Goal: Task Accomplishment & Management: Complete application form

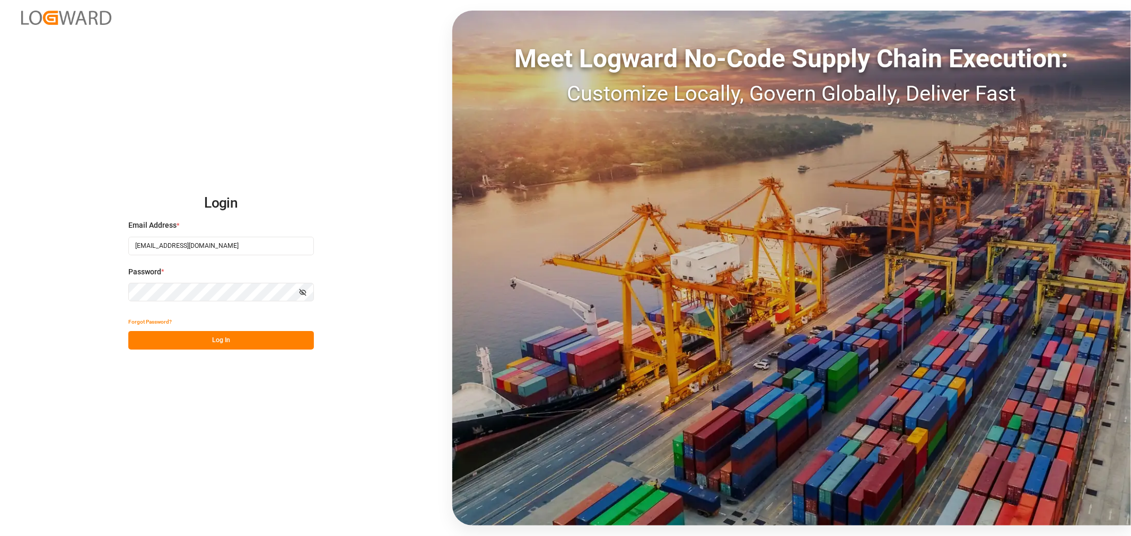
click at [198, 340] on button "Log In" at bounding box center [221, 340] width 186 height 19
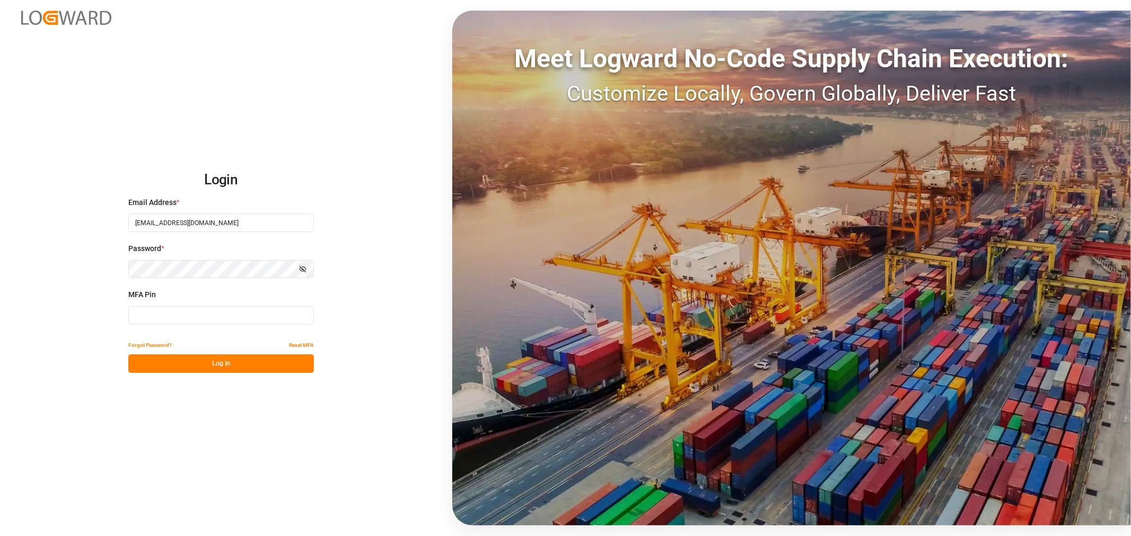
click at [175, 314] on input at bounding box center [221, 315] width 186 height 19
type input "409111"
click at [188, 366] on button "Log In" at bounding box center [221, 364] width 186 height 19
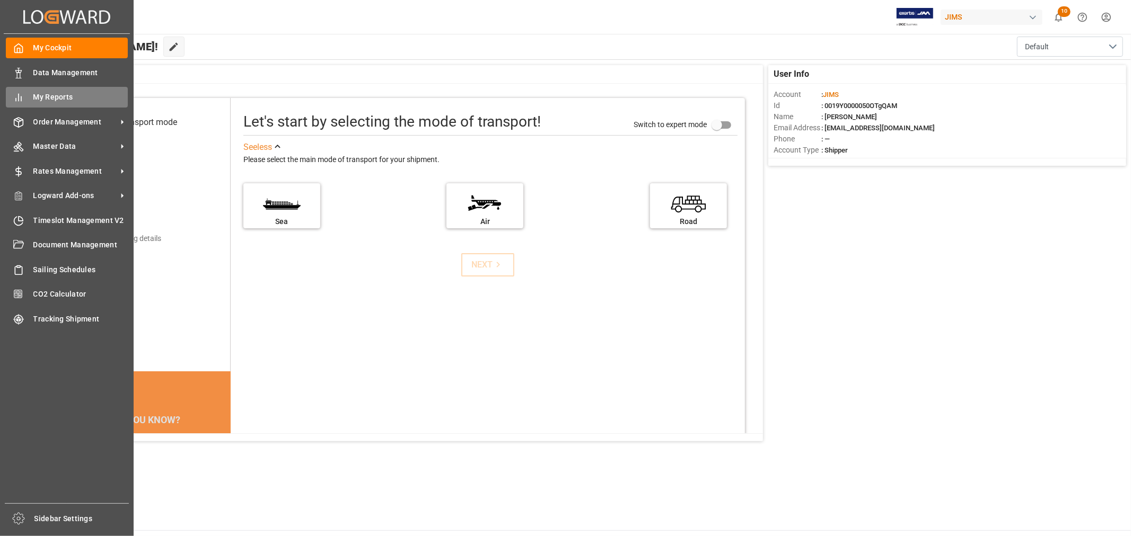
drag, startPoint x: 528, startPoint y: 3, endPoint x: 19, endPoint y: 99, distance: 517.9
click at [19, 99] on icon at bounding box center [18, 97] width 11 height 11
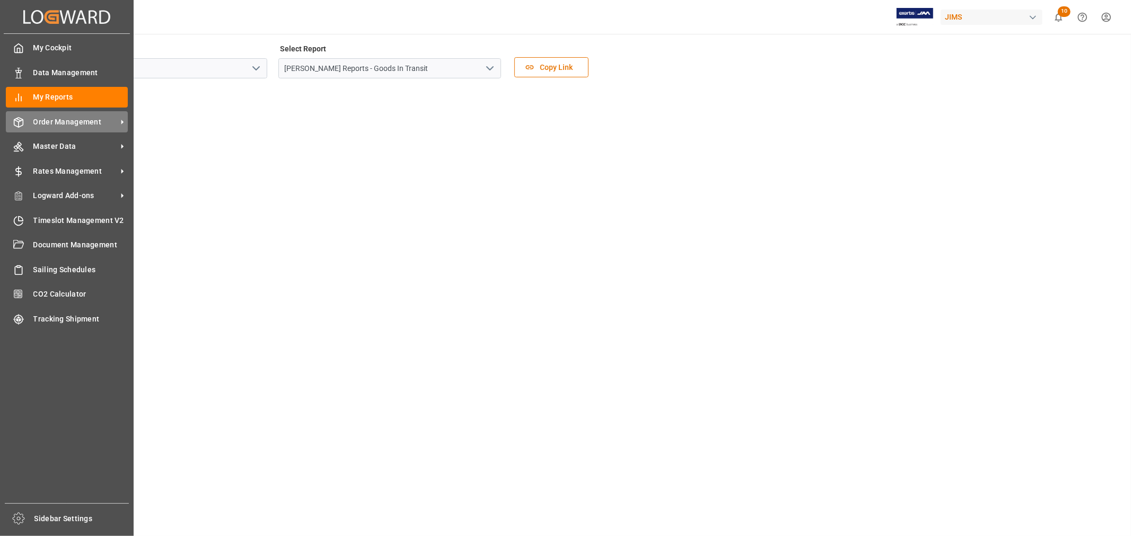
click at [46, 119] on span "Order Management" at bounding box center [75, 122] width 84 height 11
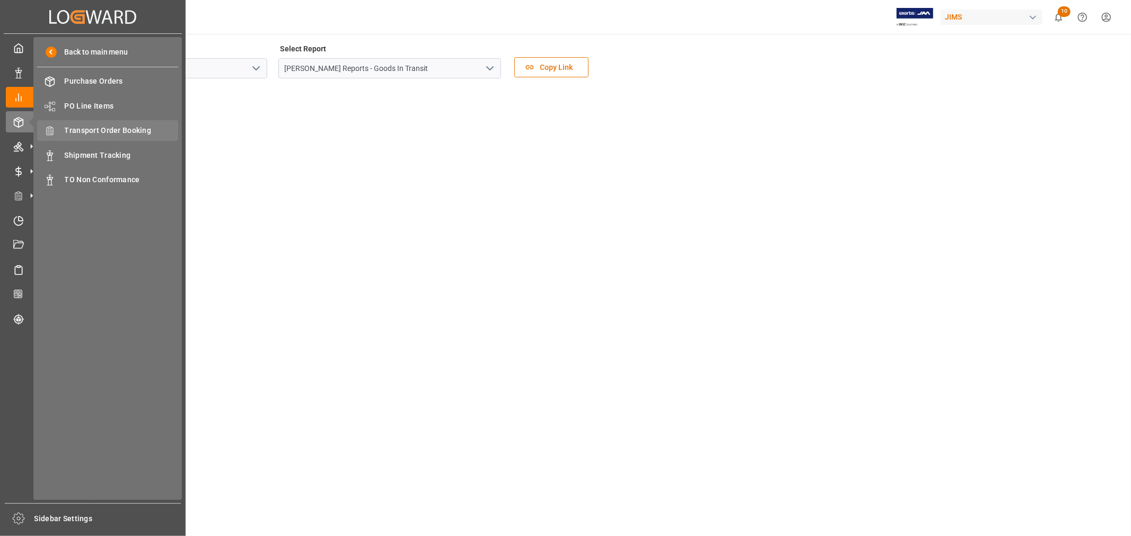
click at [110, 125] on span "Transport Order Booking" at bounding box center [122, 130] width 114 height 11
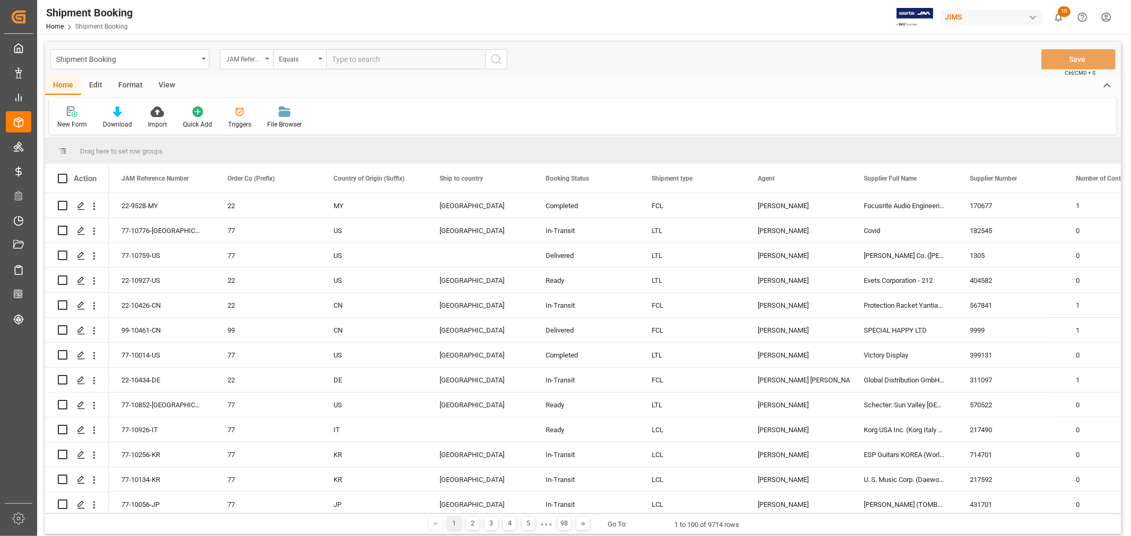
click at [252, 59] on div "JAM Reference Number" at bounding box center [244, 58] width 36 height 12
type input "AGENT"
click at [236, 108] on div "Agent" at bounding box center [300, 108] width 158 height 22
click at [499, 62] on line "search button" at bounding box center [500, 63] width 2 height 2
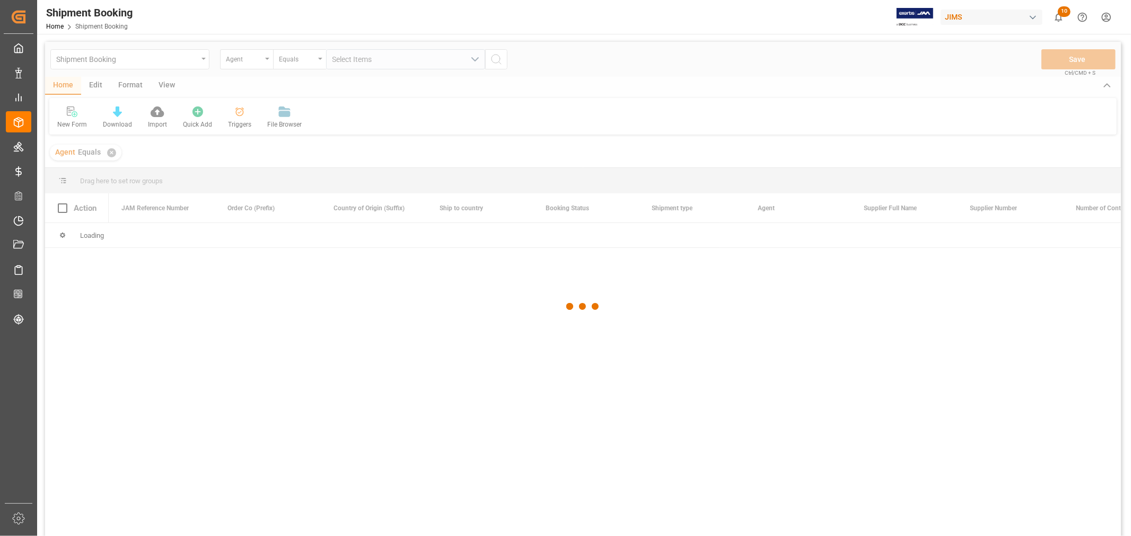
click at [372, 62] on div at bounding box center [583, 307] width 1076 height 530
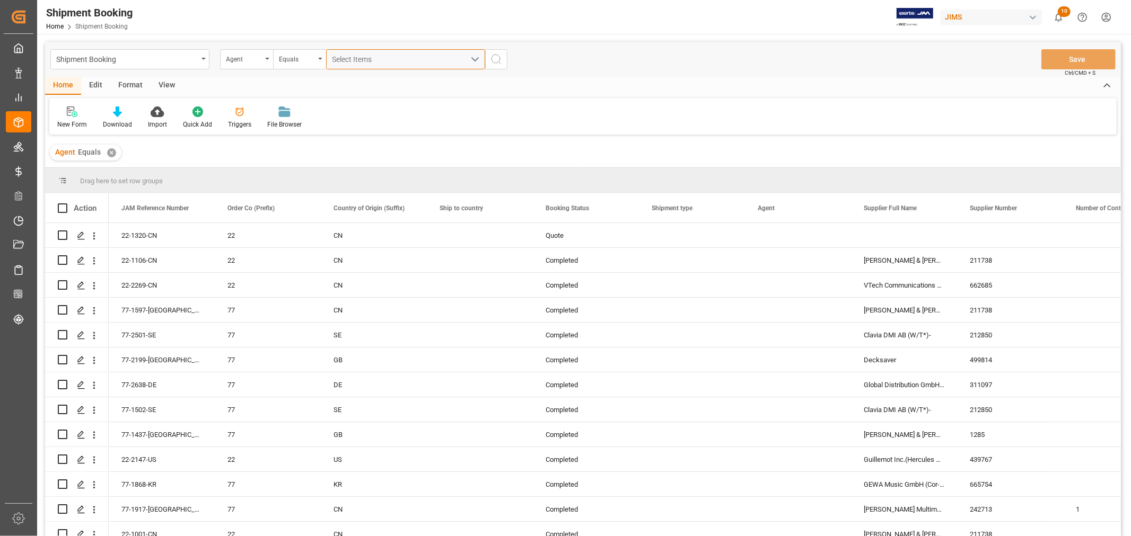
click at [362, 60] on span "Select Items" at bounding box center [354, 59] width 45 height 8
type input "HUI"
click at [335, 105] on input "[PERSON_NAME]" at bounding box center [337, 108] width 21 height 21
checkbox input "true"
click at [495, 57] on icon "search button" at bounding box center [496, 59] width 13 height 13
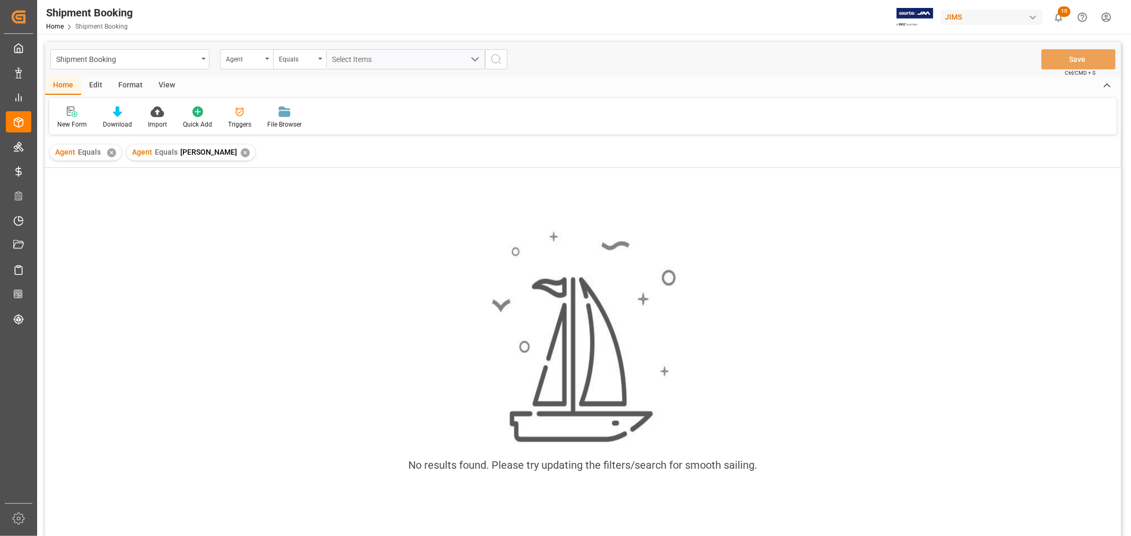
click at [221, 157] on div "Agent Equals HuiXin Gao ✕" at bounding box center [191, 153] width 128 height 16
click at [110, 151] on div "✕" at bounding box center [111, 152] width 9 height 9
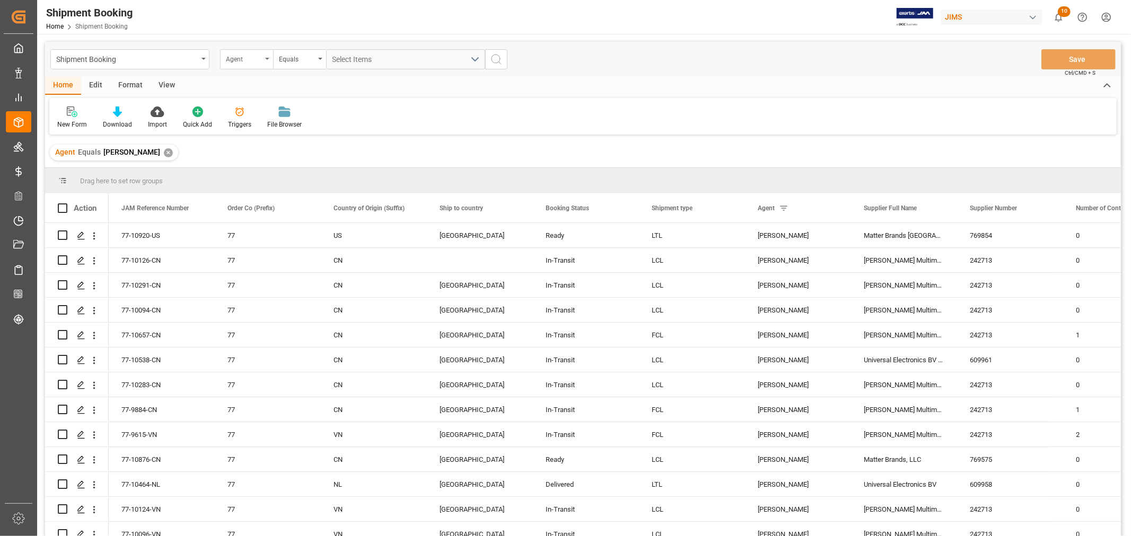
click at [233, 59] on div "Agent" at bounding box center [244, 58] width 36 height 12
click at [256, 192] on div "Booking Status" at bounding box center [300, 197] width 158 height 22
click at [320, 55] on div "Equals" at bounding box center [299, 59] width 53 height 20
click at [297, 149] on div "Contains" at bounding box center [353, 153] width 158 height 22
click at [372, 58] on span "Select Items" at bounding box center [354, 59] width 45 height 8
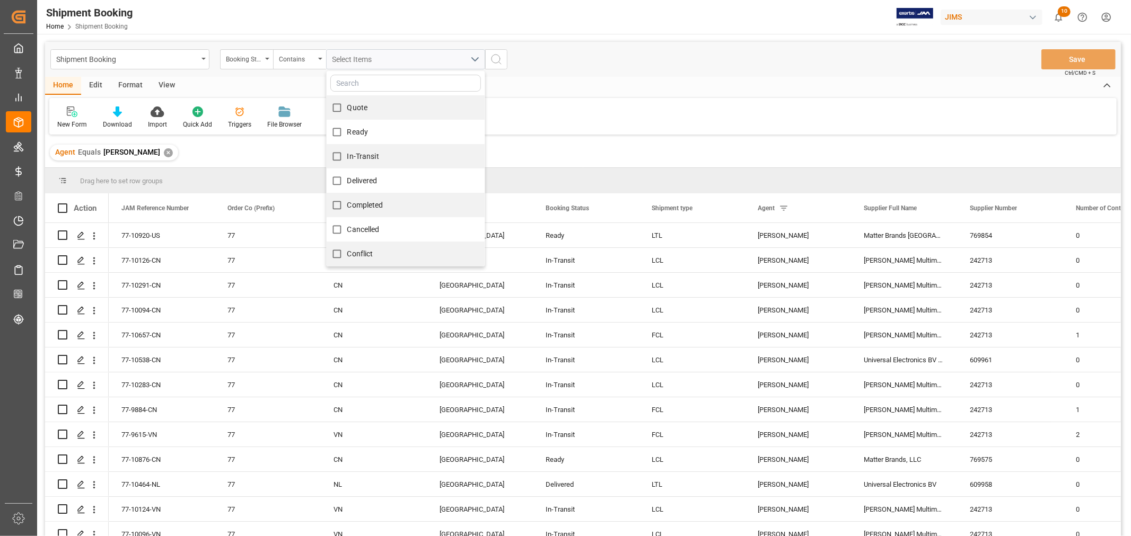
click at [352, 107] on span "Quote" at bounding box center [357, 107] width 21 height 8
click at [347, 107] on input "Quote" at bounding box center [337, 108] width 21 height 21
checkbox input "true"
click at [359, 130] on span "Ready" at bounding box center [357, 132] width 21 height 8
click at [347, 130] on input "Ready" at bounding box center [337, 132] width 21 height 21
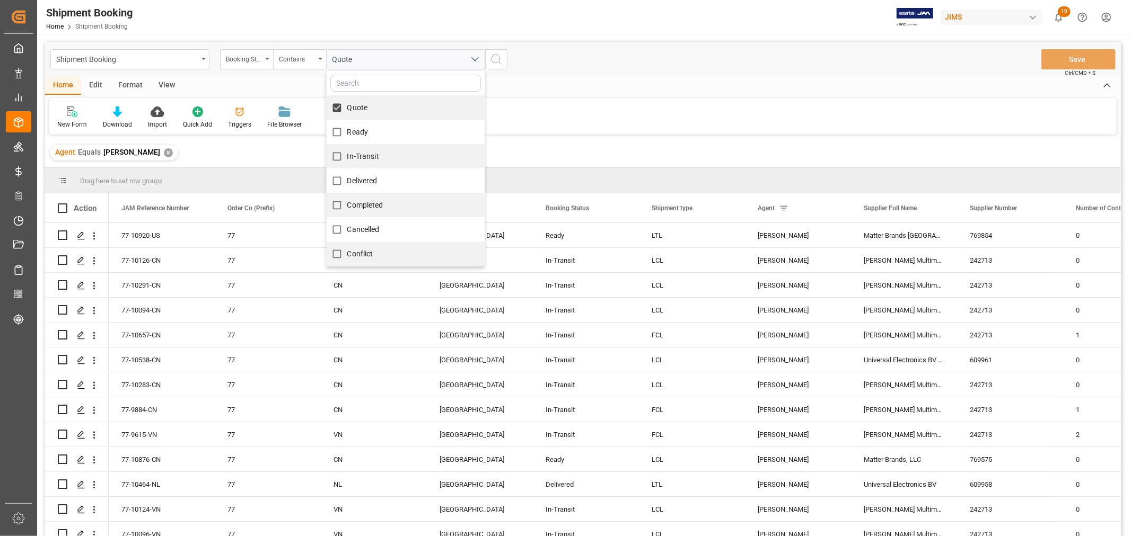
checkbox input "true"
click at [360, 147] on label "In-Transit" at bounding box center [353, 156] width 52 height 21
click at [347, 147] on input "In-Transit" at bounding box center [337, 156] width 21 height 21
checkbox input "true"
click at [494, 57] on icon "search button" at bounding box center [496, 59] width 13 height 13
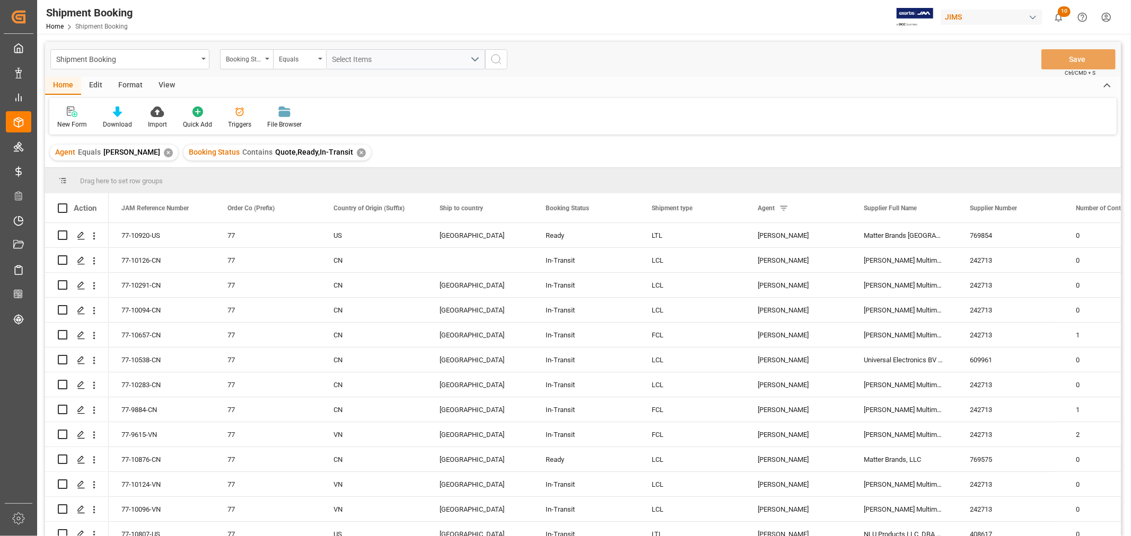
click at [166, 89] on div "View" at bounding box center [167, 86] width 32 height 18
click at [73, 130] on div "Default Standard Templates Save Template Reset Template" at bounding box center [582, 116] width 1067 height 37
click at [65, 124] on div "Default" at bounding box center [67, 125] width 21 height 10
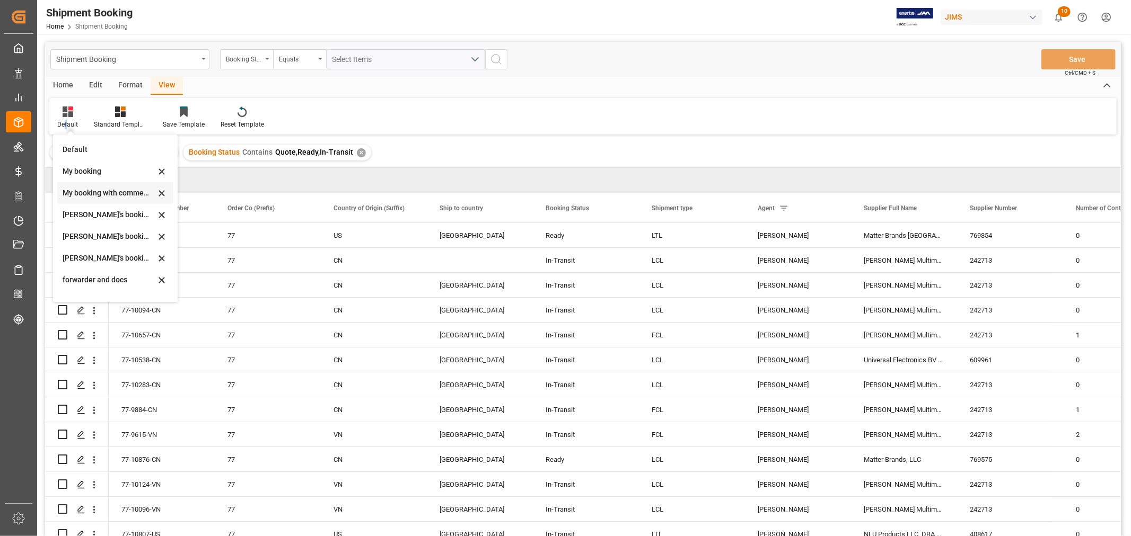
scroll to position [101, 0]
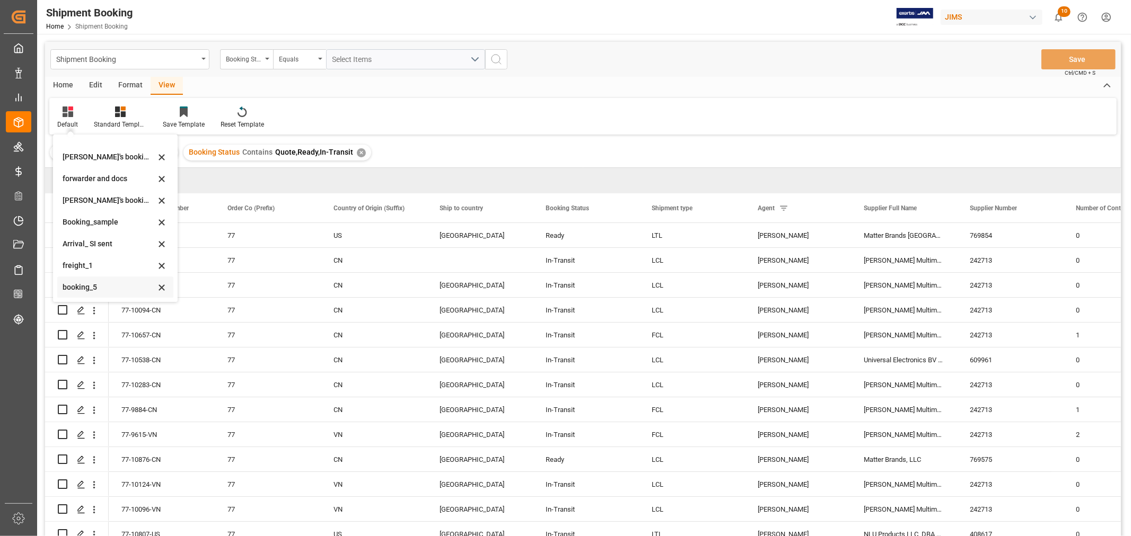
click at [94, 291] on div "booking_5" at bounding box center [109, 287] width 93 height 11
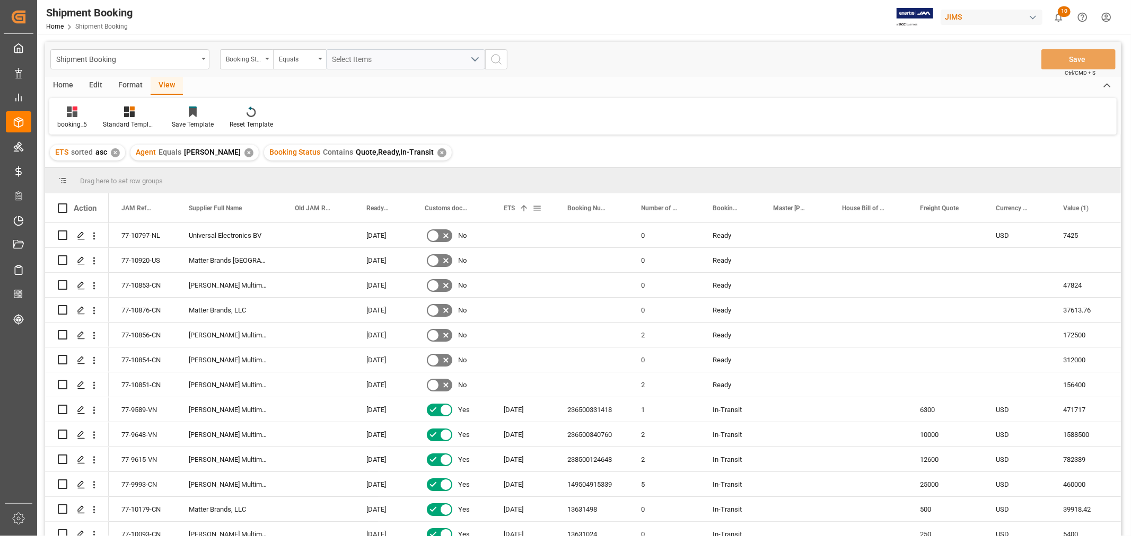
click at [509, 206] on span "ETS" at bounding box center [509, 208] width 11 height 7
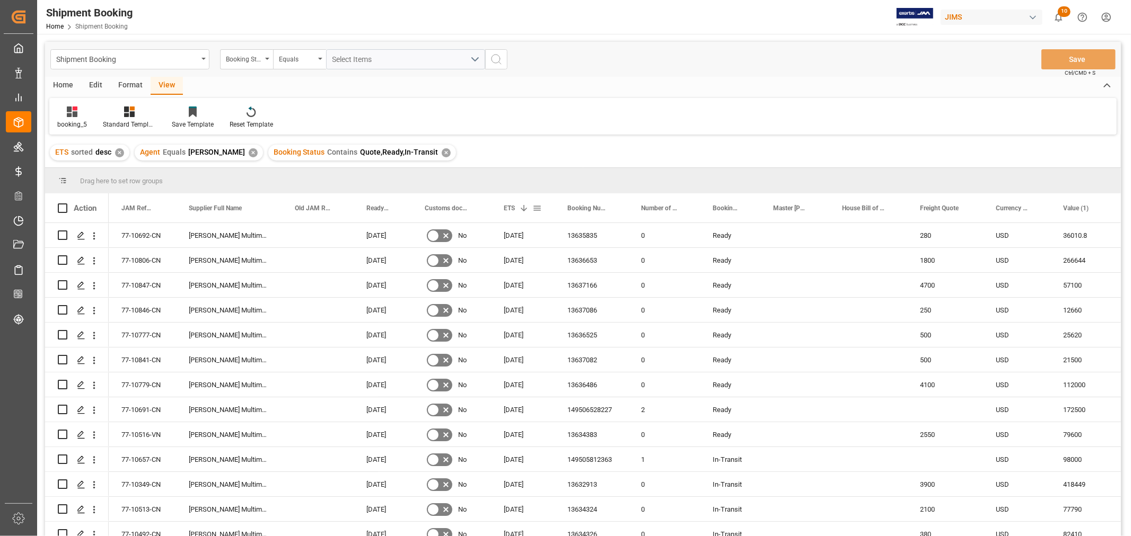
click at [509, 206] on span "ETS" at bounding box center [509, 208] width 11 height 7
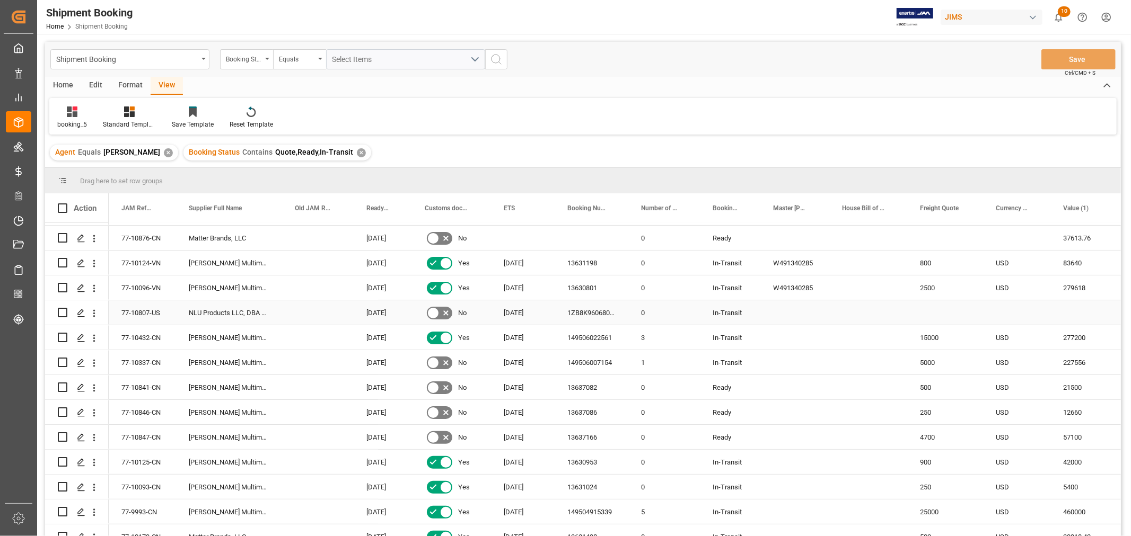
scroll to position [235, 0]
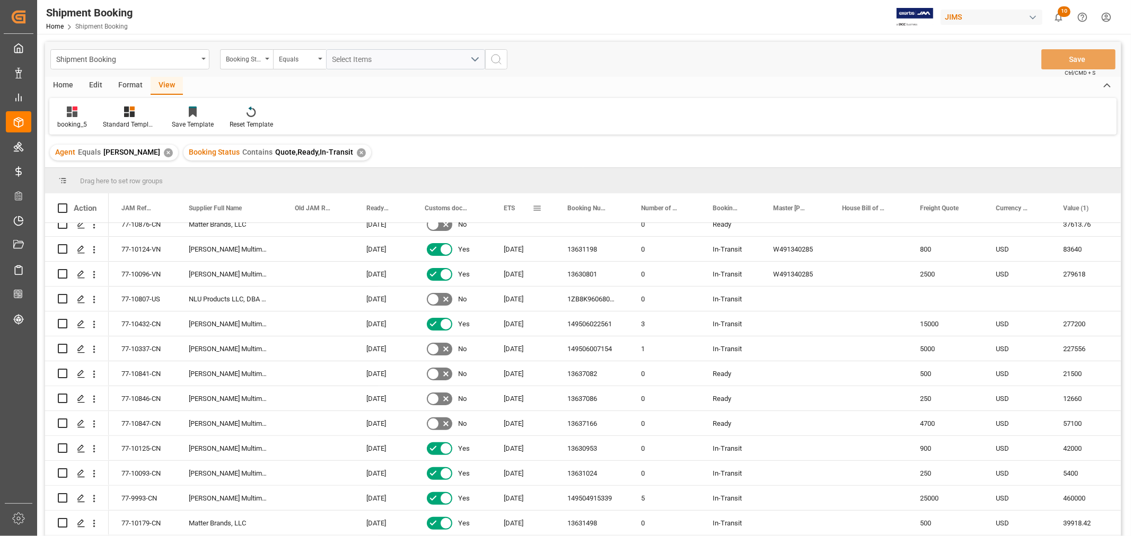
click at [507, 209] on span "ETS" at bounding box center [509, 208] width 11 height 7
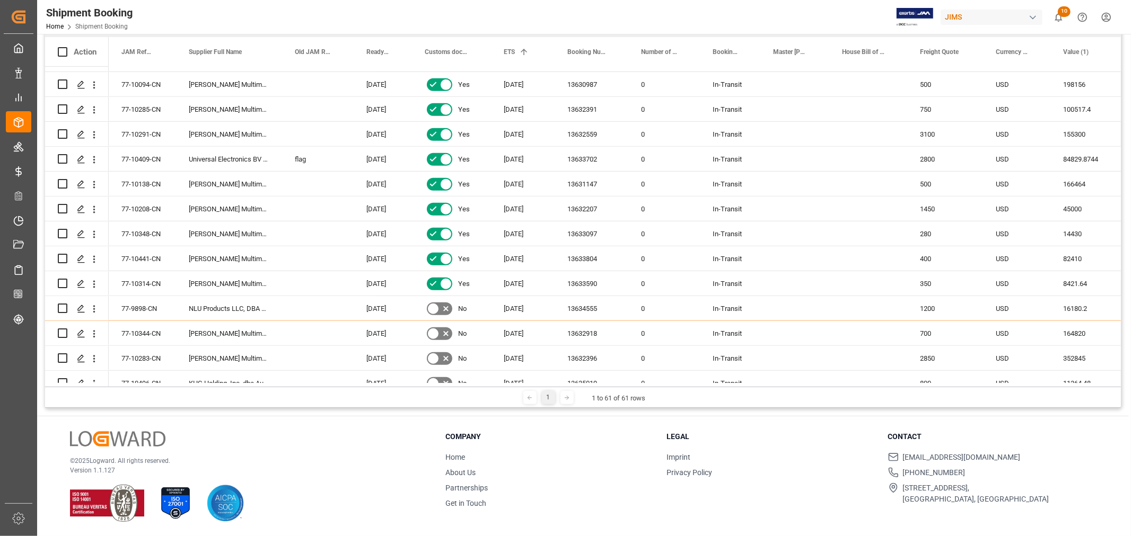
scroll to position [589, 0]
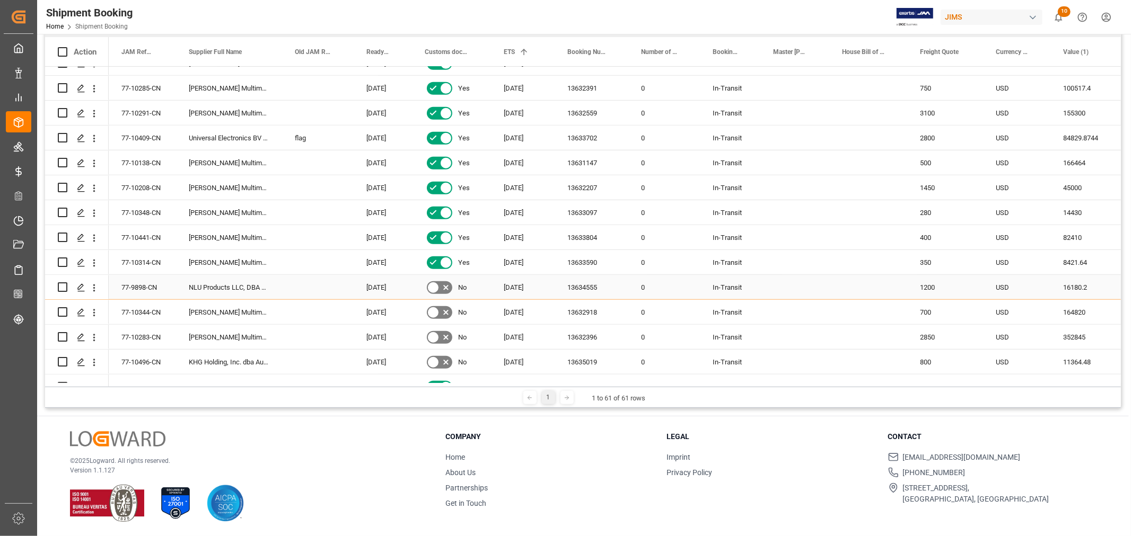
click at [603, 285] on div "13634555" at bounding box center [592, 287] width 74 height 24
click at [83, 286] on icon "Press SPACE to select this row." at bounding box center [81, 288] width 8 height 8
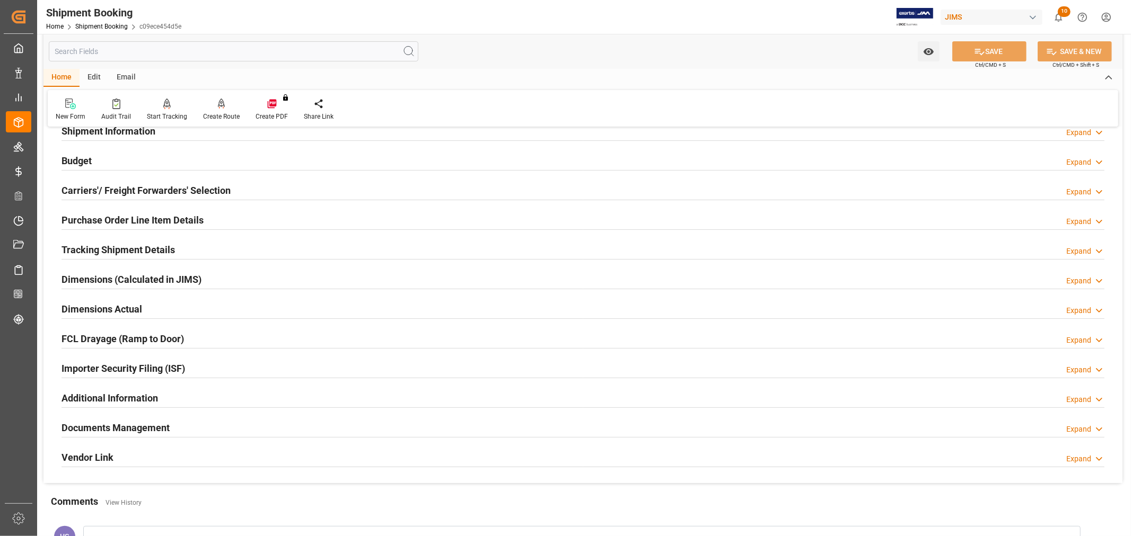
scroll to position [59, 0]
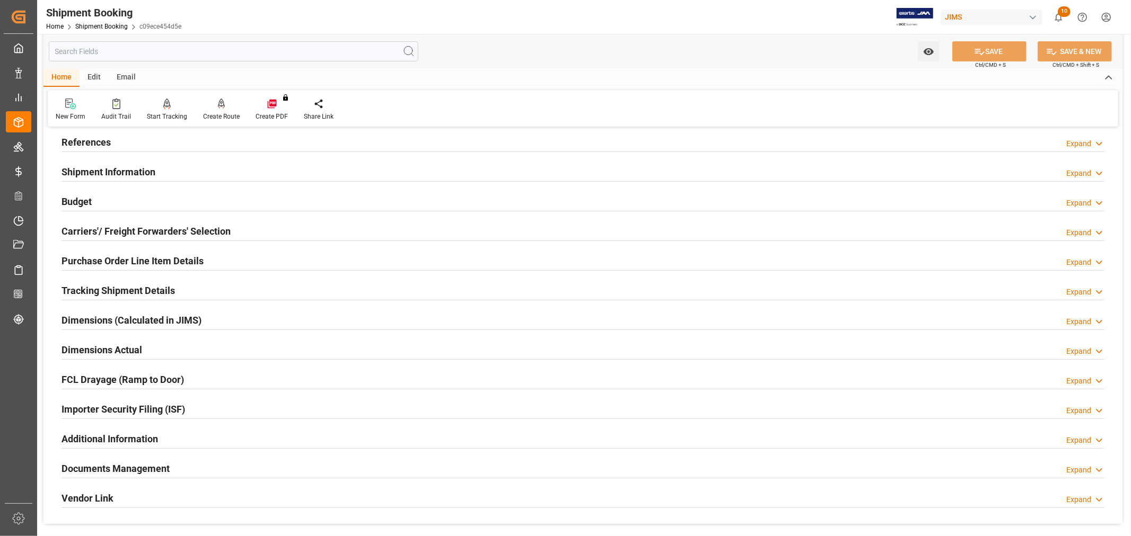
click at [131, 350] on h2 "Dimensions Actual" at bounding box center [101, 350] width 81 height 14
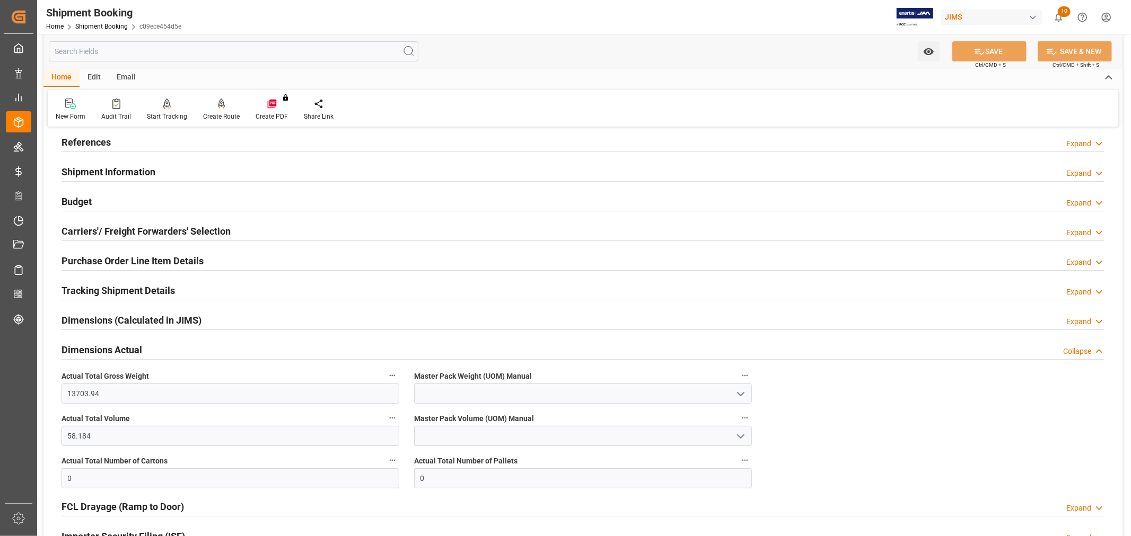
click at [129, 351] on h2 "Dimensions Actual" at bounding box center [101, 350] width 81 height 14
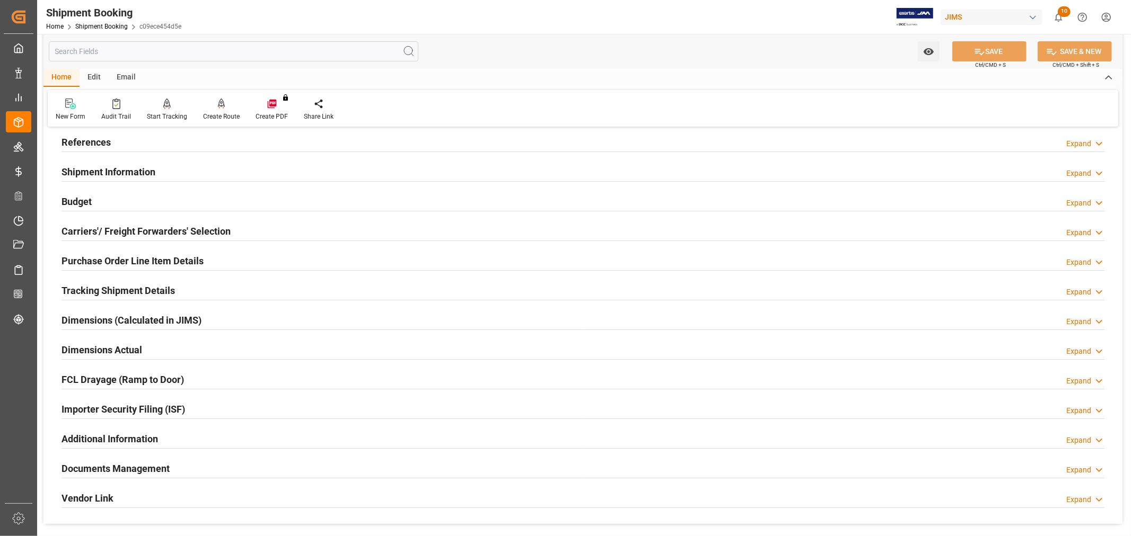
click at [138, 438] on h2 "Additional Information" at bounding box center [109, 439] width 96 height 14
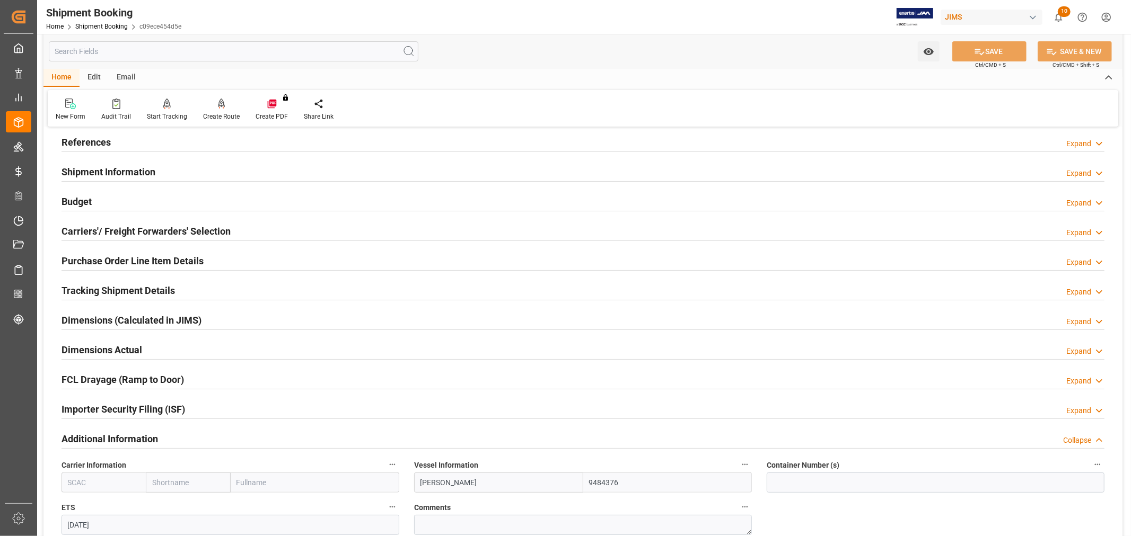
click at [149, 436] on h2 "Additional Information" at bounding box center [109, 439] width 96 height 14
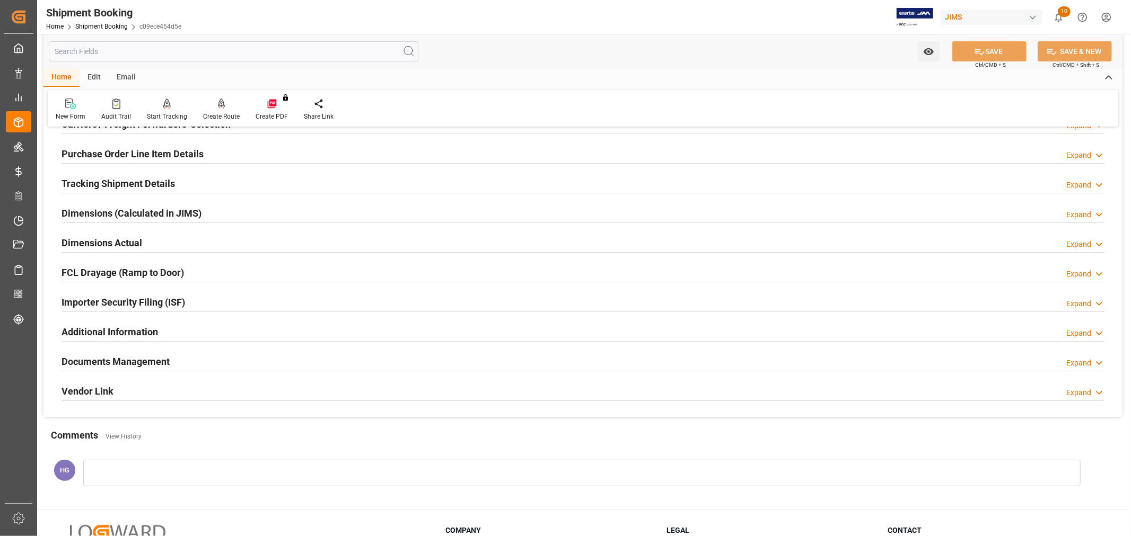
scroll to position [177, 0]
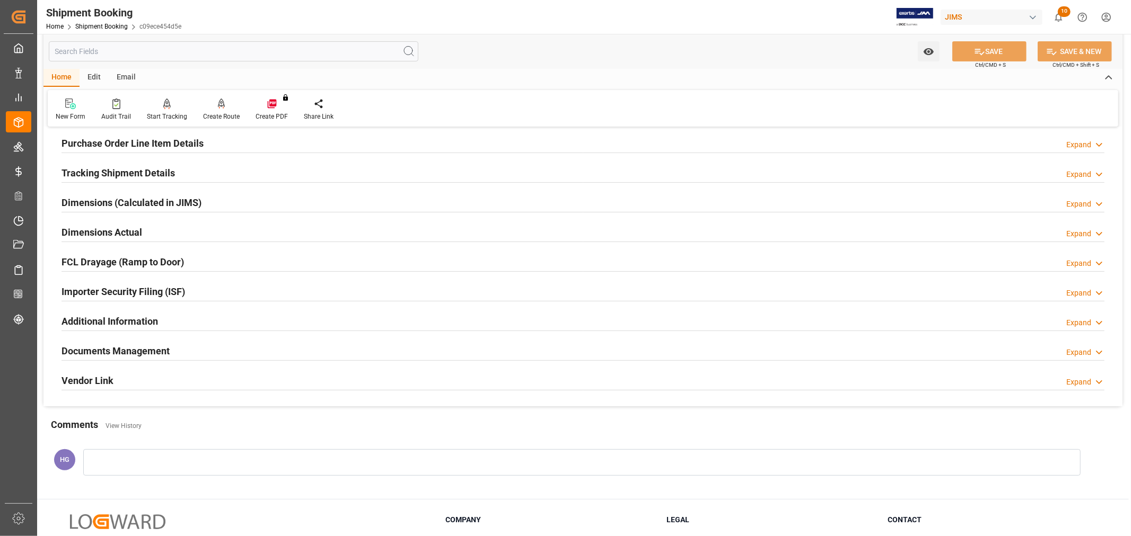
click at [140, 346] on h2 "Documents Management" at bounding box center [115, 351] width 108 height 14
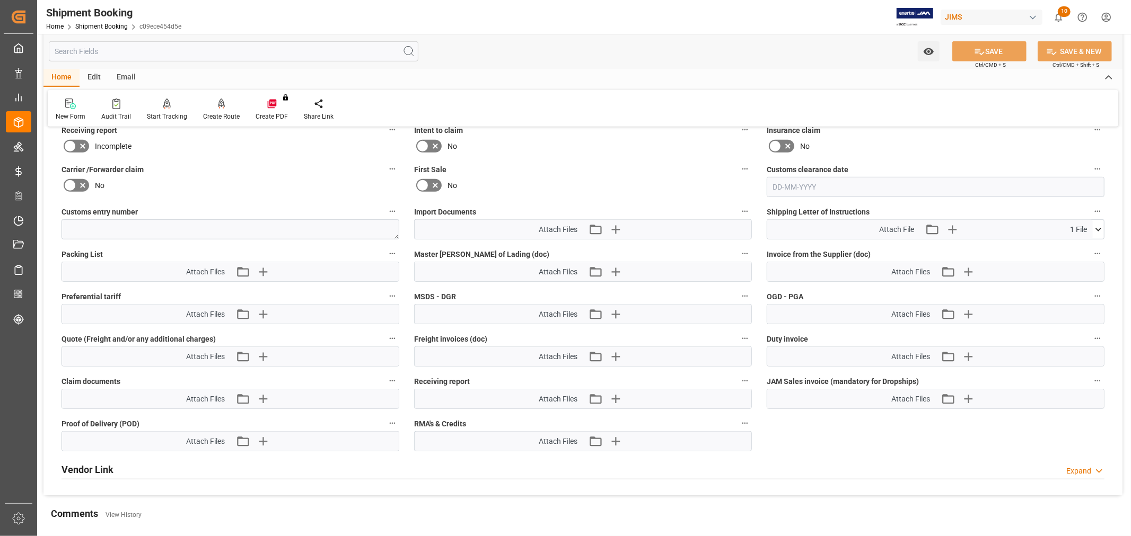
scroll to position [530, 0]
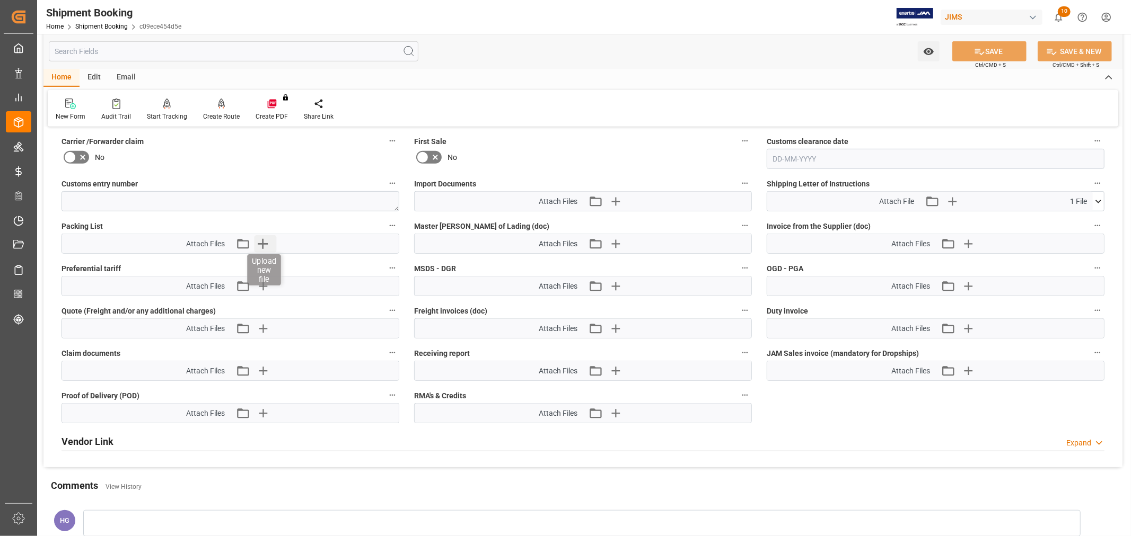
click at [263, 236] on icon "button" at bounding box center [262, 243] width 17 height 17
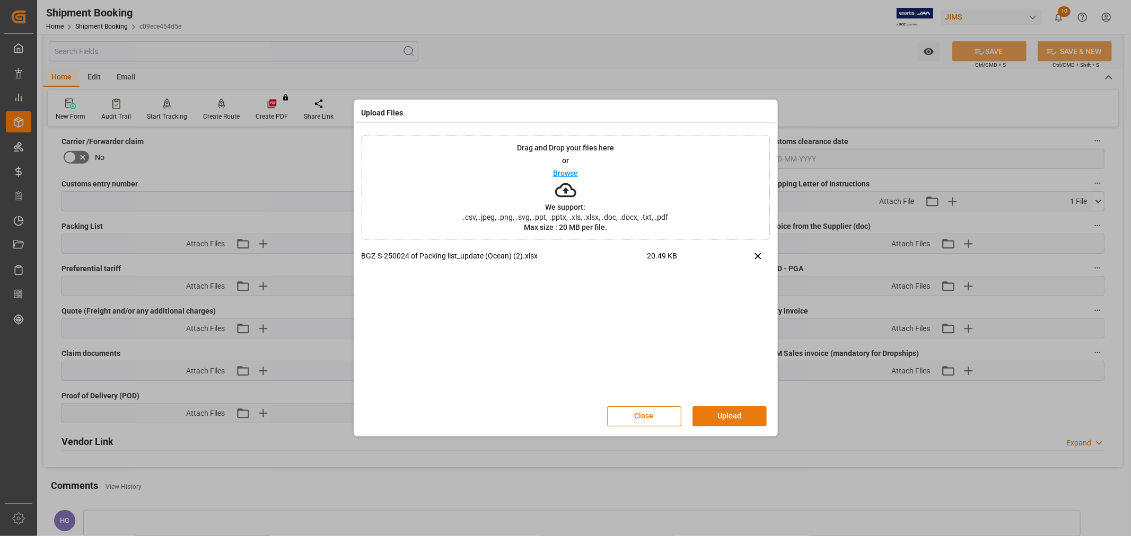
click at [720, 414] on button "Upload" at bounding box center [729, 417] width 74 height 20
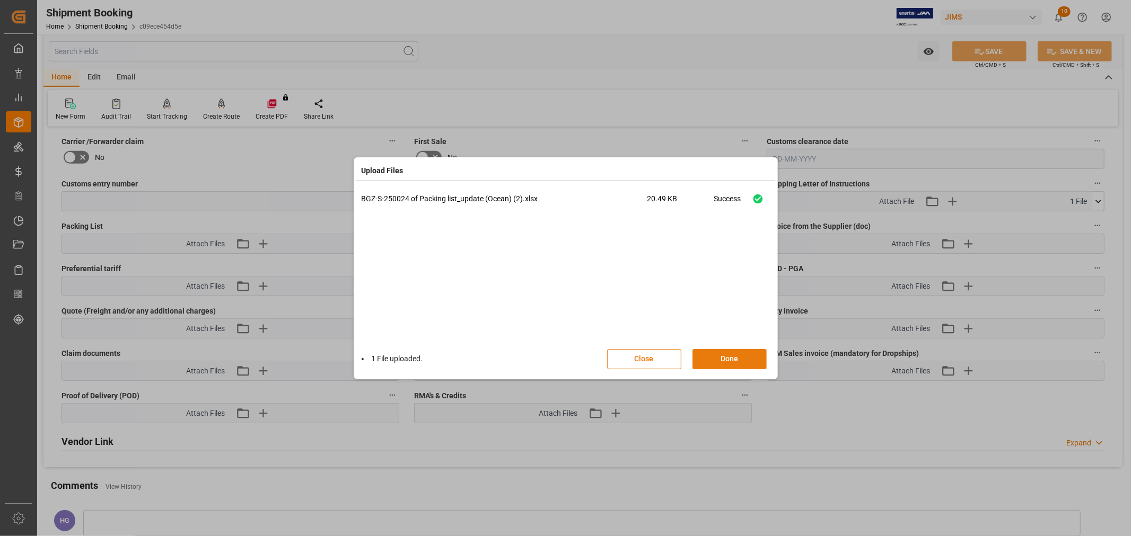
click at [712, 357] on button "Done" at bounding box center [729, 359] width 74 height 20
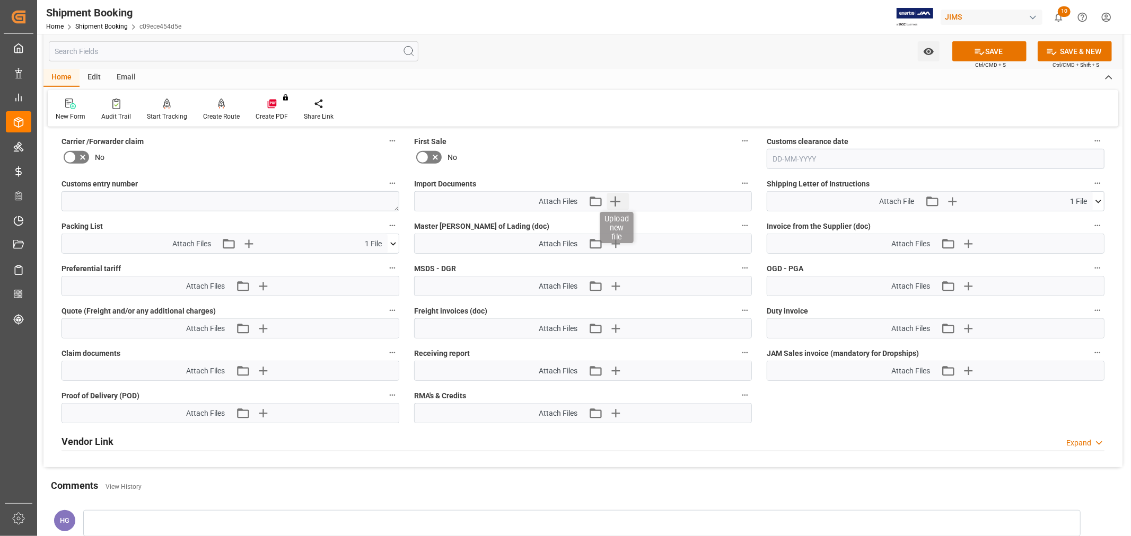
click at [615, 205] on icon "button" at bounding box center [614, 201] width 17 height 17
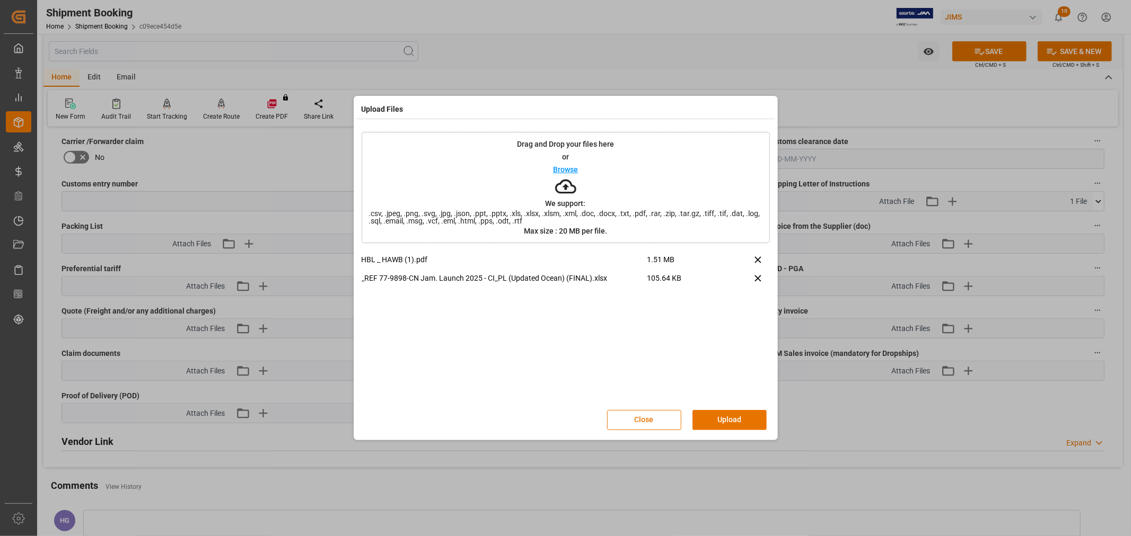
click at [713, 419] on button "Upload" at bounding box center [729, 420] width 74 height 20
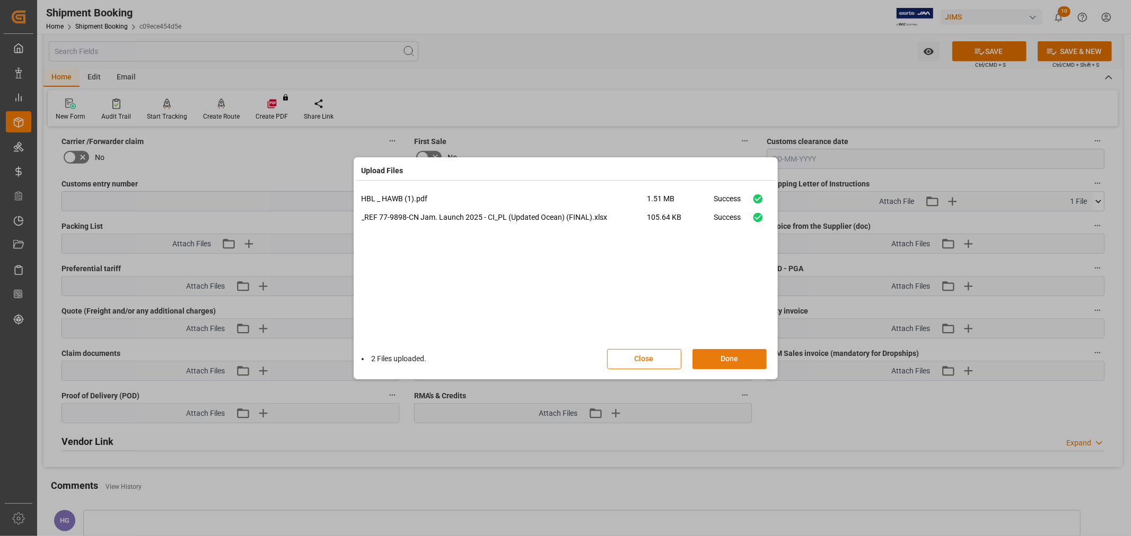
click at [738, 358] on button "Done" at bounding box center [729, 359] width 74 height 20
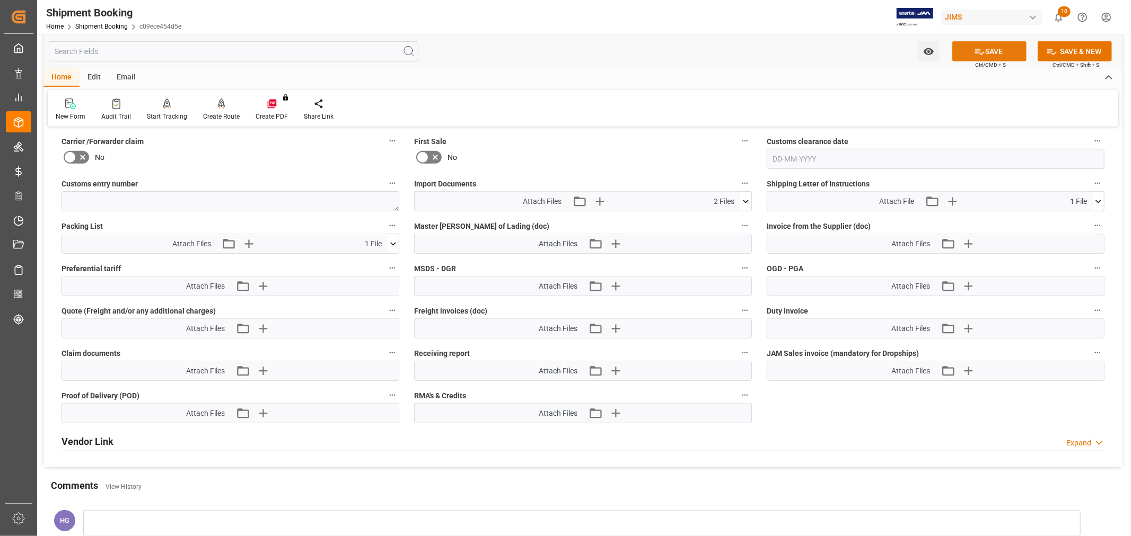
click at [966, 56] on button "SAVE" at bounding box center [989, 51] width 74 height 20
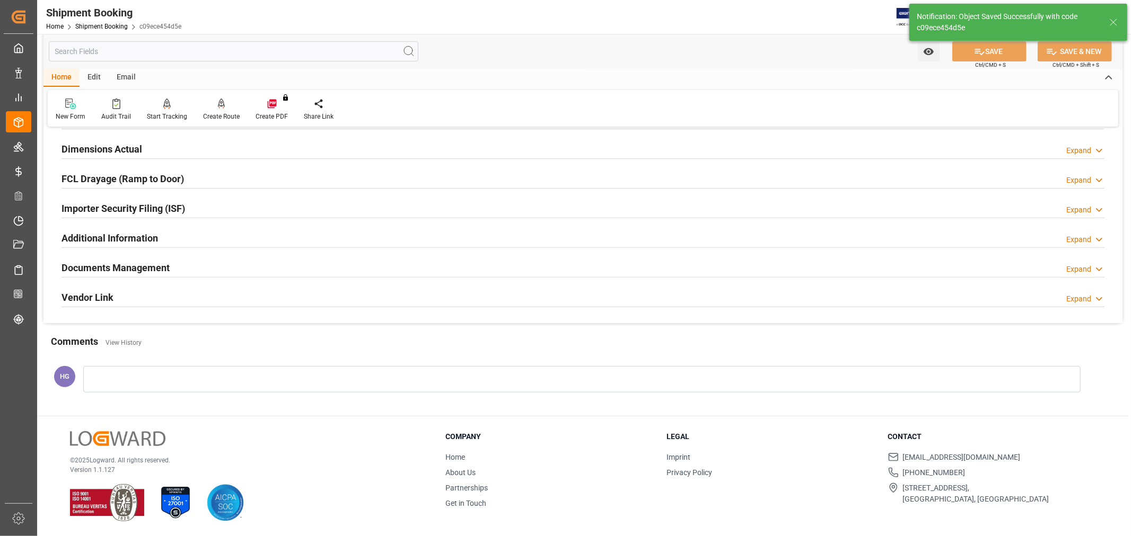
scroll to position [118, 0]
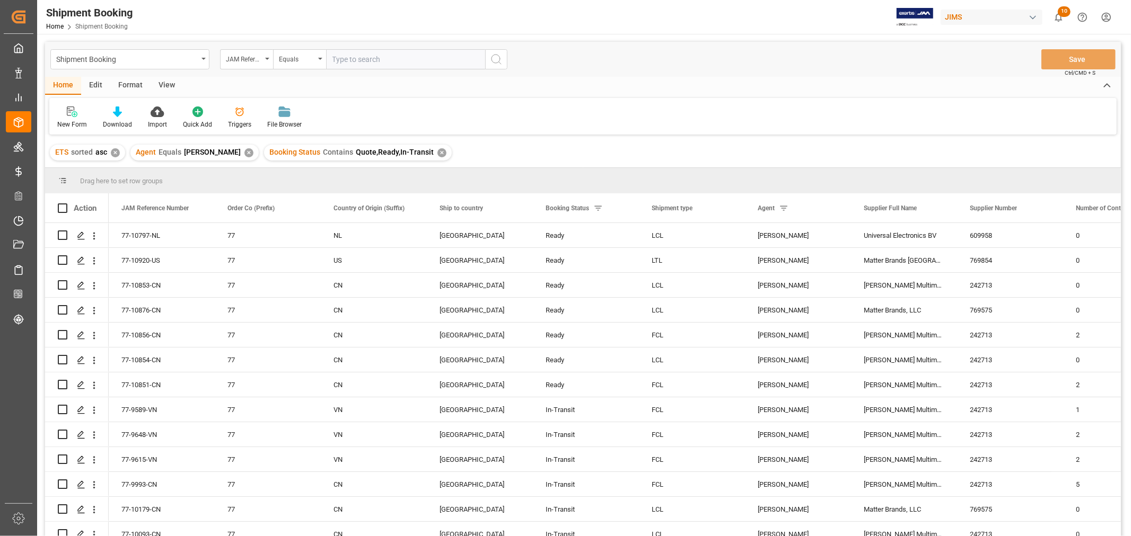
click at [169, 86] on div "View" at bounding box center [167, 86] width 32 height 18
click at [80, 118] on div "Default" at bounding box center [67, 117] width 37 height 23
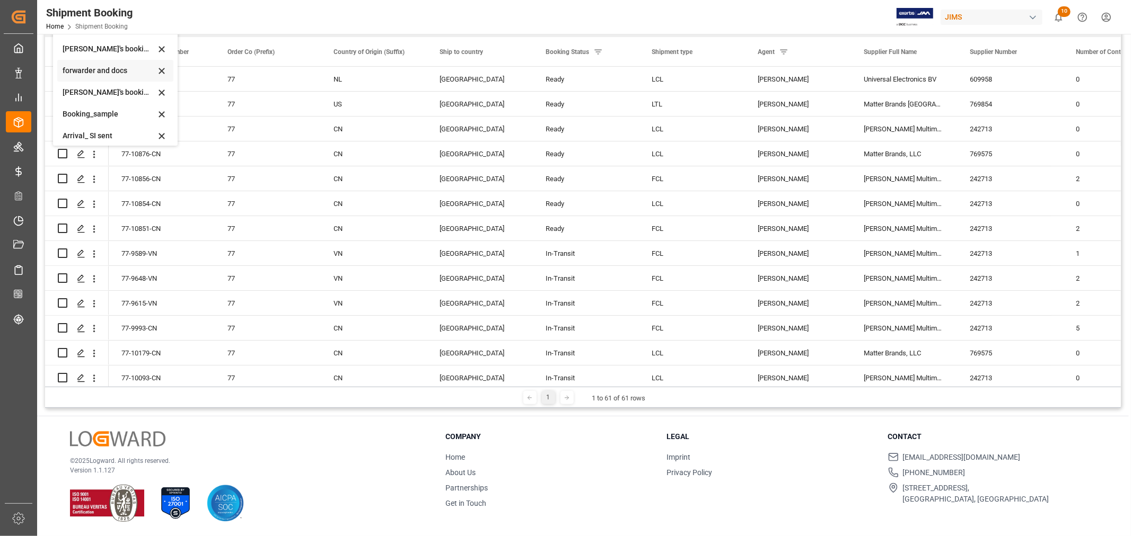
scroll to position [101, 0]
click at [88, 131] on div "booking_5" at bounding box center [109, 131] width 93 height 11
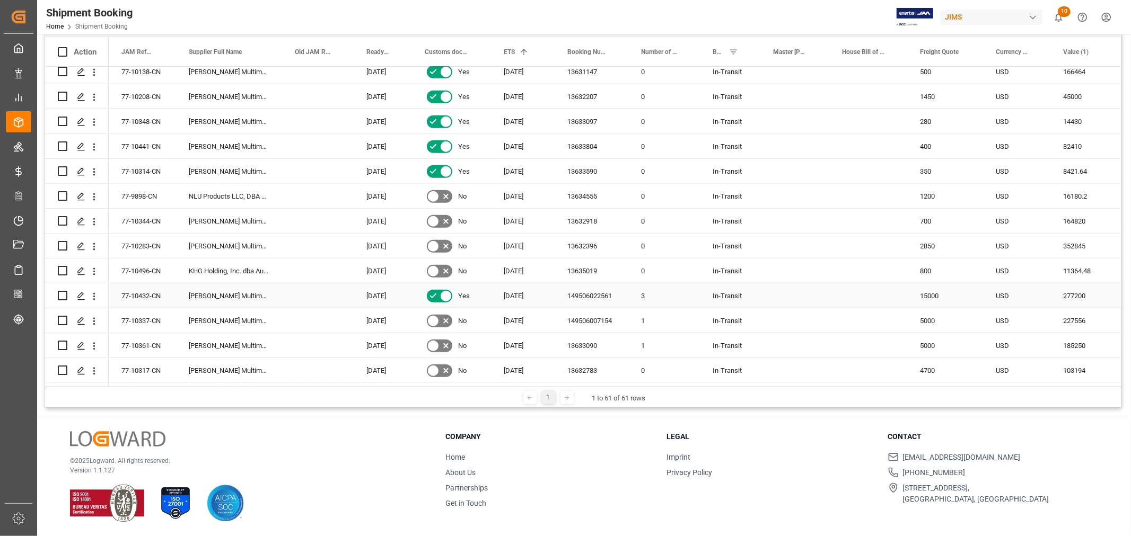
scroll to position [707, 0]
click at [586, 243] on div "13635019" at bounding box center [592, 244] width 74 height 24
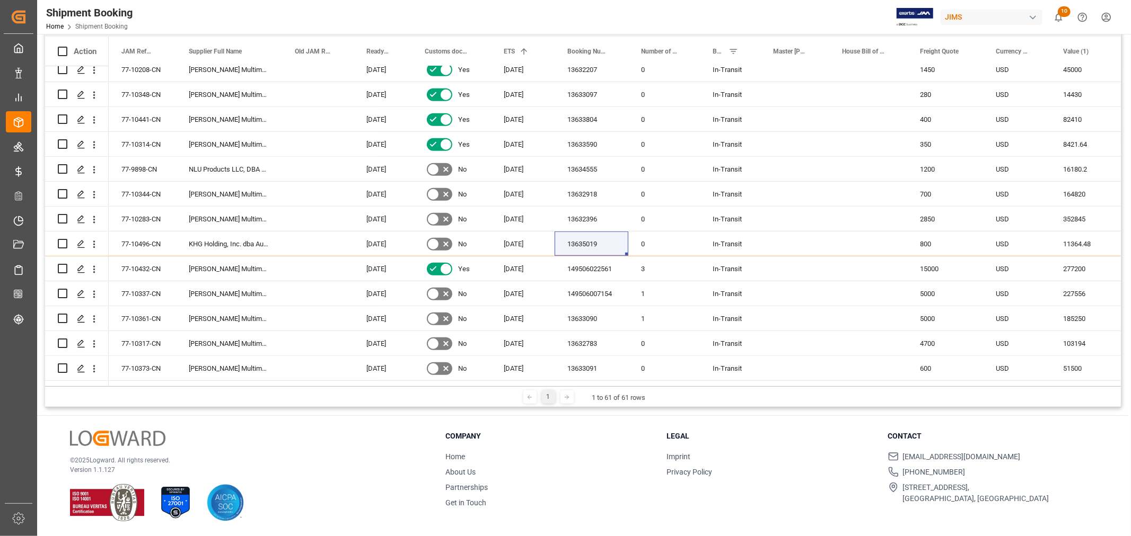
scroll to position [156, 0]
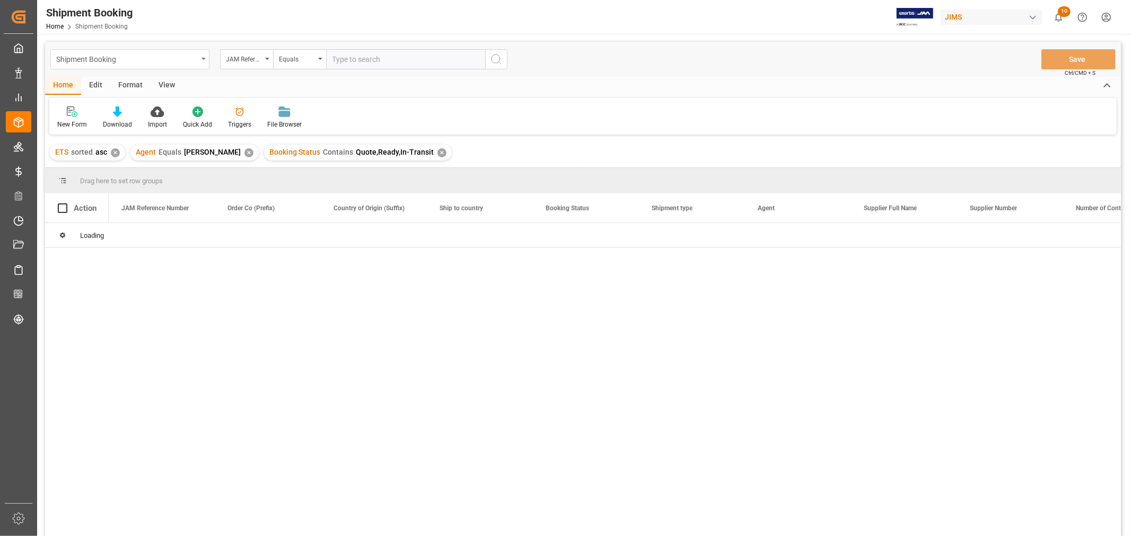
click at [181, 49] on div "Shipment Booking" at bounding box center [129, 59] width 159 height 20
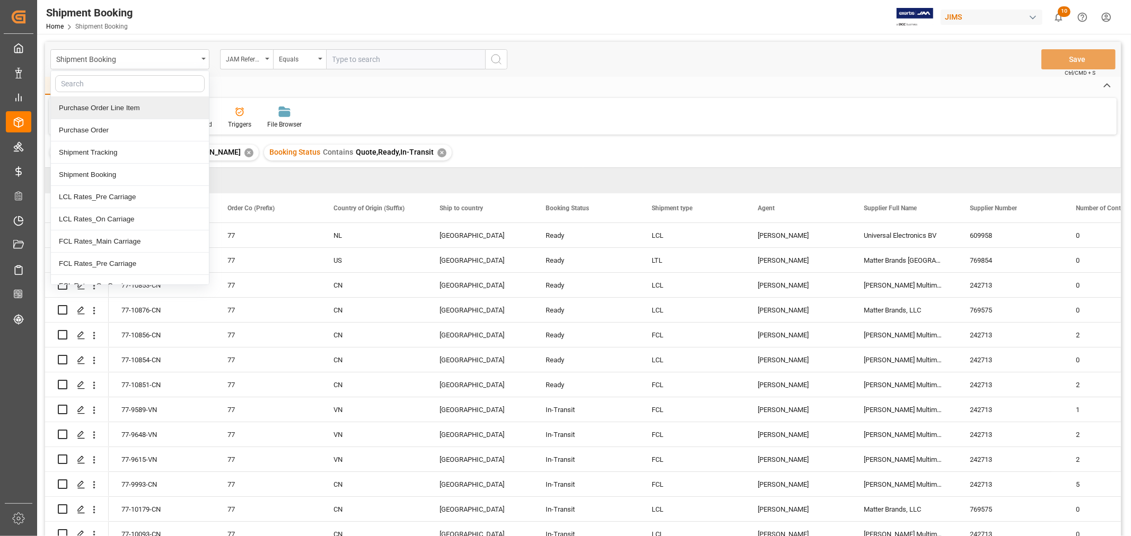
click at [128, 107] on div "Purchase Order Line Item" at bounding box center [130, 108] width 158 height 22
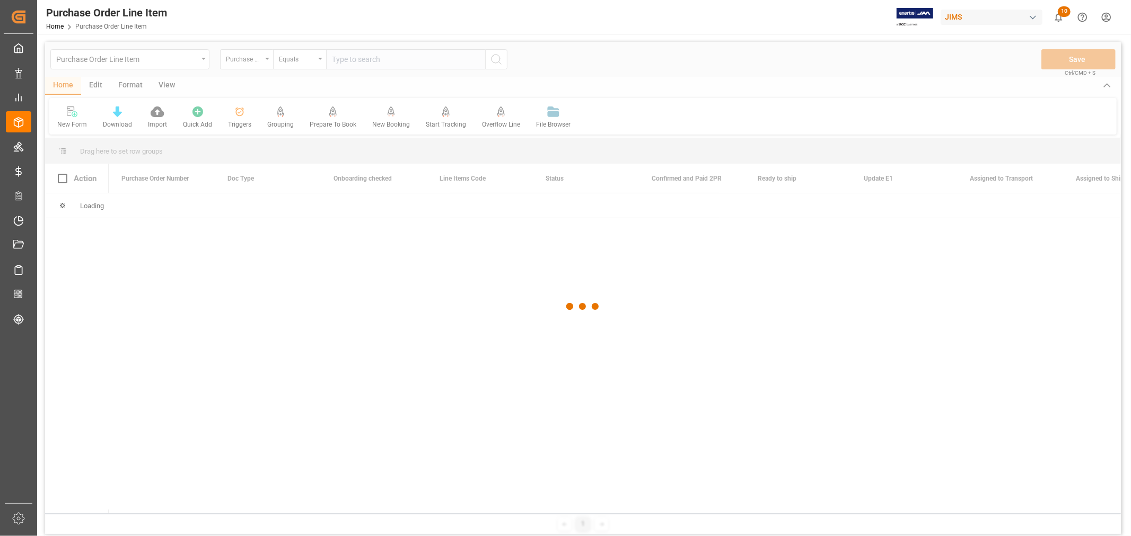
click at [252, 64] on div at bounding box center [583, 307] width 1076 height 530
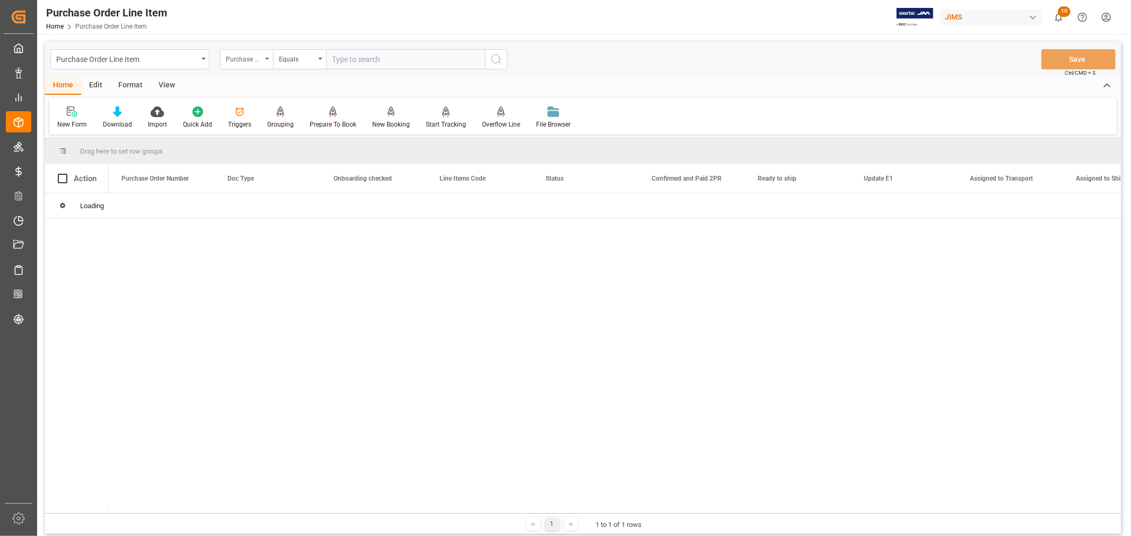
click at [250, 62] on div "Purchase Order Number" at bounding box center [244, 58] width 36 height 12
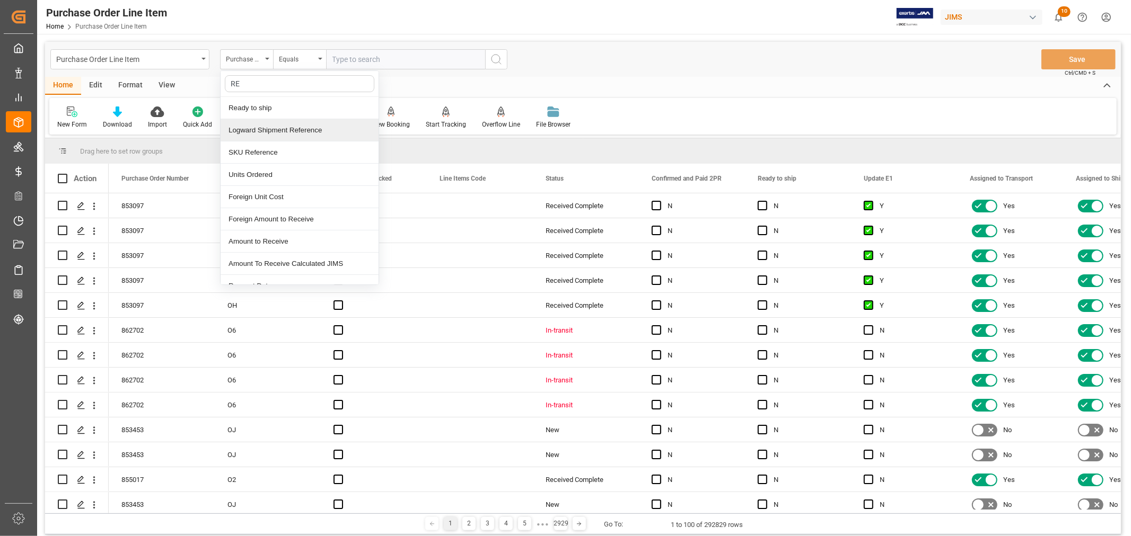
type input "REF"
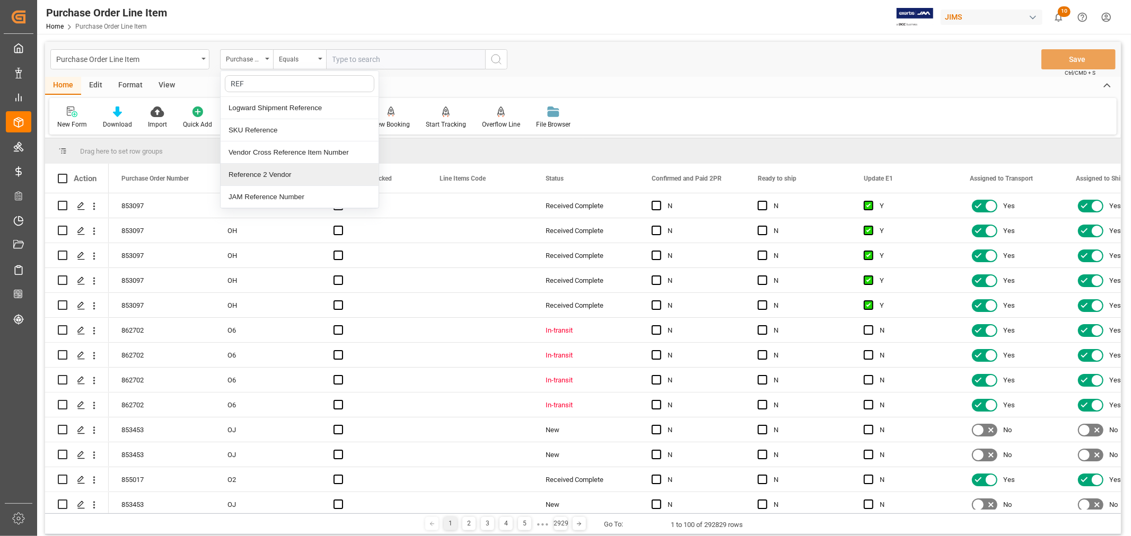
click at [275, 172] on div "Reference 2 Vendor" at bounding box center [300, 175] width 158 height 22
click at [340, 56] on input "text" at bounding box center [405, 59] width 159 height 20
type input "77-9898-CN"
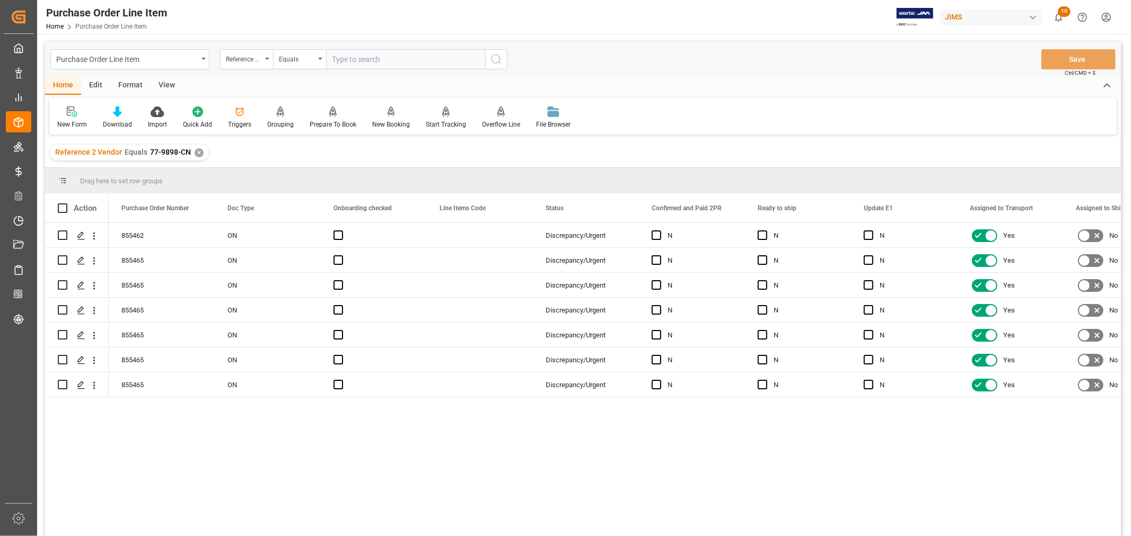
click at [163, 86] on div "View" at bounding box center [167, 86] width 32 height 18
click at [72, 121] on div "Default" at bounding box center [67, 125] width 21 height 10
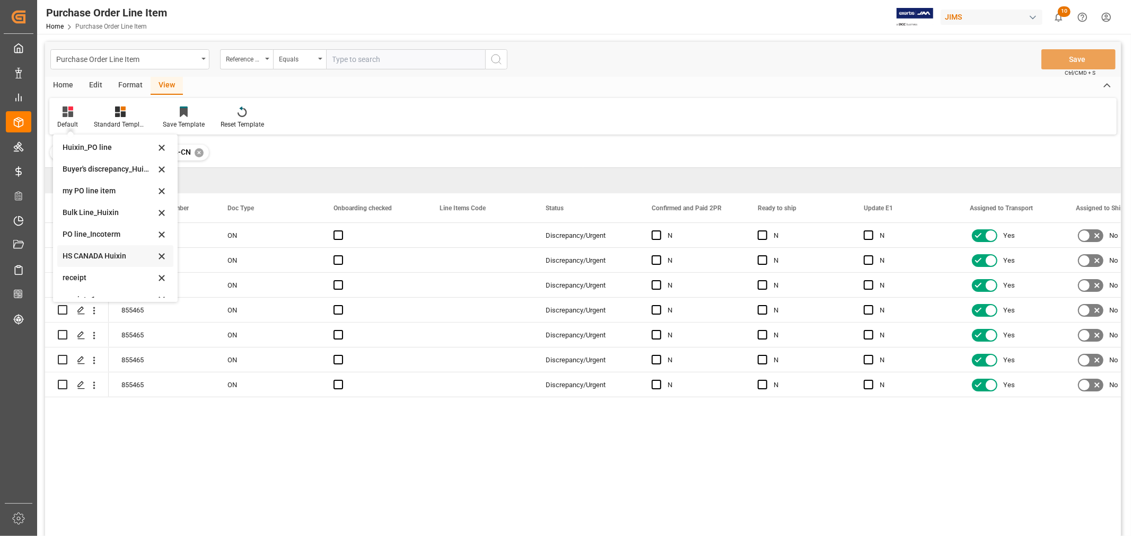
scroll to position [36, 0]
click at [67, 288] on div "receipt _1" at bounding box center [109, 287] width 93 height 11
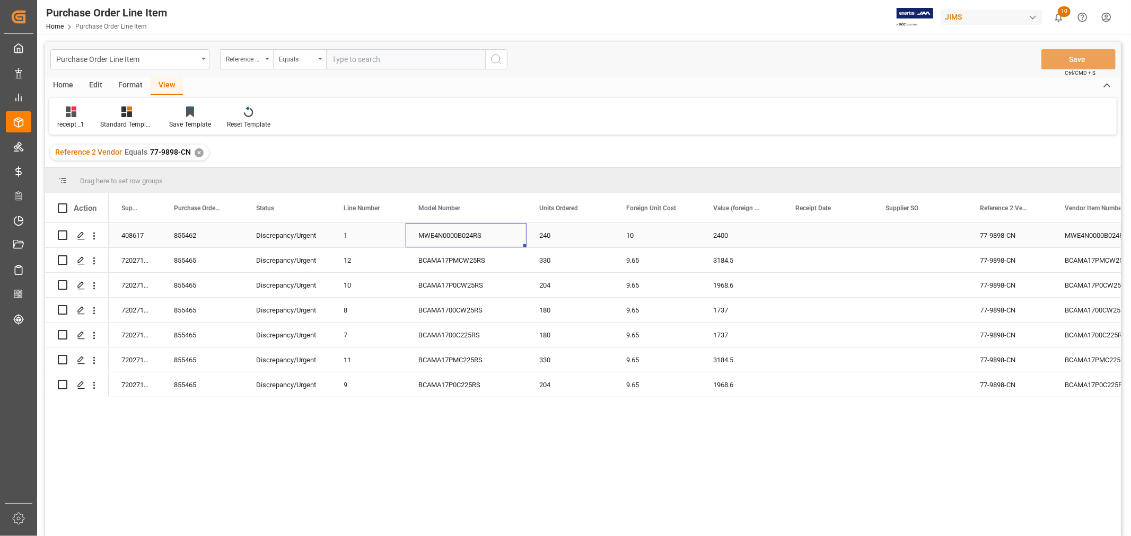
click at [450, 224] on div "MWE4N0000B024RS" at bounding box center [466, 235] width 121 height 24
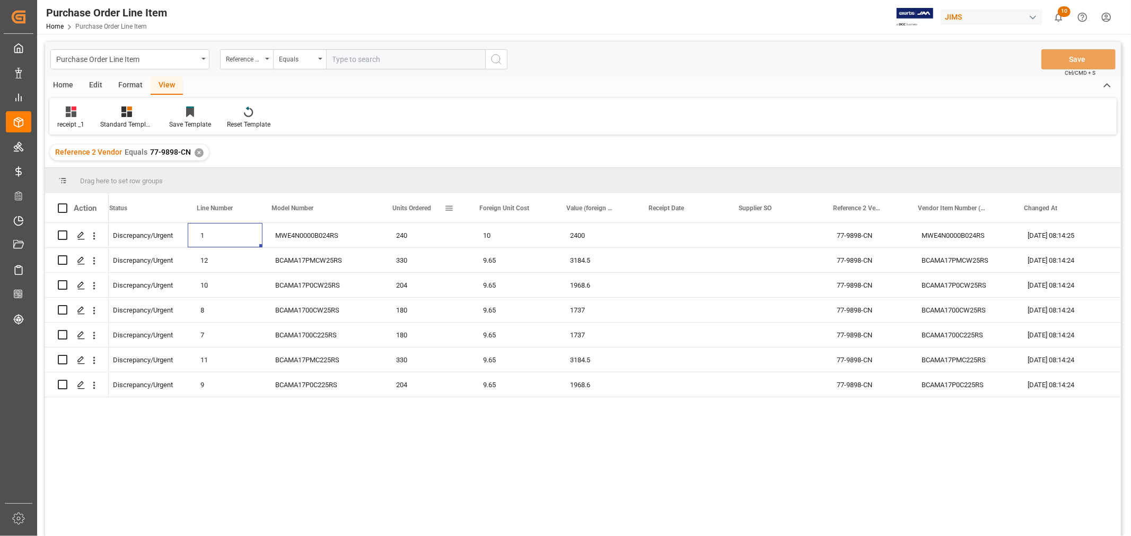
scroll to position [0, 0]
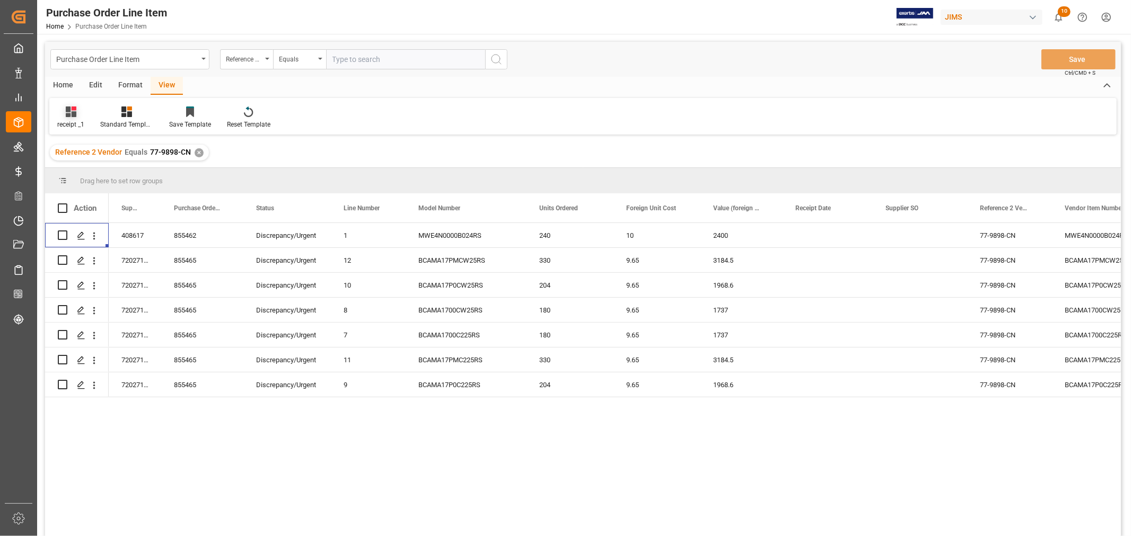
click at [71, 124] on div "receipt _1" at bounding box center [70, 125] width 27 height 10
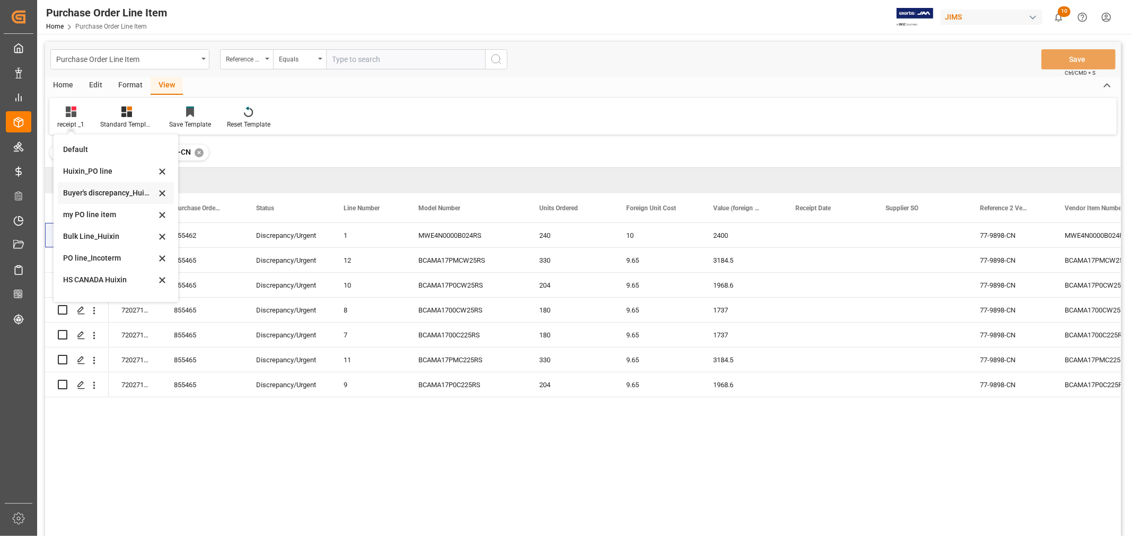
click at [101, 190] on div "Buyer's discrepancy_Huixin" at bounding box center [109, 193] width 93 height 11
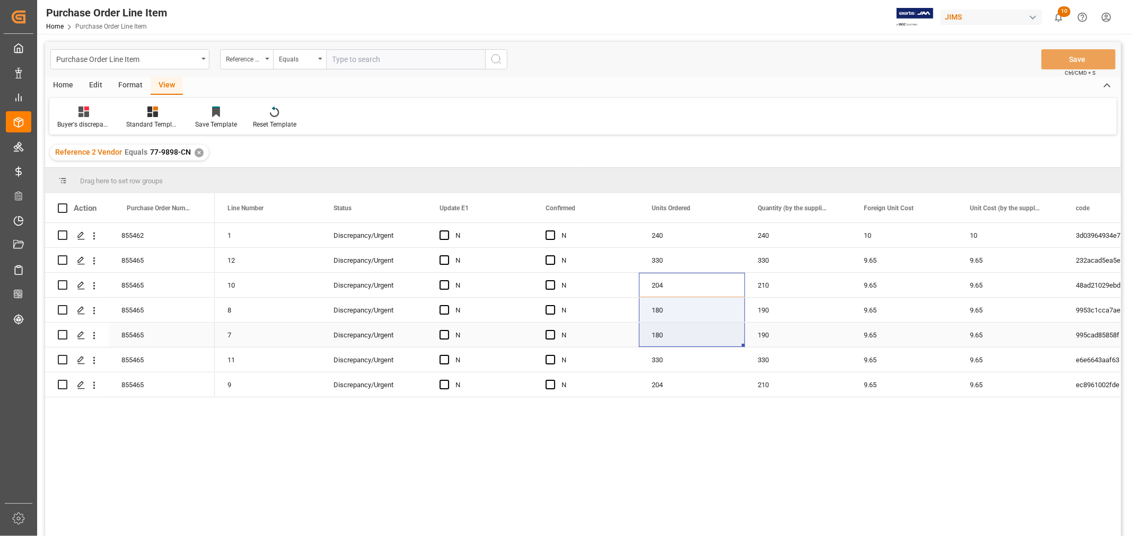
drag, startPoint x: 691, startPoint y: 288, endPoint x: 682, endPoint y: 324, distance: 37.5
click at [775, 280] on div "210" at bounding box center [798, 285] width 106 height 24
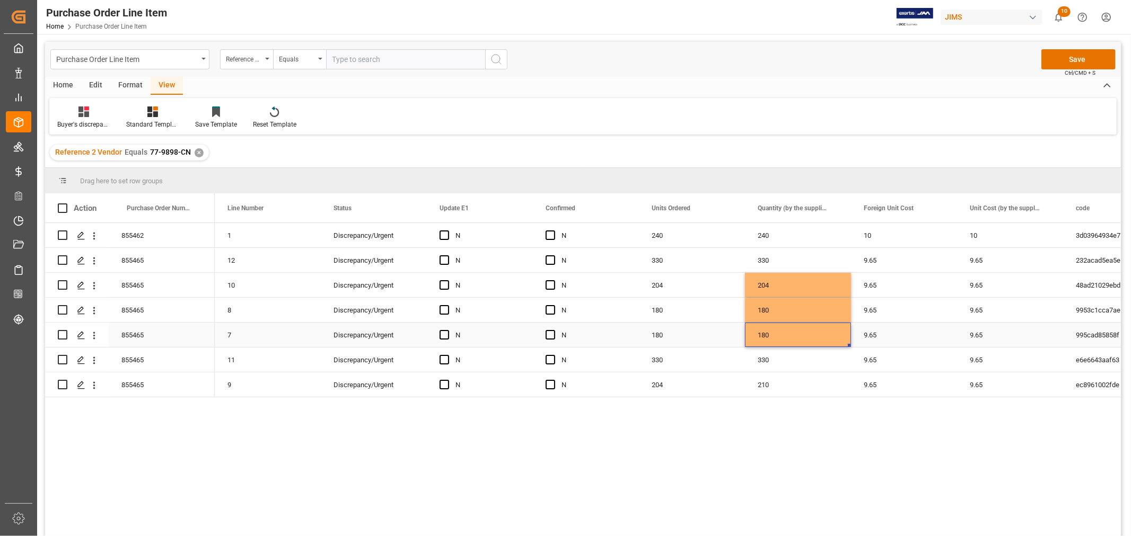
drag, startPoint x: 817, startPoint y: 338, endPoint x: 815, endPoint y: 330, distance: 8.4
click at [815, 331] on div "180" at bounding box center [798, 335] width 106 height 24
click at [663, 384] on div "204" at bounding box center [692, 385] width 106 height 24
click at [762, 385] on div "210" at bounding box center [798, 385] width 106 height 24
click at [1046, 58] on button "Save" at bounding box center [1078, 59] width 74 height 20
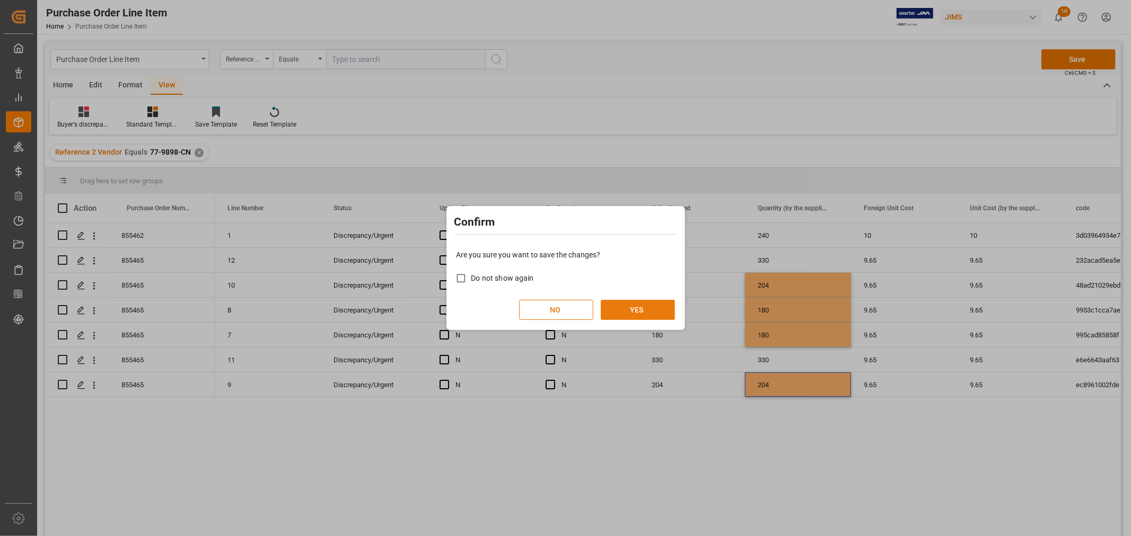
click at [665, 306] on button "YES" at bounding box center [638, 310] width 74 height 20
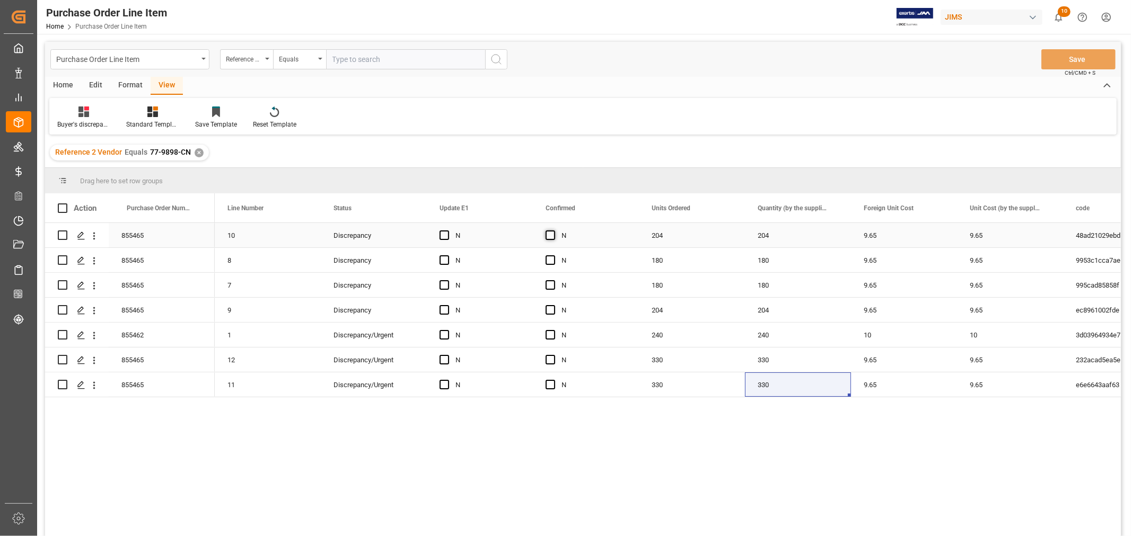
click at [548, 237] on span "Press SPACE to select this row." at bounding box center [551, 236] width 10 height 10
click at [553, 231] on input "Press SPACE to select this row." at bounding box center [553, 231] width 0 height 0
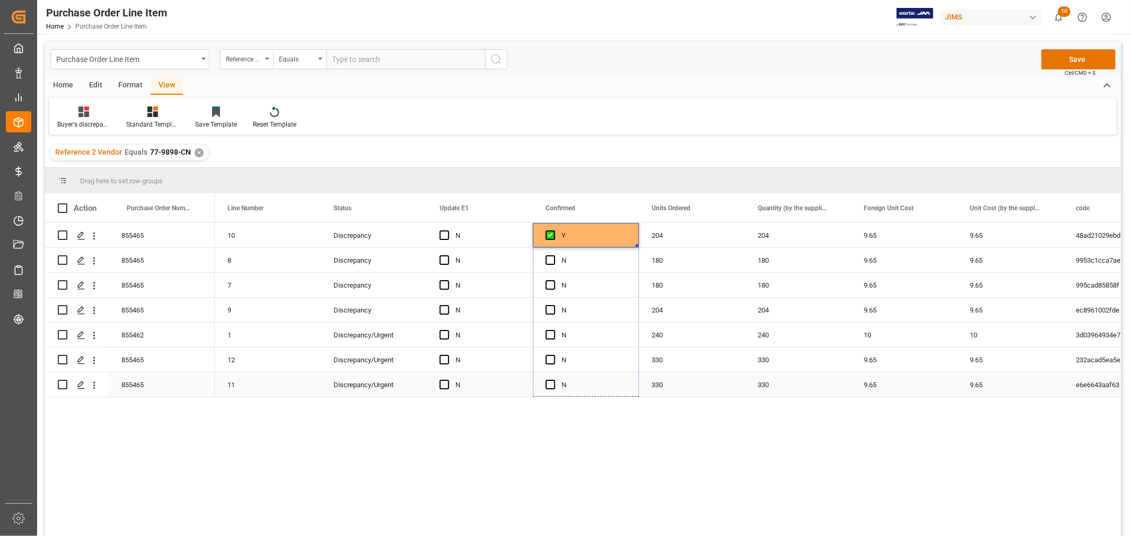
drag, startPoint x: 635, startPoint y: 245, endPoint x: 628, endPoint y: 394, distance: 149.1
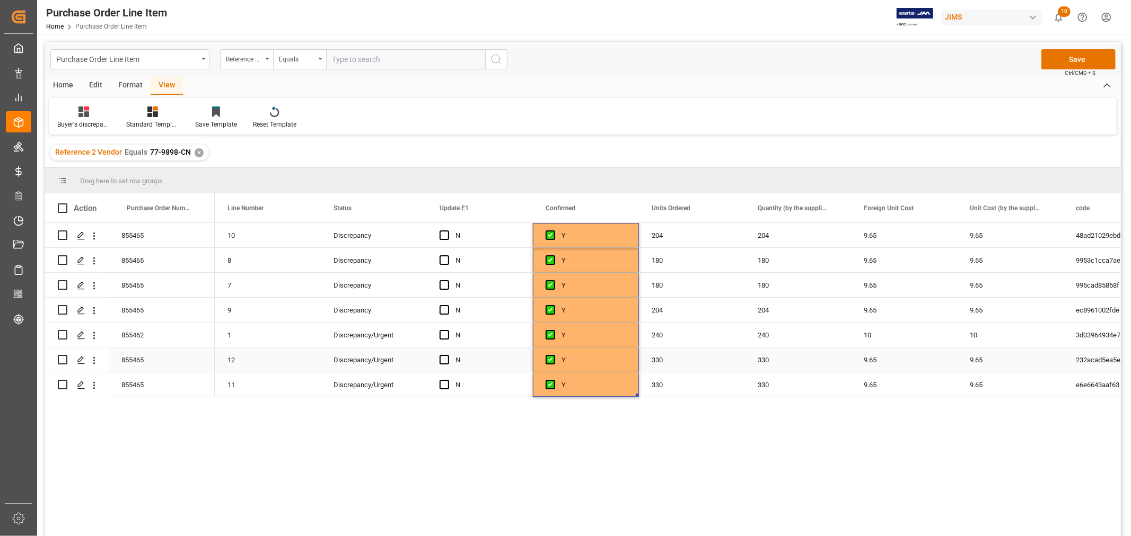
click at [664, 350] on div "330" at bounding box center [692, 360] width 106 height 24
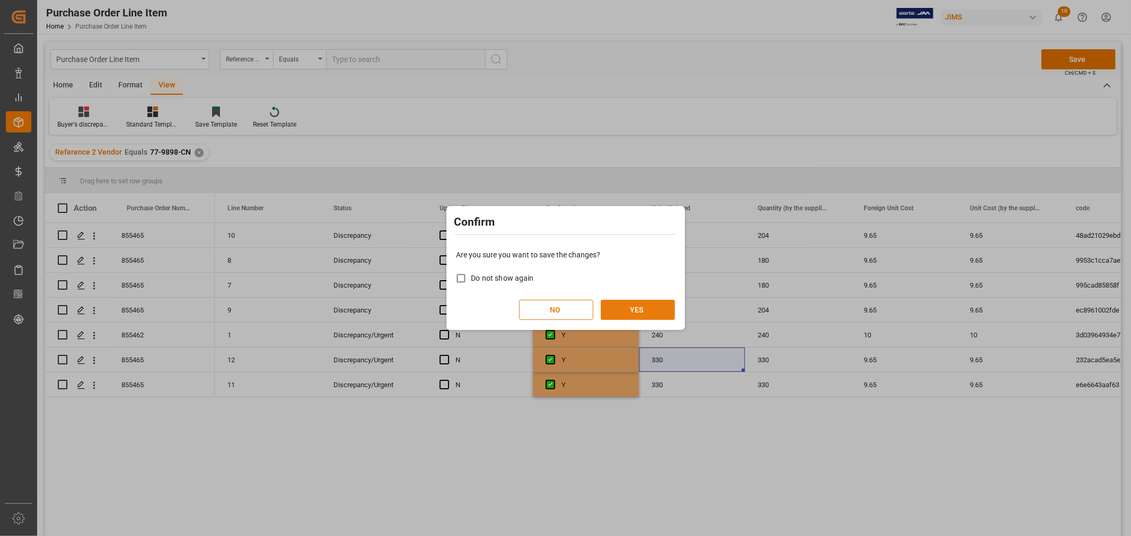
click at [647, 313] on button "YES" at bounding box center [638, 310] width 74 height 20
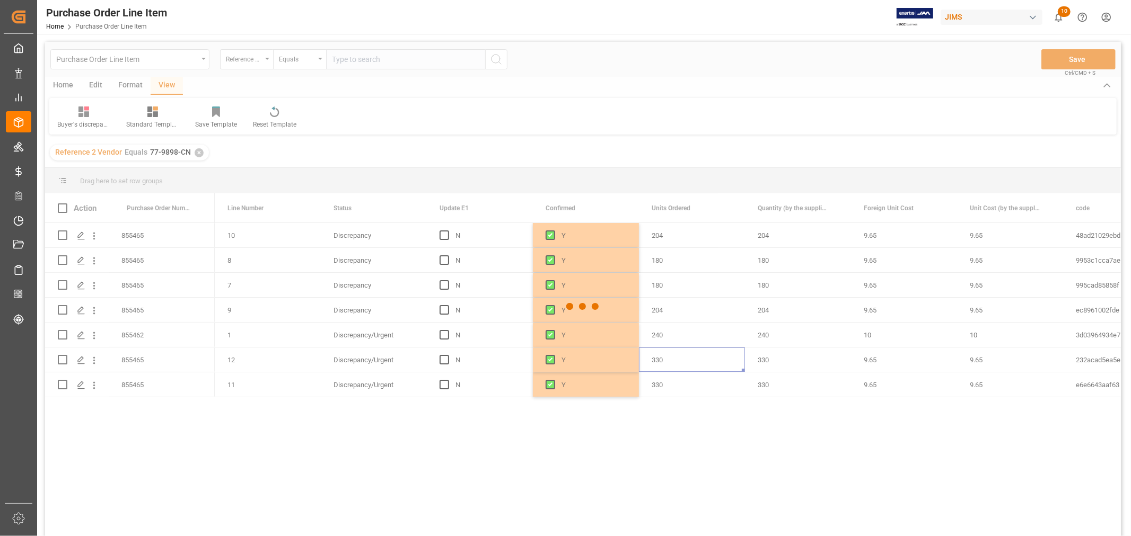
click at [757, 304] on div at bounding box center [583, 307] width 1076 height 530
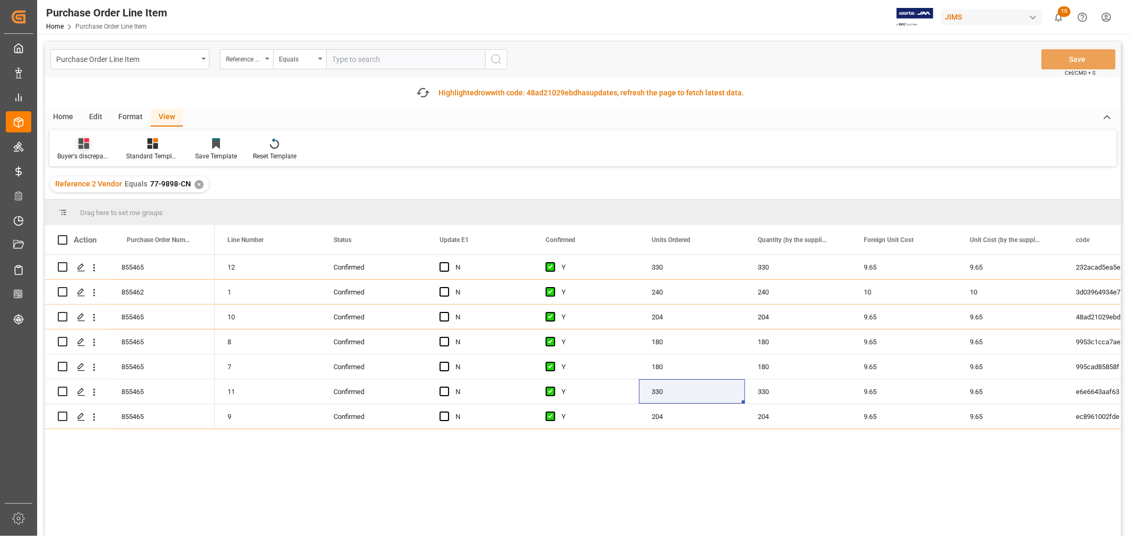
click at [81, 146] on icon at bounding box center [83, 143] width 11 height 11
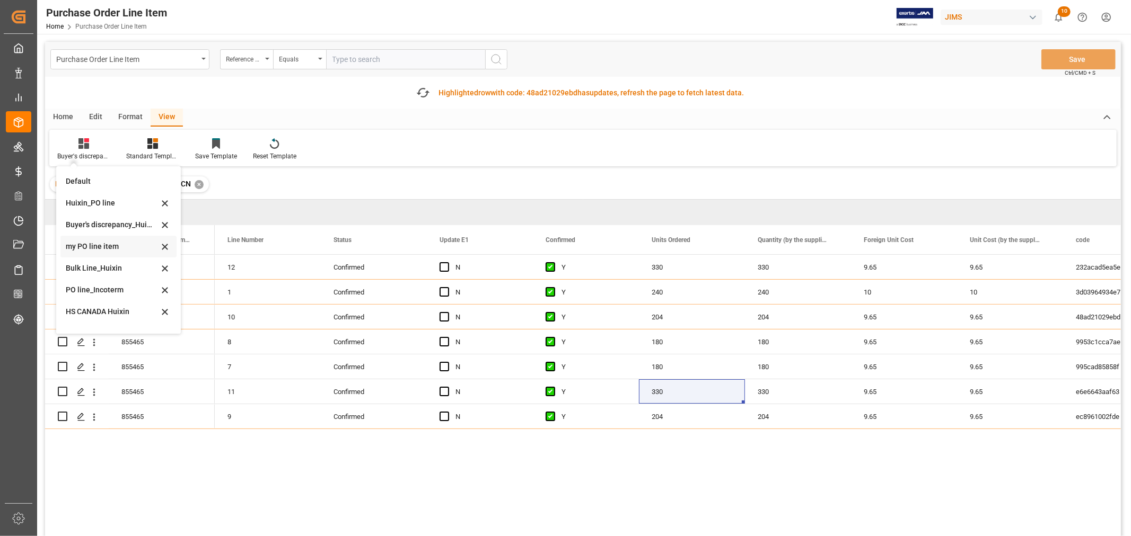
scroll to position [36, 0]
click at [97, 287] on div "receipt" at bounding box center [118, 298] width 116 height 22
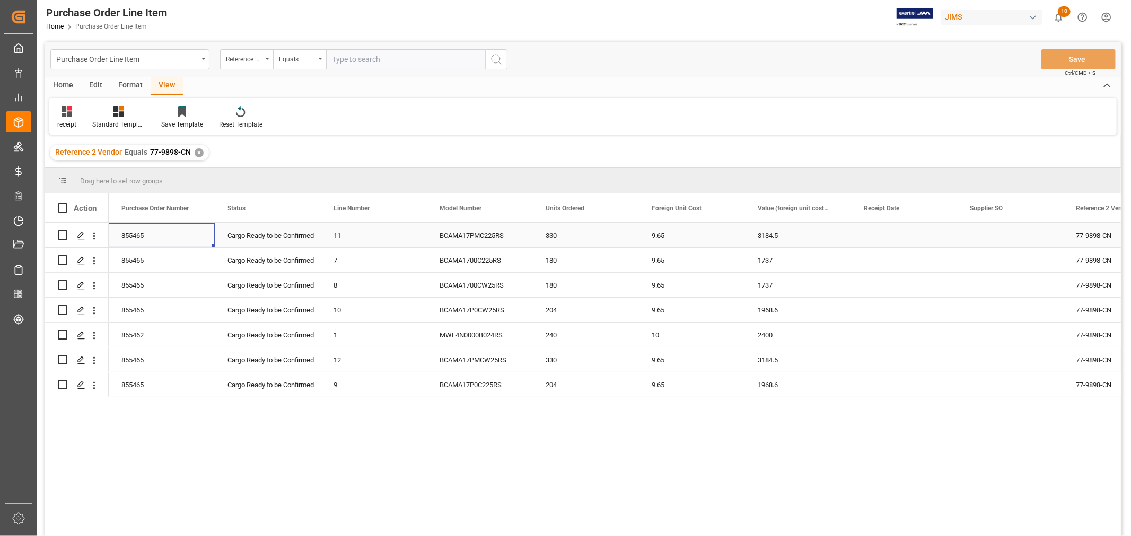
click at [139, 237] on div "855465" at bounding box center [162, 235] width 106 height 24
click at [146, 231] on div "855465" at bounding box center [162, 235] width 106 height 24
click at [61, 118] on div "receipt" at bounding box center [66, 117] width 35 height 23
click at [107, 240] on div "HS CANADA Huixin" at bounding box center [109, 244] width 93 height 11
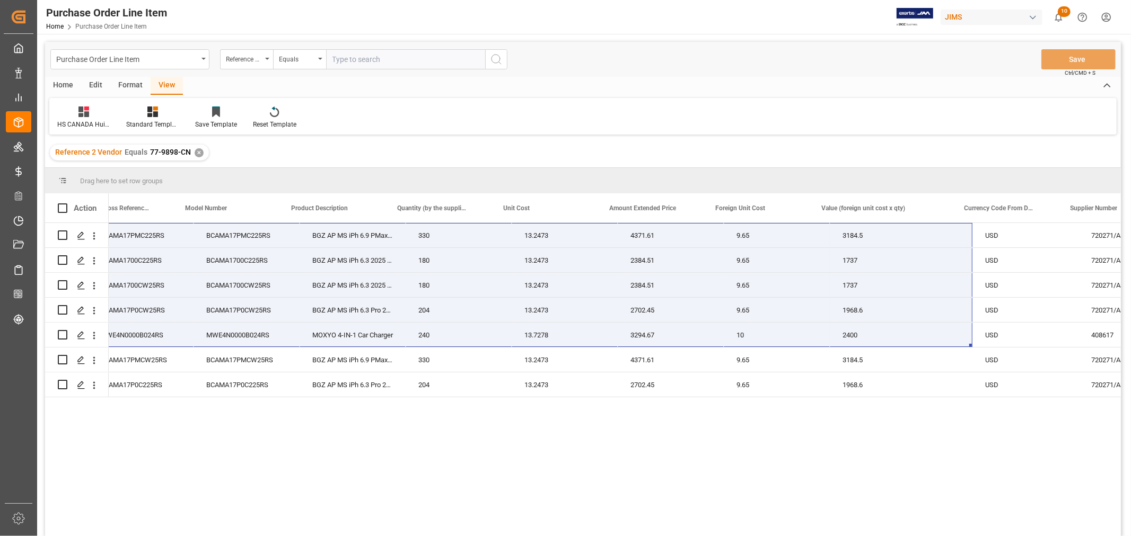
scroll to position [0, 0]
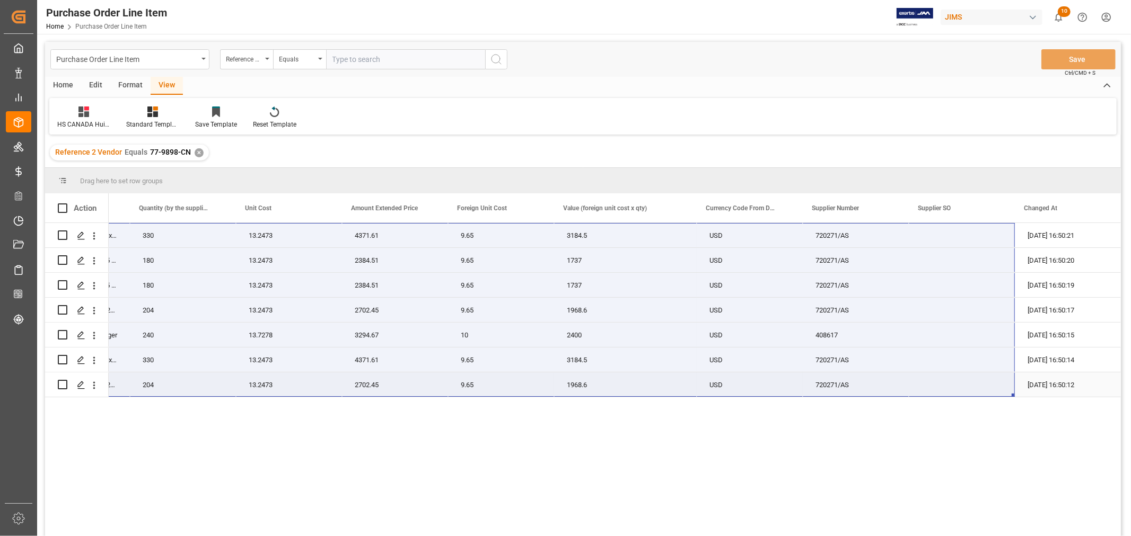
drag, startPoint x: 134, startPoint y: 235, endPoint x: 967, endPoint y: 388, distance: 847.3
click at [967, 388] on div "BCAMA17PMC225RS 9.65 3184.5 77-9898-CN BGZ AP MS iPh 6.9 PMax2025 Blu 330 13.24…" at bounding box center [307, 310] width 1627 height 174
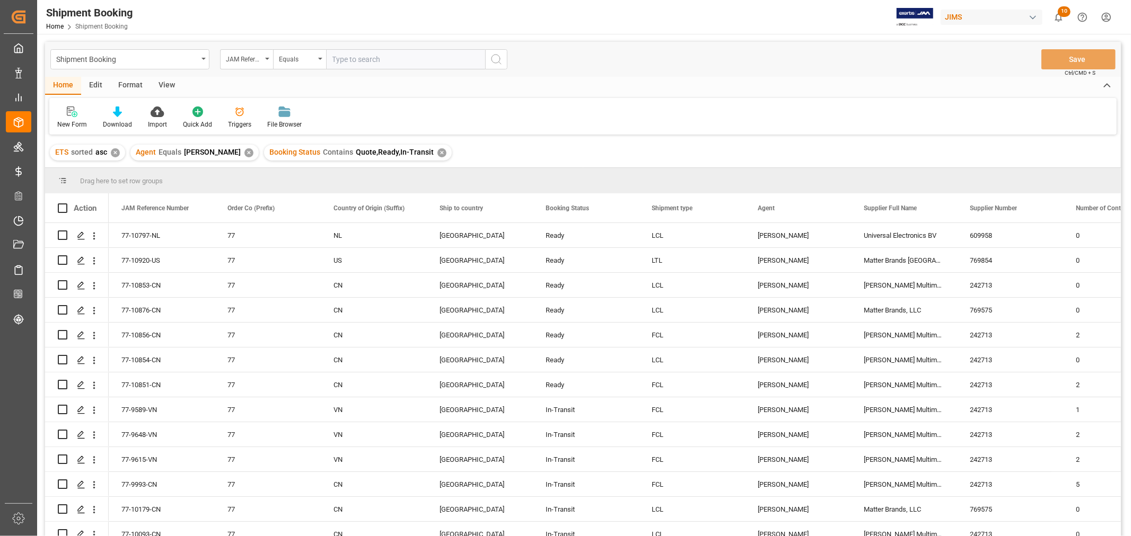
click at [362, 57] on input "text" at bounding box center [405, 59] width 159 height 20
type input "77-10496-cn"
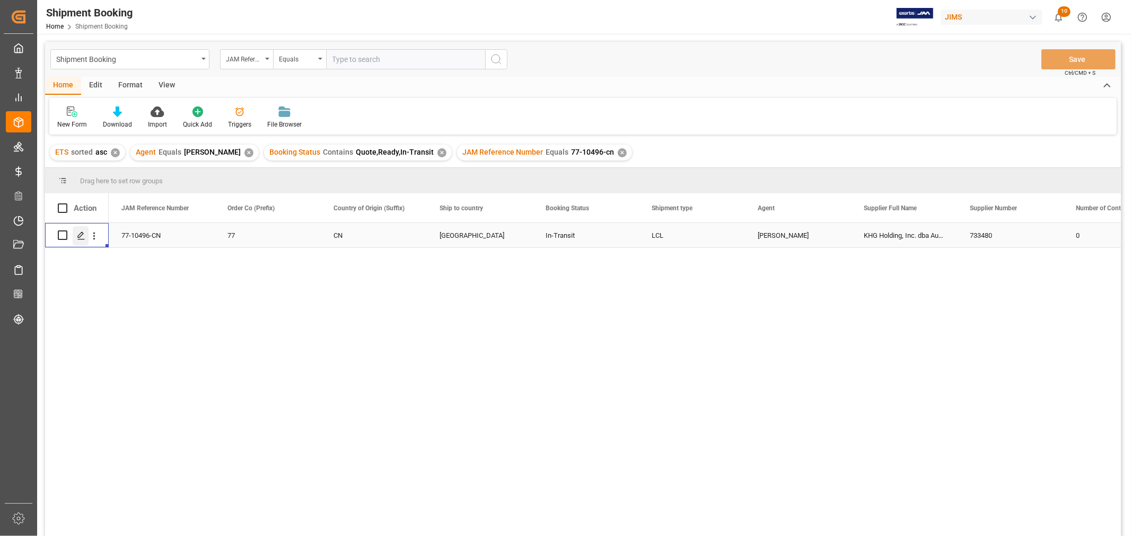
click at [80, 234] on polygon "Press SPACE to select this row." at bounding box center [80, 234] width 5 height 5
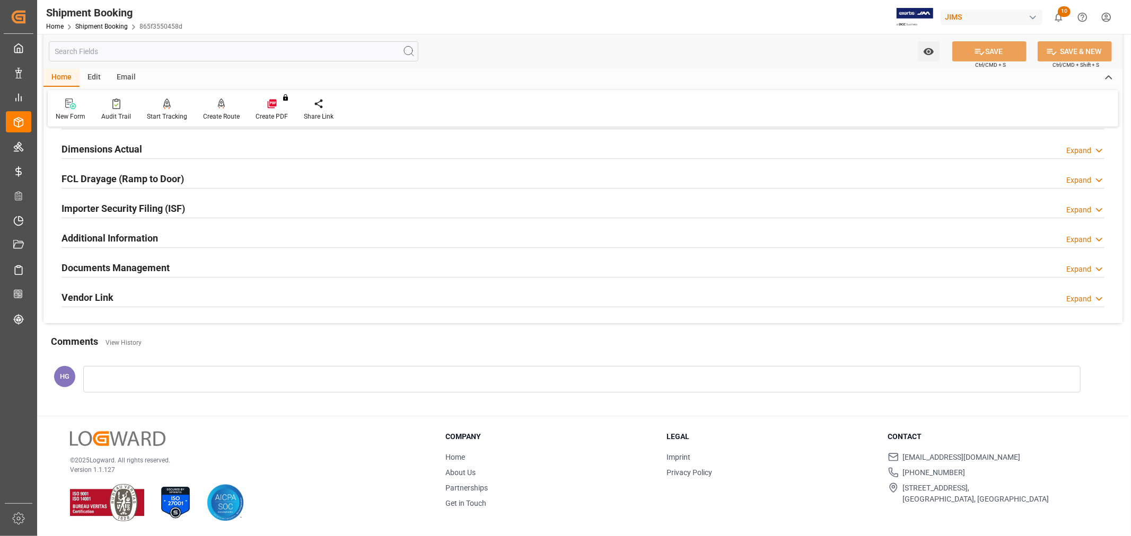
scroll to position [260, 0]
click at [158, 268] on h2 "Documents Management" at bounding box center [115, 268] width 108 height 14
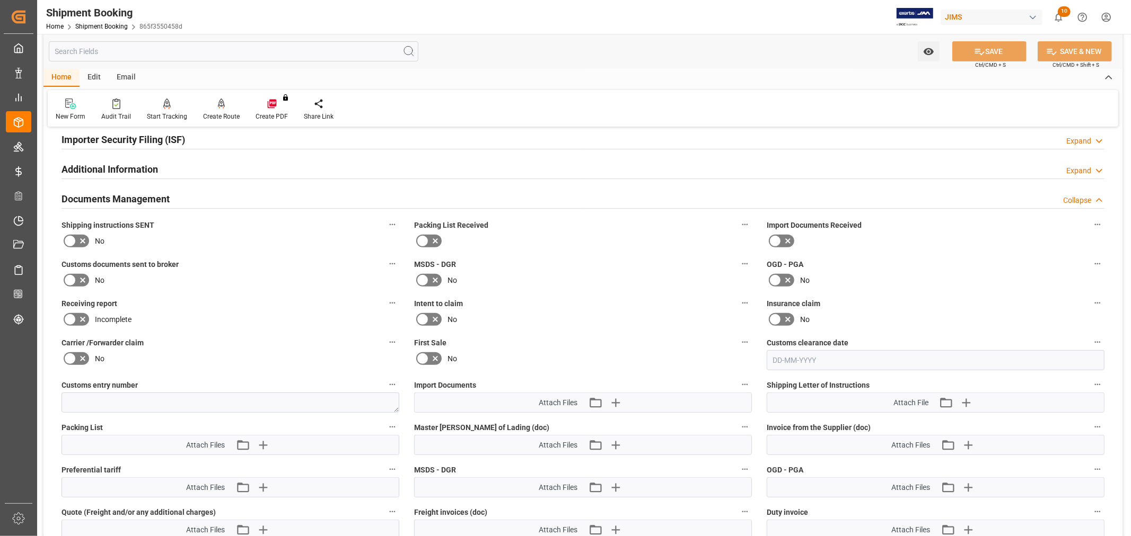
scroll to position [496, 0]
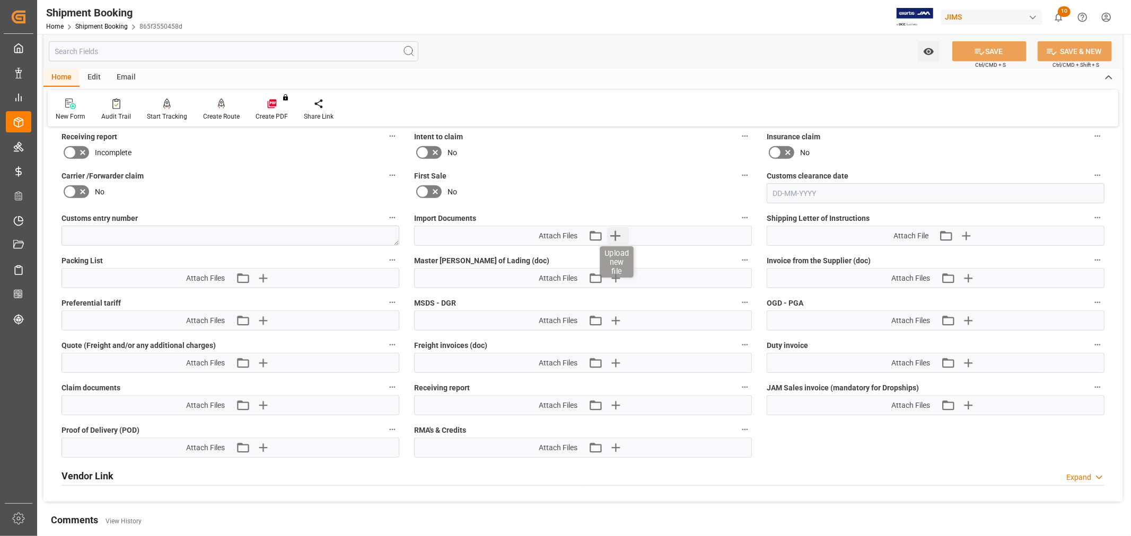
click at [610, 233] on icon "button" at bounding box center [615, 236] width 10 height 10
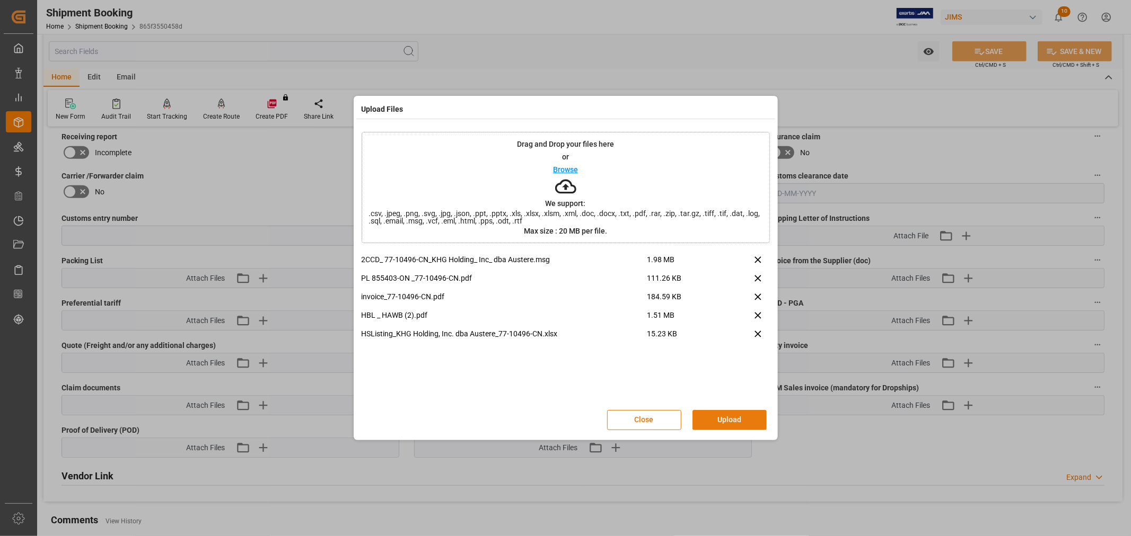
click at [726, 420] on button "Upload" at bounding box center [729, 420] width 74 height 20
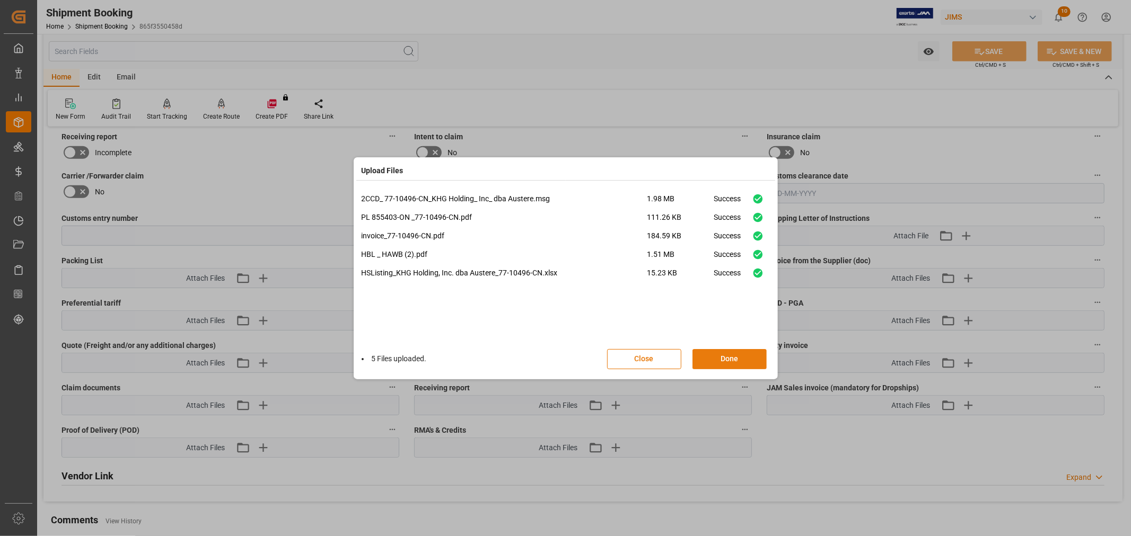
click at [742, 354] on button "Done" at bounding box center [729, 359] width 74 height 20
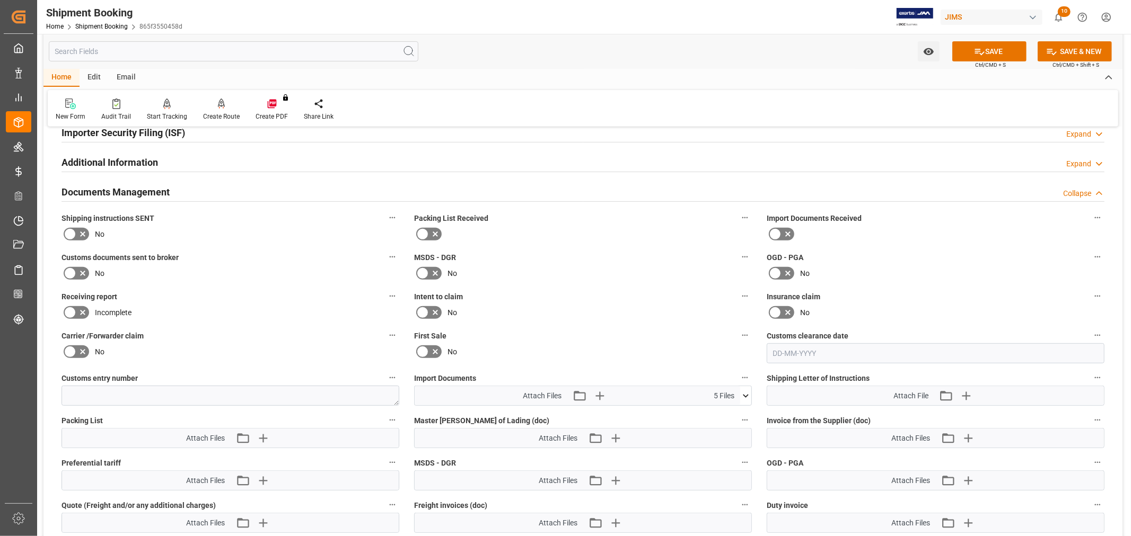
scroll to position [319, 0]
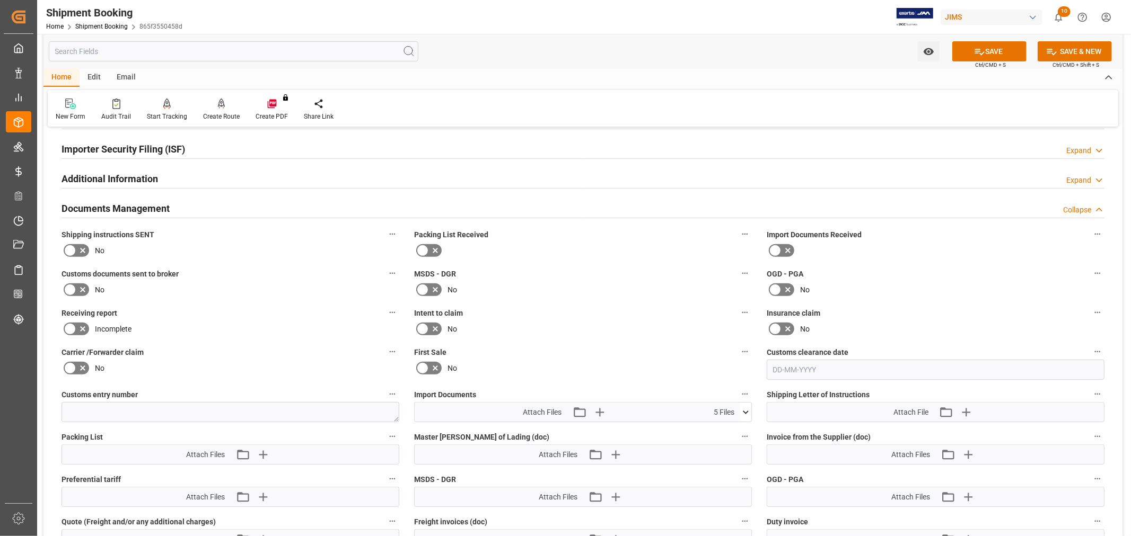
click at [78, 287] on icon at bounding box center [82, 290] width 13 height 13
click at [0, 0] on input "checkbox" at bounding box center [0, 0] width 0 height 0
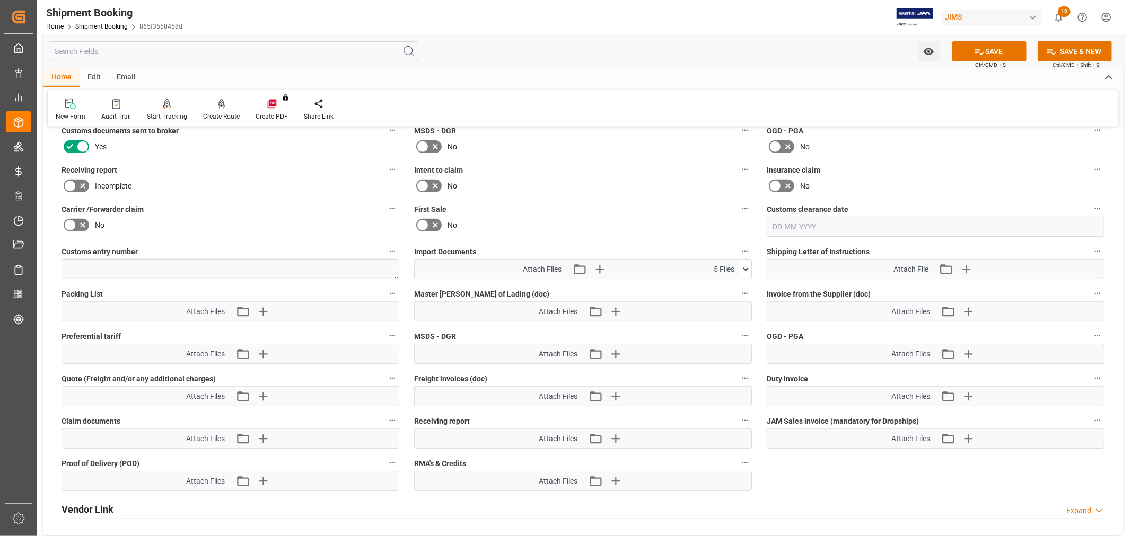
scroll to position [496, 0]
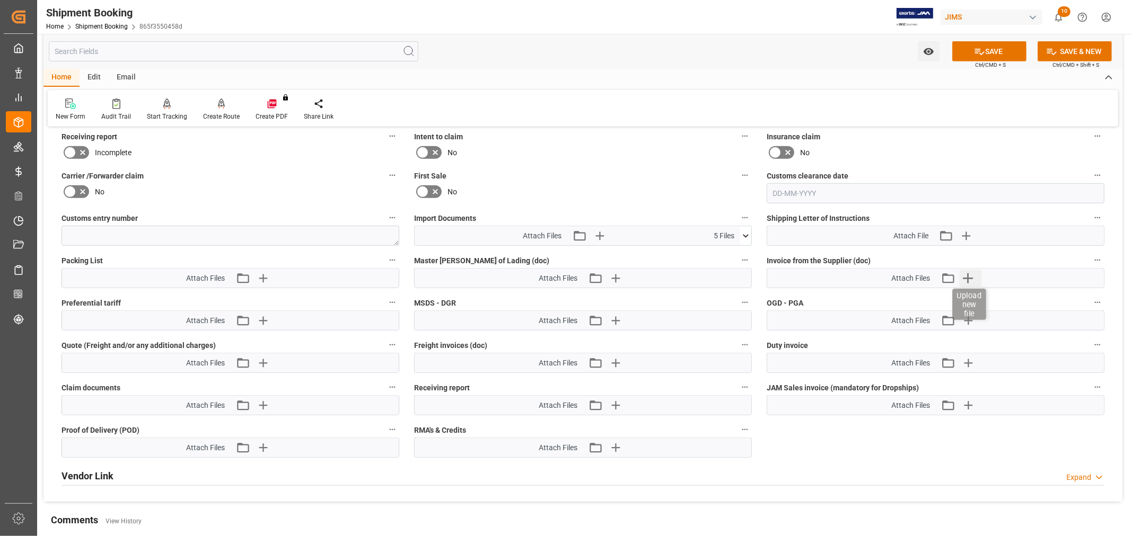
click at [963, 276] on icon "button" at bounding box center [968, 279] width 10 height 10
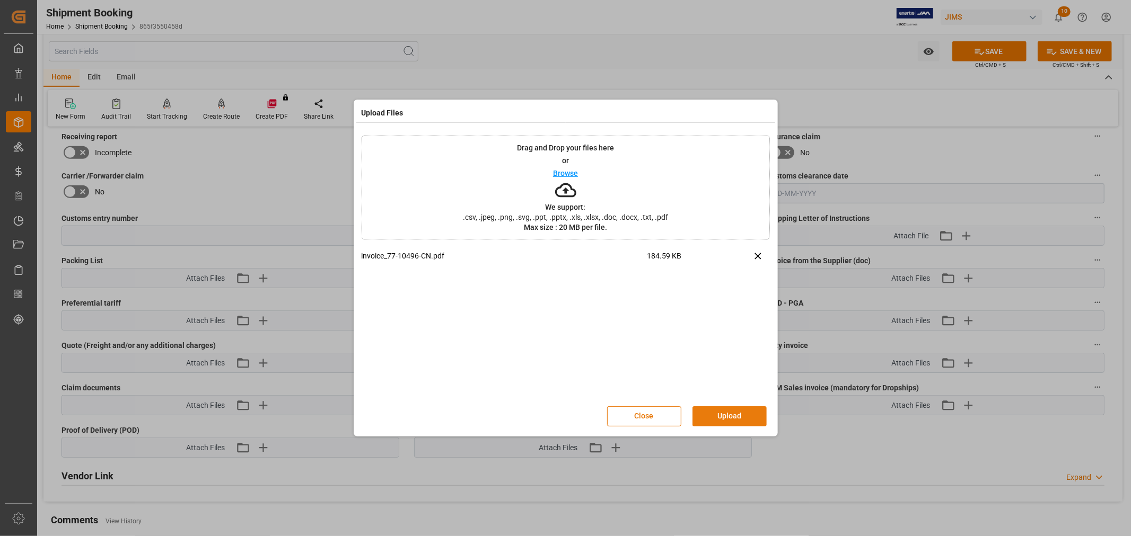
click at [708, 409] on button "Upload" at bounding box center [729, 417] width 74 height 20
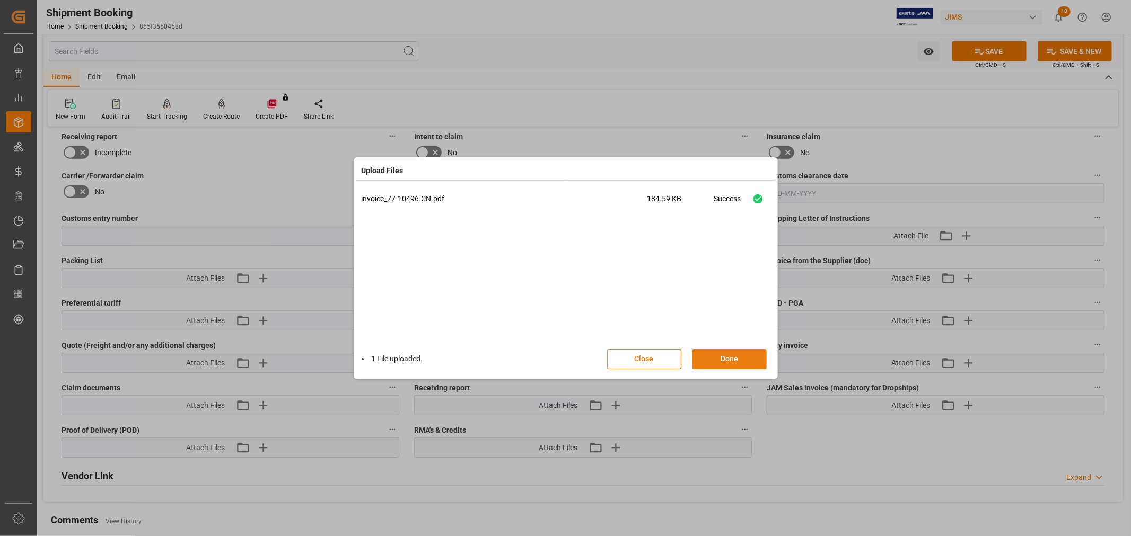
click at [714, 362] on button "Done" at bounding box center [729, 359] width 74 height 20
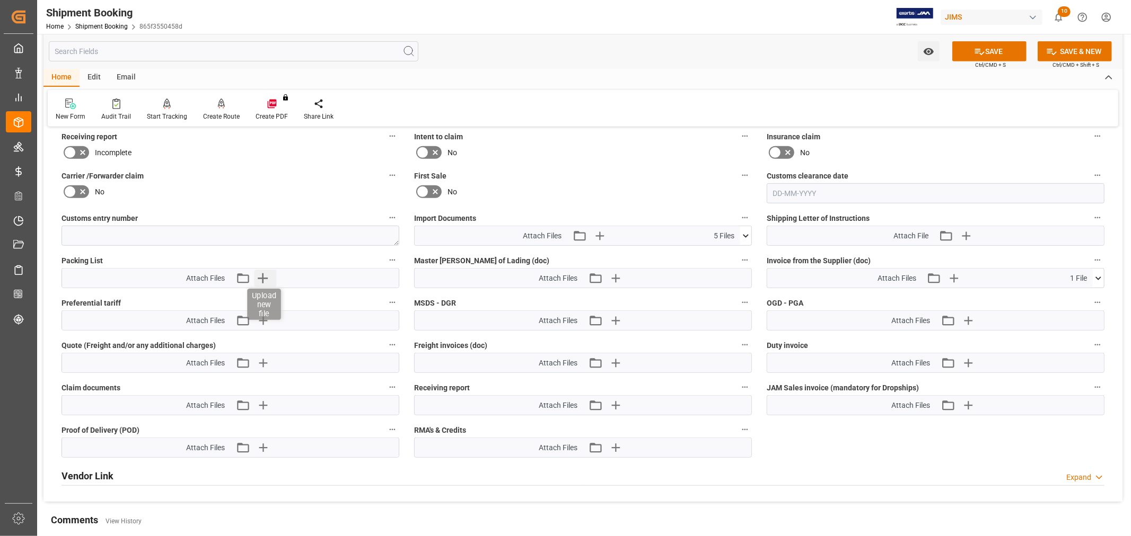
click at [259, 276] on icon "button" at bounding box center [263, 279] width 10 height 10
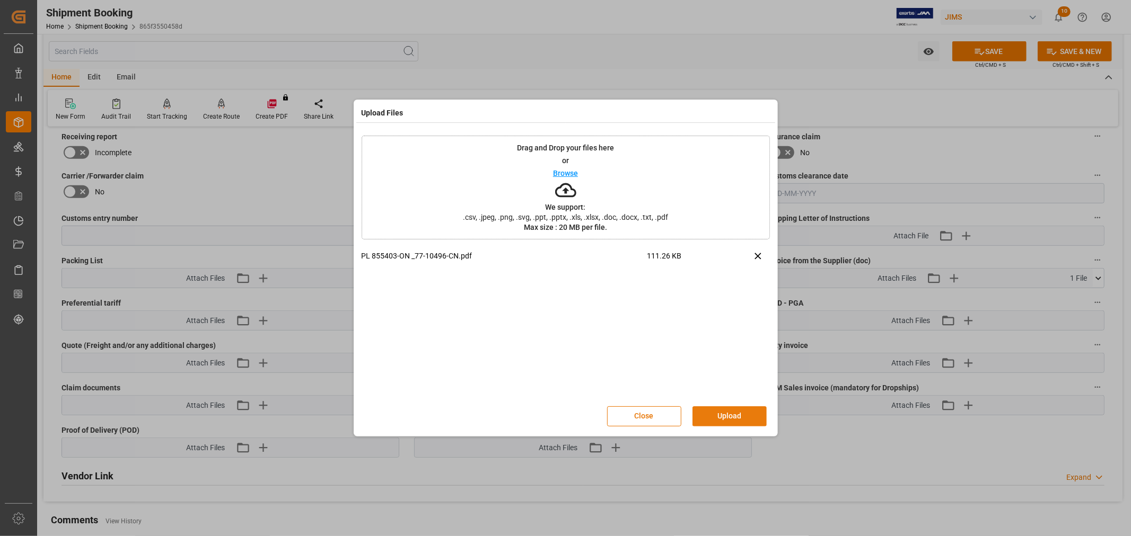
click at [713, 414] on button "Upload" at bounding box center [729, 417] width 74 height 20
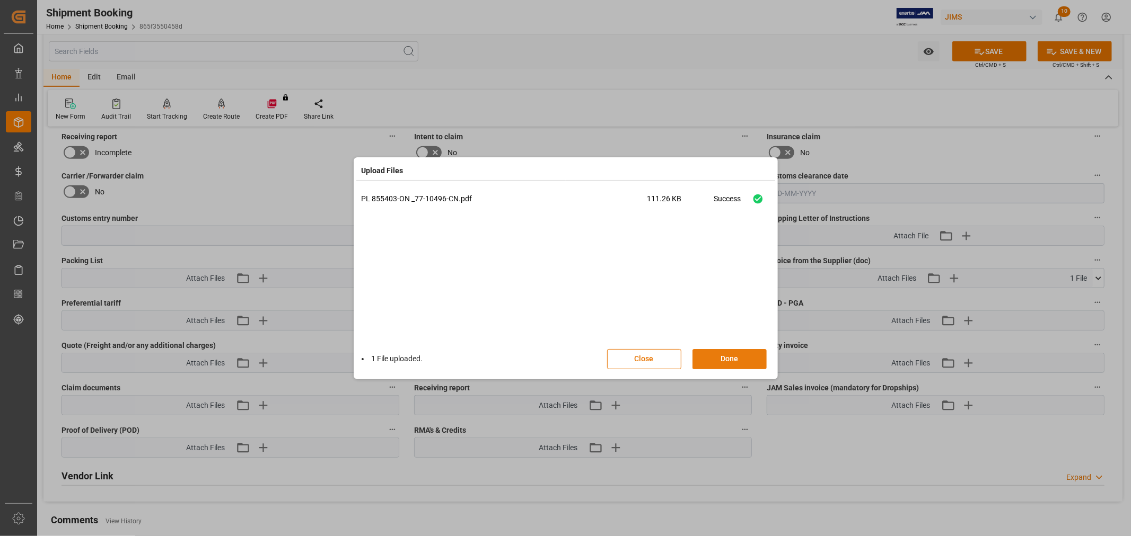
click at [703, 355] on button "Done" at bounding box center [729, 359] width 74 height 20
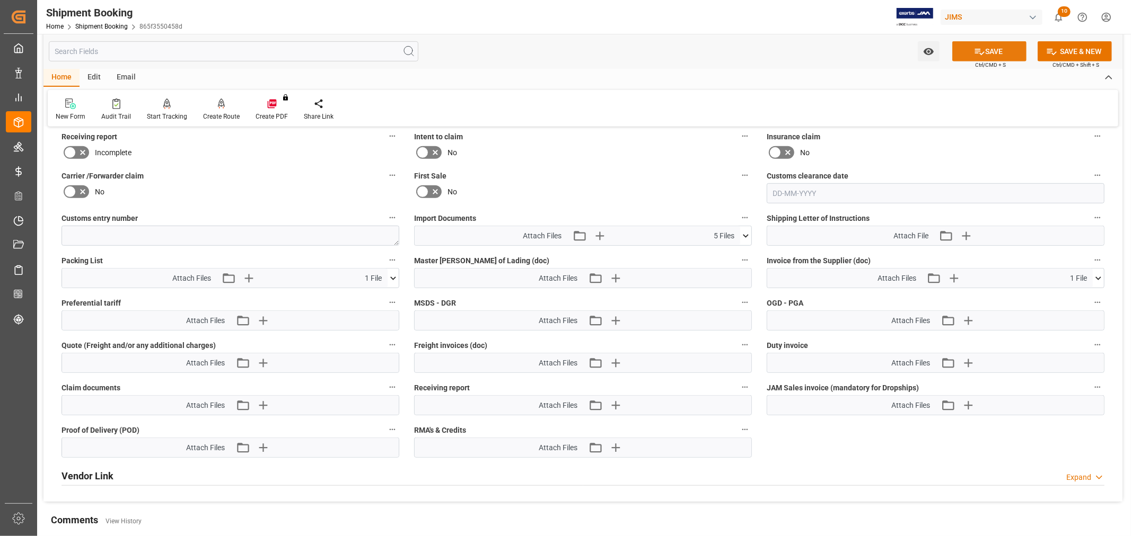
click at [981, 46] on icon at bounding box center [979, 51] width 11 height 11
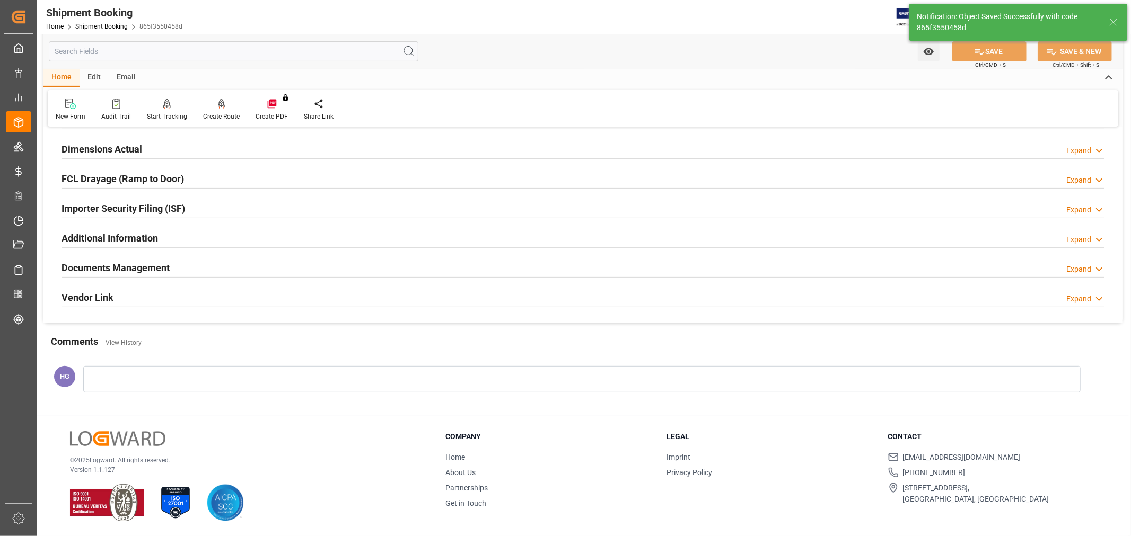
scroll to position [260, 0]
click at [125, 263] on h2 "Documents Management" at bounding box center [115, 268] width 108 height 14
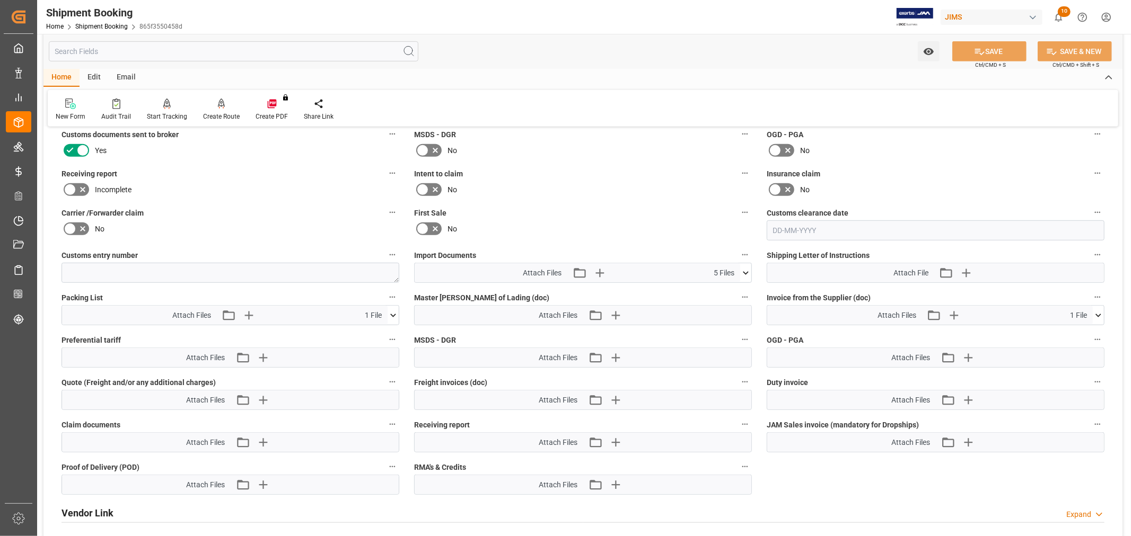
scroll to position [496, 0]
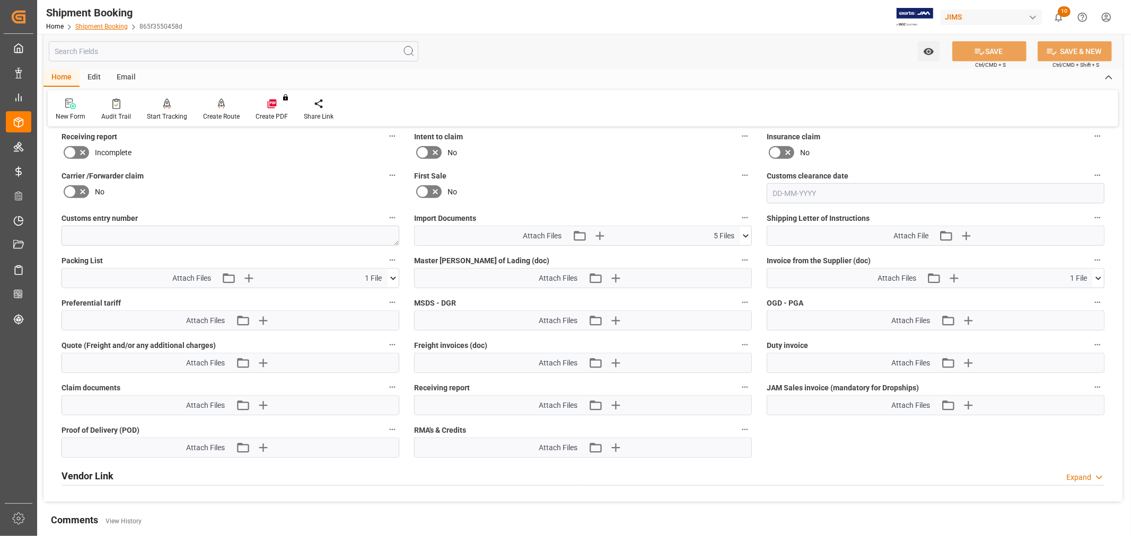
click at [108, 29] on link "Shipment Booking" at bounding box center [101, 26] width 52 height 7
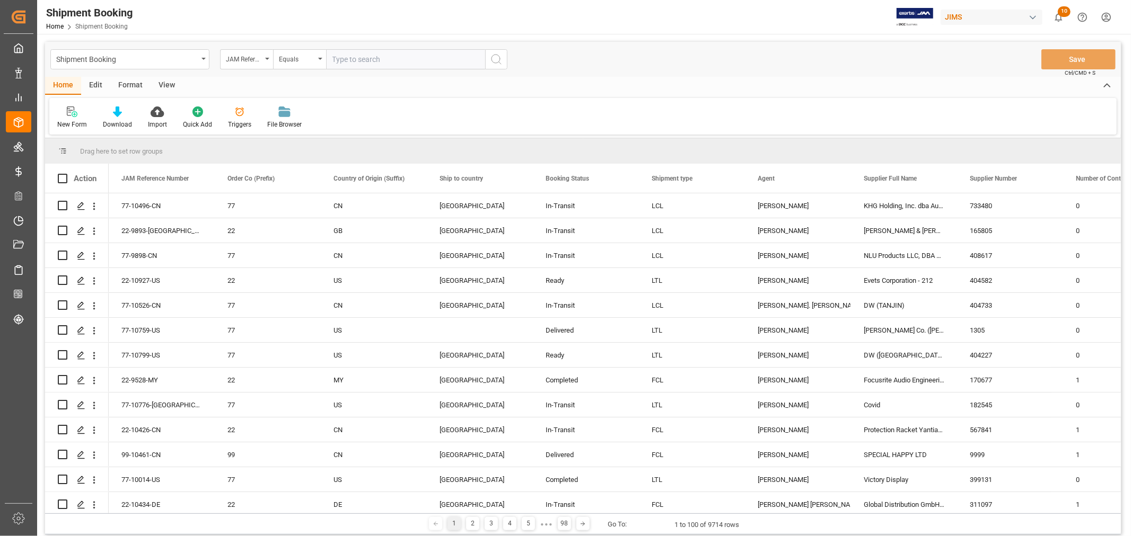
click at [347, 50] on input "text" at bounding box center [405, 59] width 159 height 20
click at [75, 120] on div "New Form" at bounding box center [72, 125] width 30 height 10
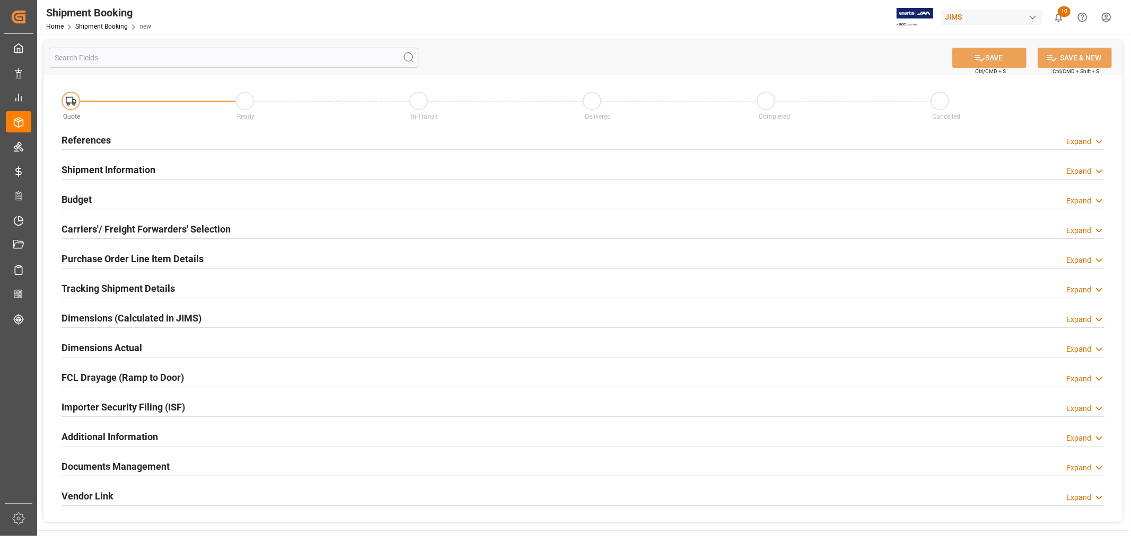
click at [85, 143] on h2 "References" at bounding box center [85, 140] width 49 height 14
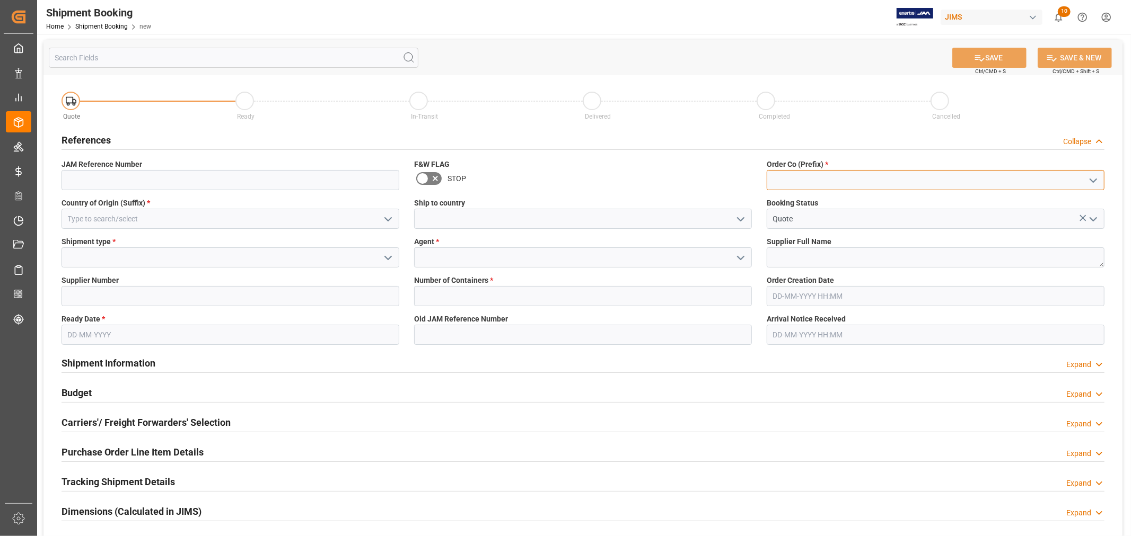
click at [814, 180] on input at bounding box center [936, 180] width 338 height 20
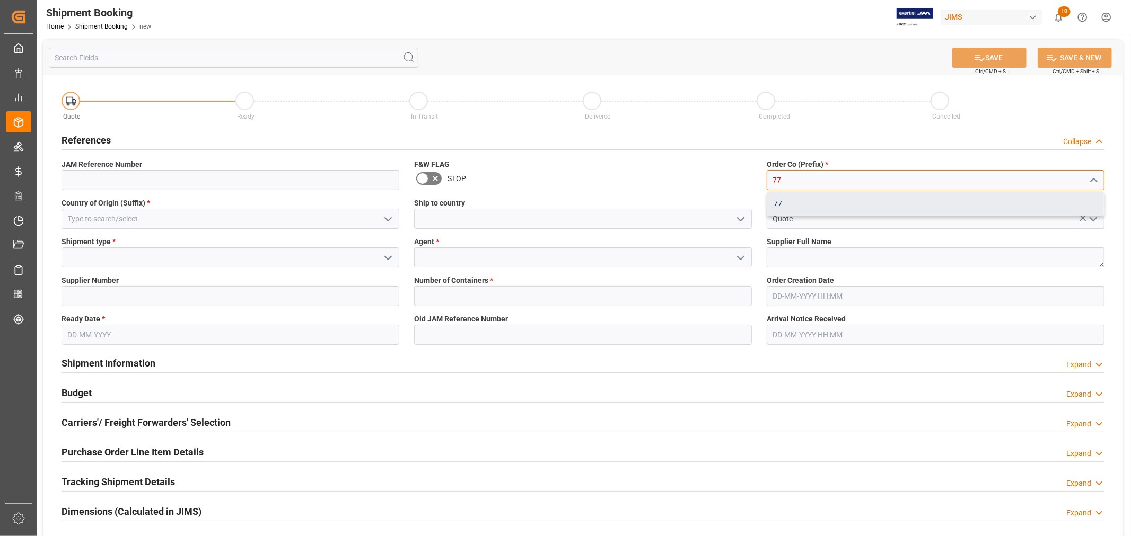
click at [779, 206] on div "77" at bounding box center [935, 204] width 337 height 24
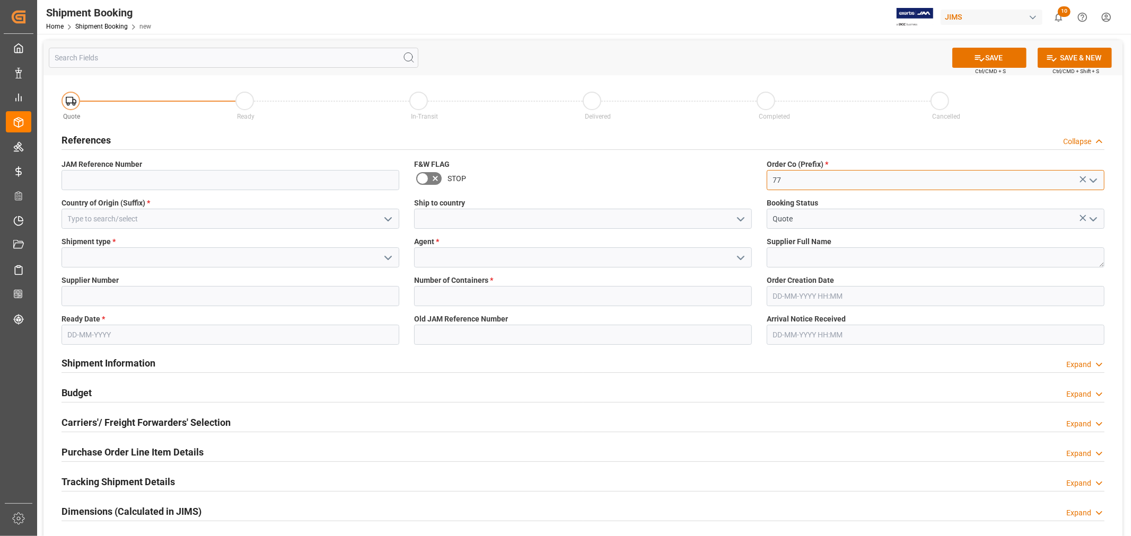
type input "77"
click at [304, 218] on input at bounding box center [230, 219] width 338 height 20
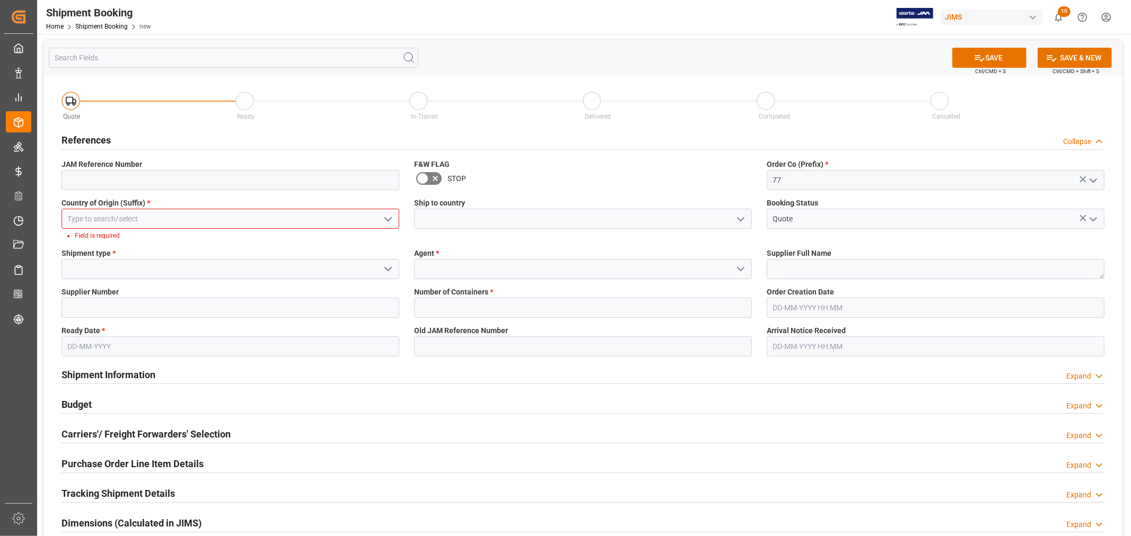
click at [393, 223] on icon "open menu" at bounding box center [388, 219] width 13 height 13
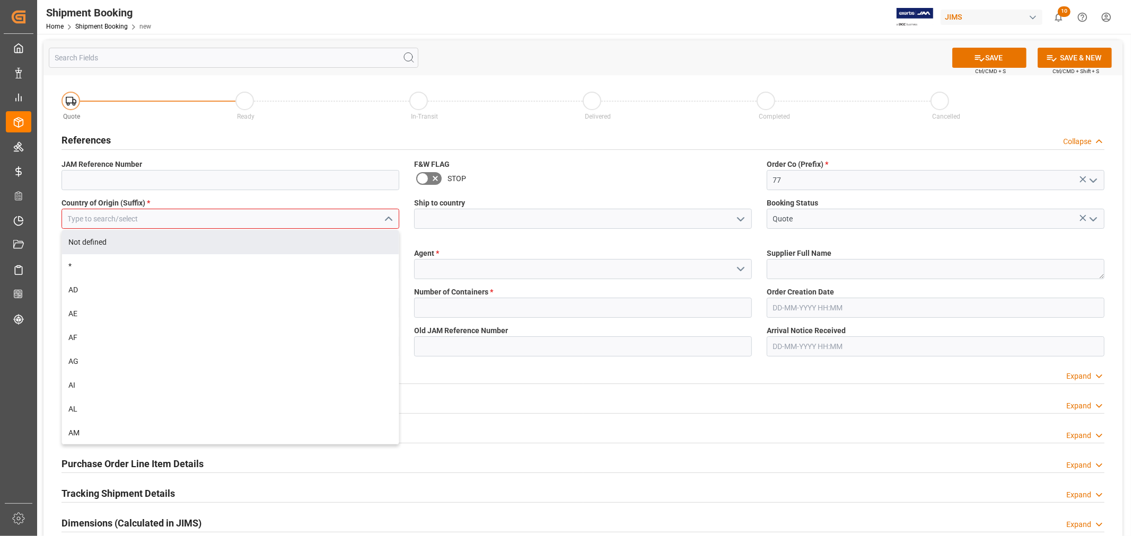
click at [281, 216] on input at bounding box center [230, 219] width 338 height 20
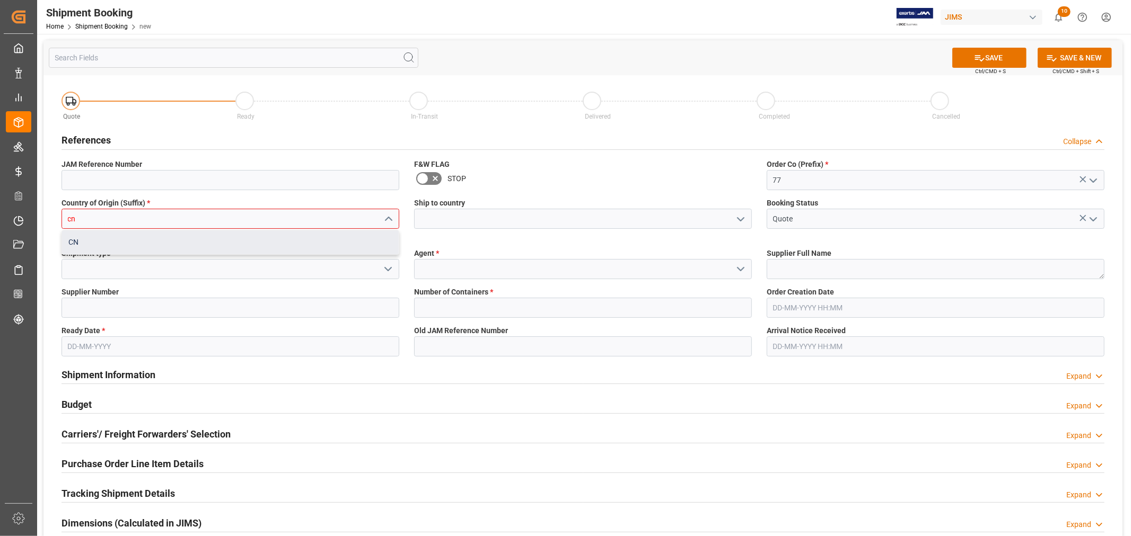
click at [253, 248] on div "CN" at bounding box center [230, 243] width 337 height 24
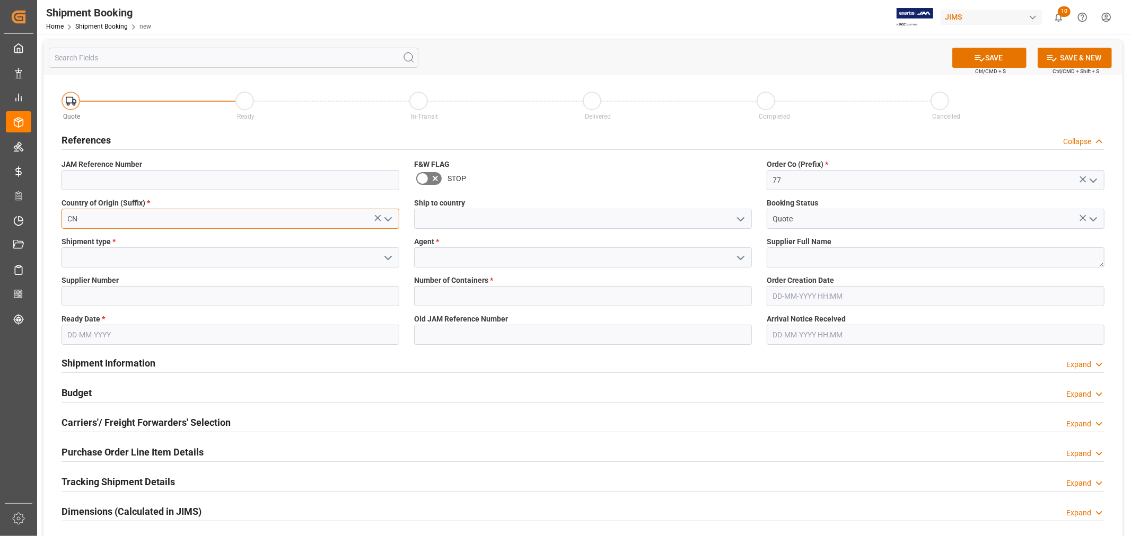
type input "CN"
click at [445, 210] on input at bounding box center [583, 219] width 338 height 20
type input "Canada"
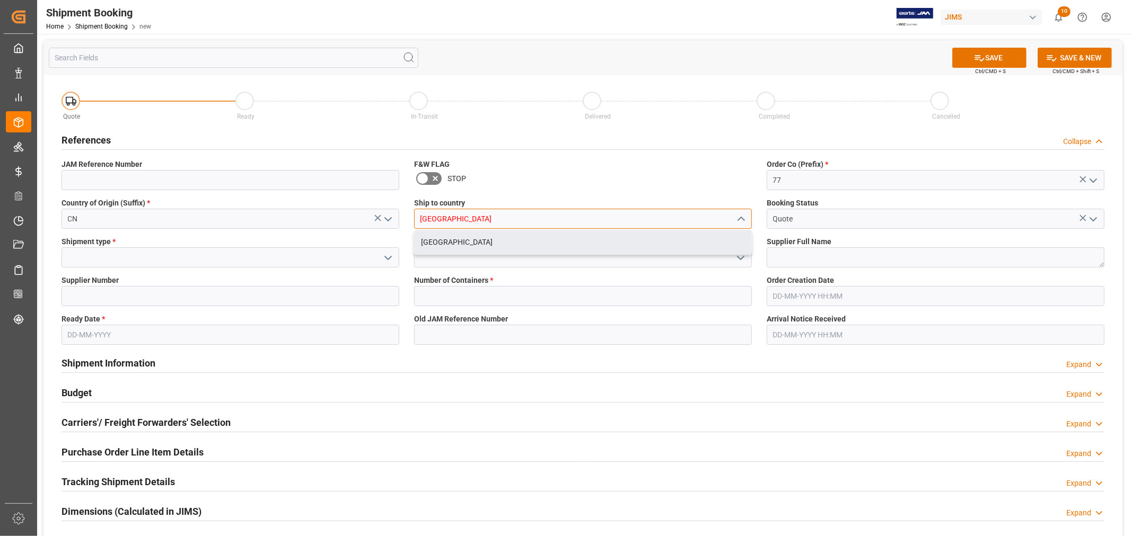
click at [478, 241] on div "Canada" at bounding box center [583, 243] width 337 height 24
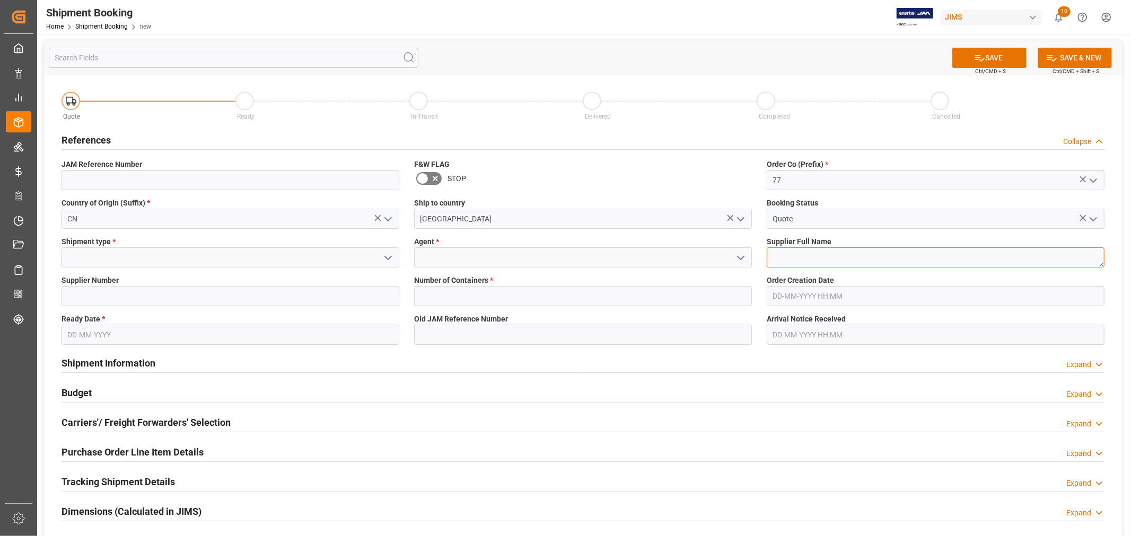
click at [796, 254] on textarea at bounding box center [936, 258] width 338 height 20
type textarea "[PERSON_NAME] Multimedia [GEOGRAPHIC_DATA]"
click at [592, 261] on input at bounding box center [583, 258] width 338 height 20
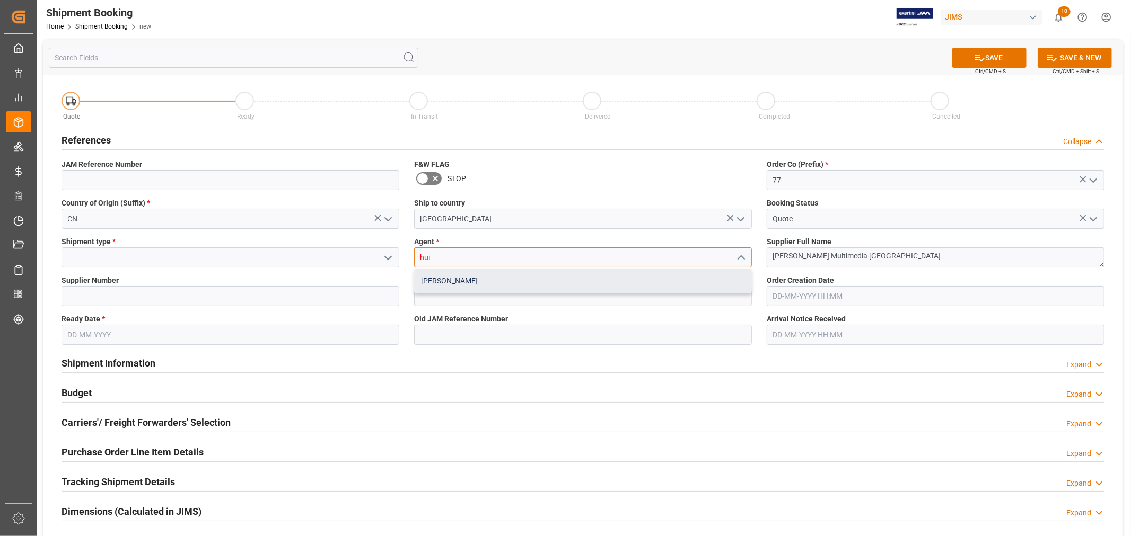
click at [532, 285] on div "[PERSON_NAME]" at bounding box center [583, 281] width 337 height 24
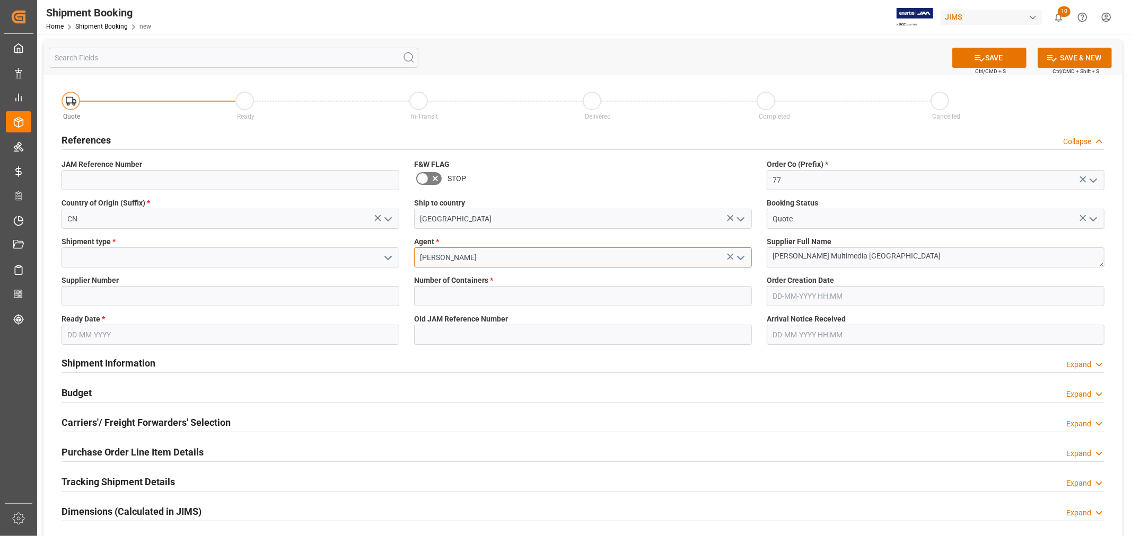
type input "[PERSON_NAME]"
click at [198, 263] on input at bounding box center [230, 258] width 338 height 20
click at [195, 258] on input at bounding box center [230, 258] width 338 height 20
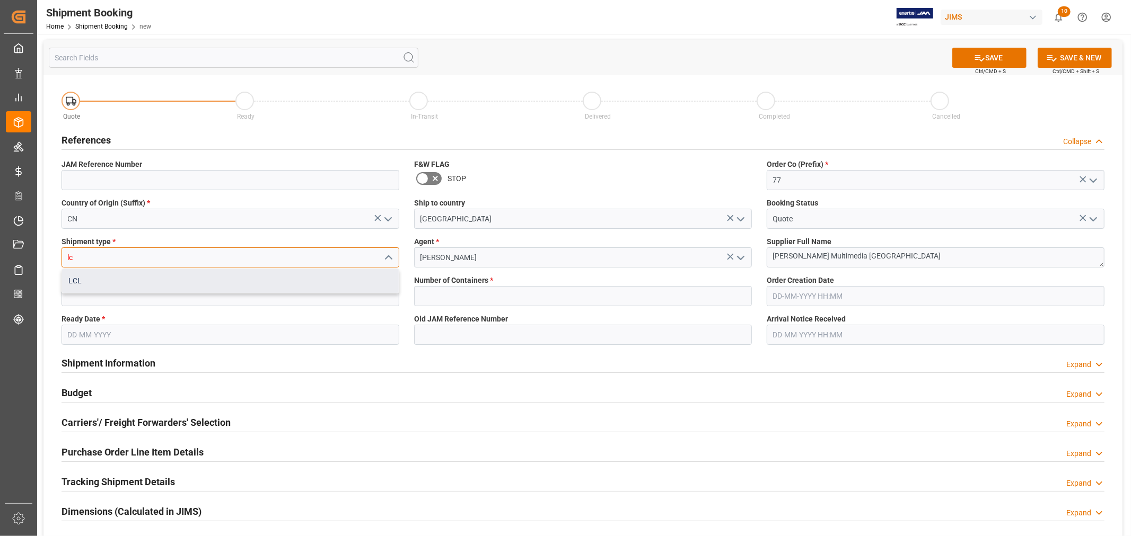
click at [190, 278] on div "LCL" at bounding box center [230, 281] width 337 height 24
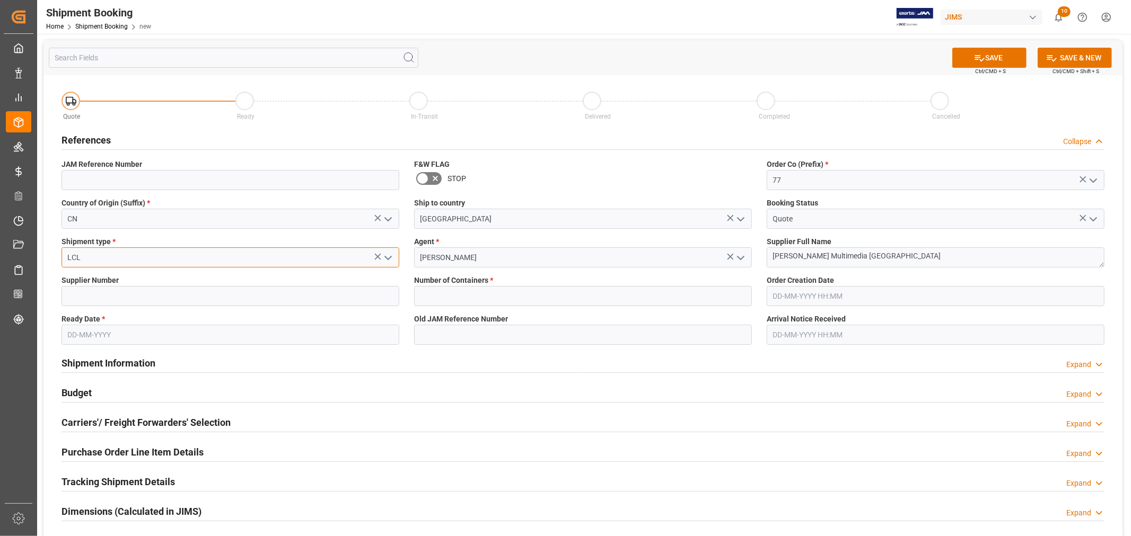
type input "LCL"
click at [191, 293] on input at bounding box center [230, 296] width 338 height 20
type input "242713"
click at [470, 288] on input "text" at bounding box center [583, 296] width 338 height 20
type input "0"
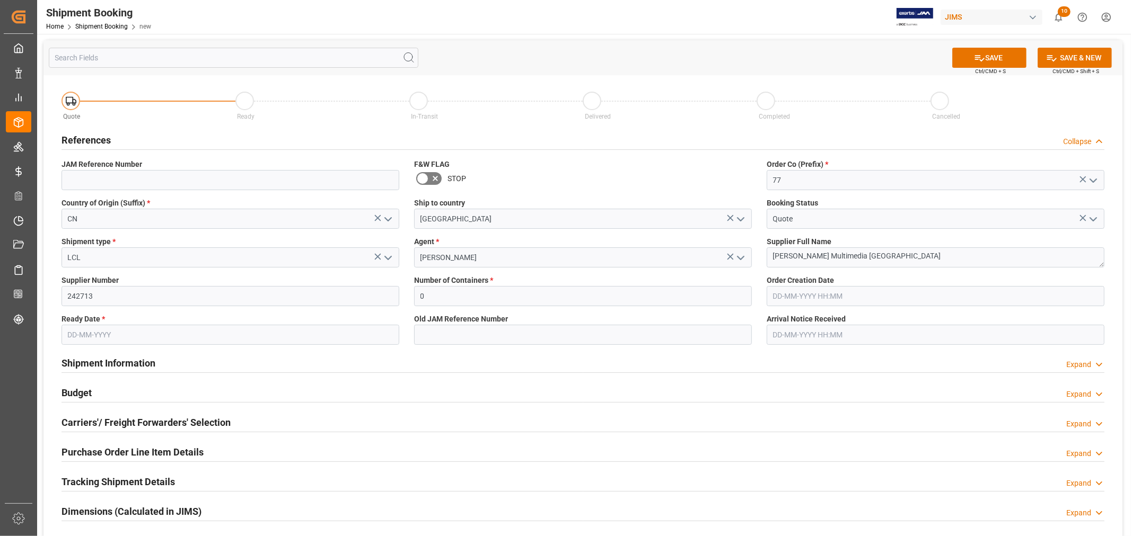
click at [129, 337] on input "text" at bounding box center [230, 335] width 338 height 20
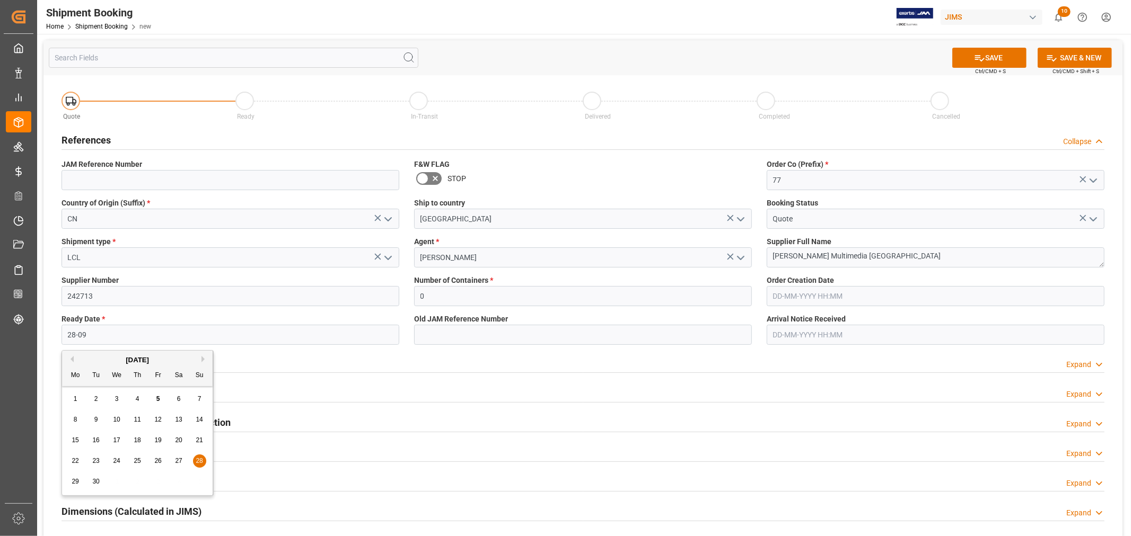
click at [200, 462] on span "28" at bounding box center [199, 461] width 7 height 7
type input "28-09-2025"
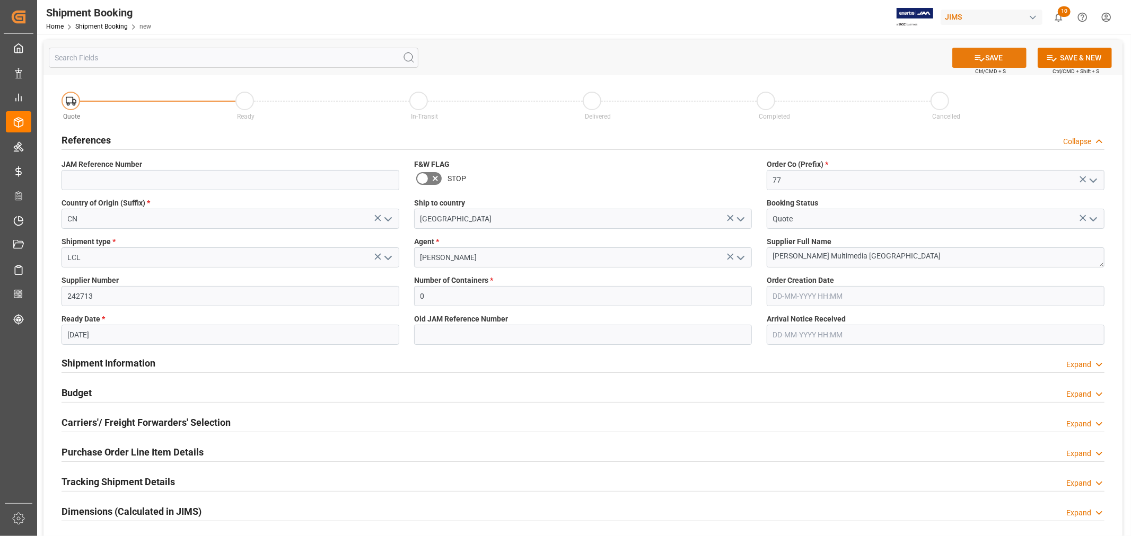
click at [975, 54] on icon at bounding box center [979, 57] width 11 height 11
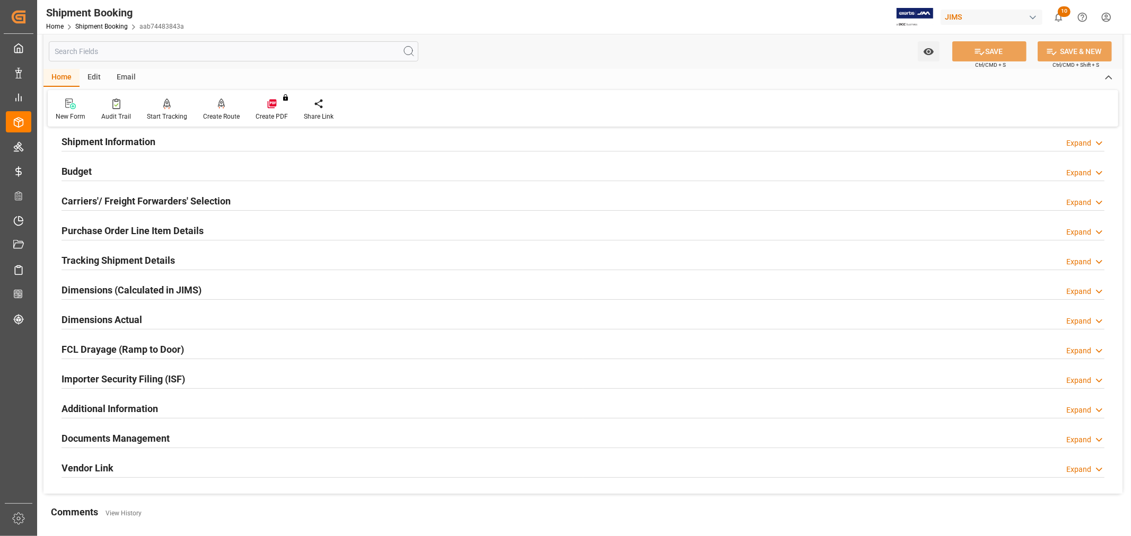
scroll to position [59, 0]
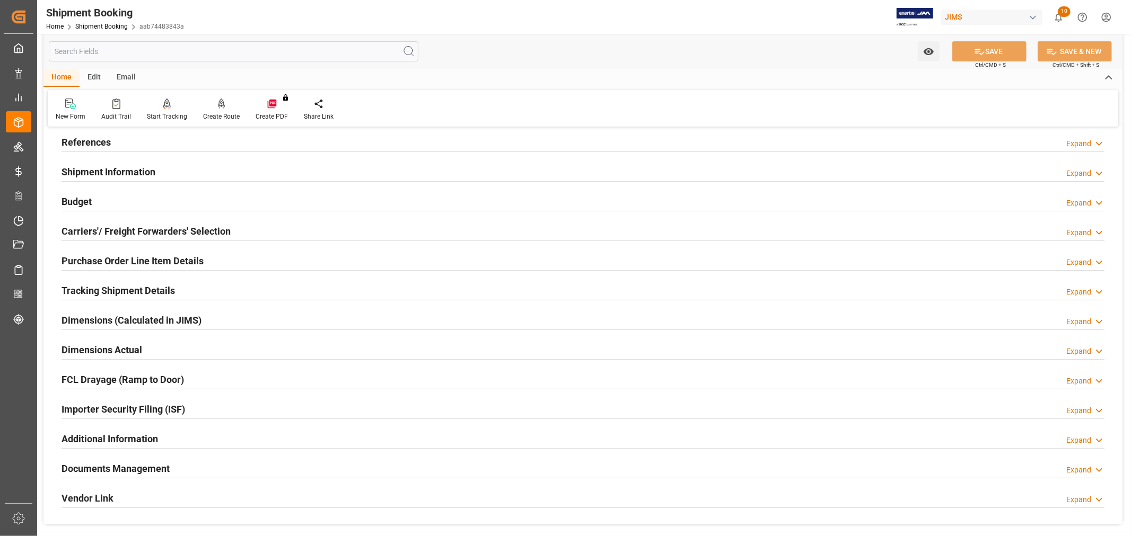
click at [113, 231] on h2 "Carriers'/ Freight Forwarders' Selection" at bounding box center [145, 231] width 169 height 14
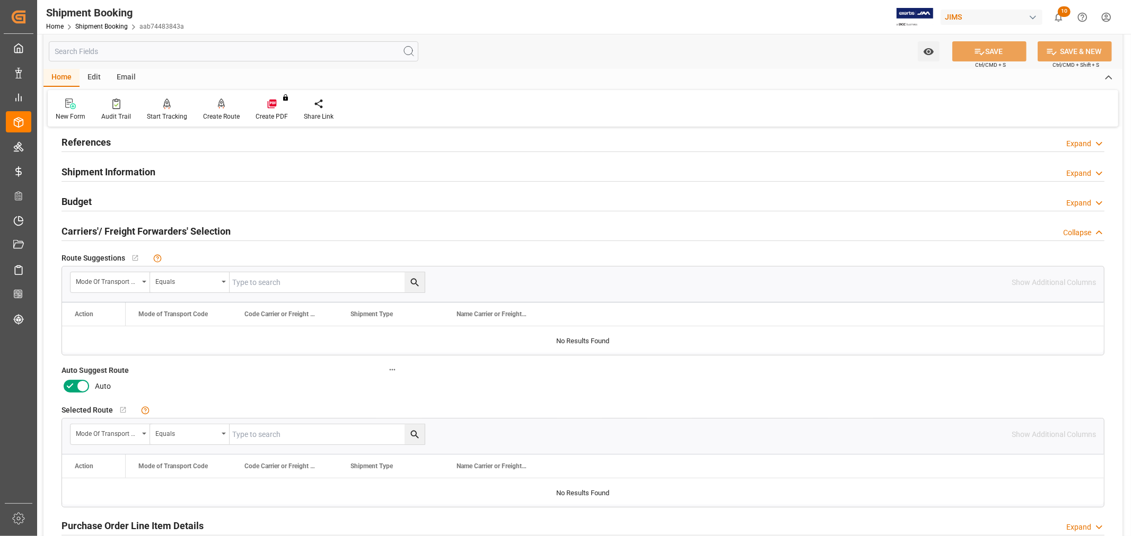
click at [75, 384] on icon at bounding box center [70, 386] width 13 height 13
click at [0, 0] on input "checkbox" at bounding box center [0, 0] width 0 height 0
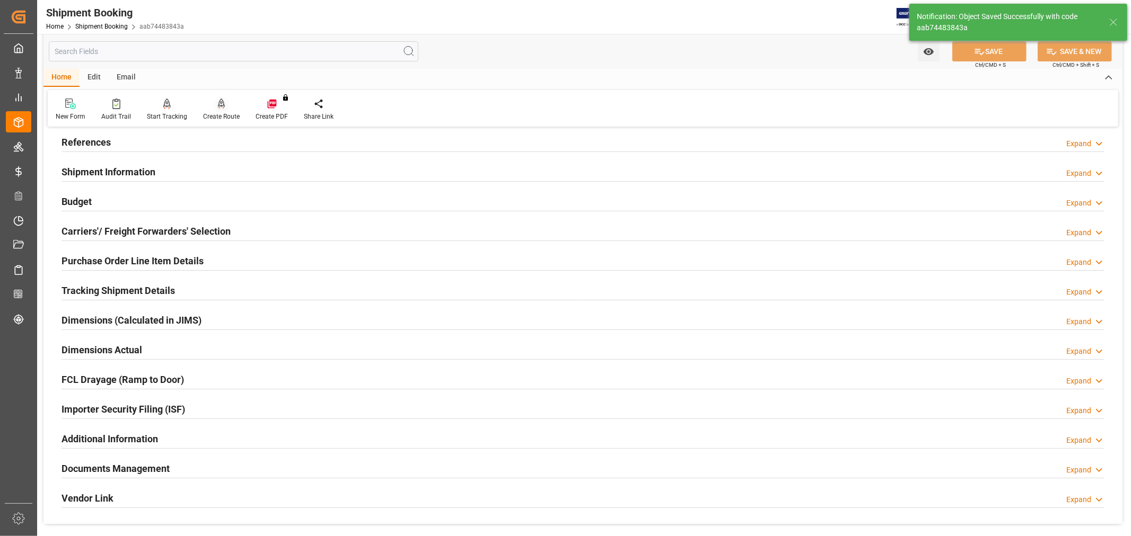
click at [218, 115] on div "Create Route" at bounding box center [221, 117] width 37 height 10
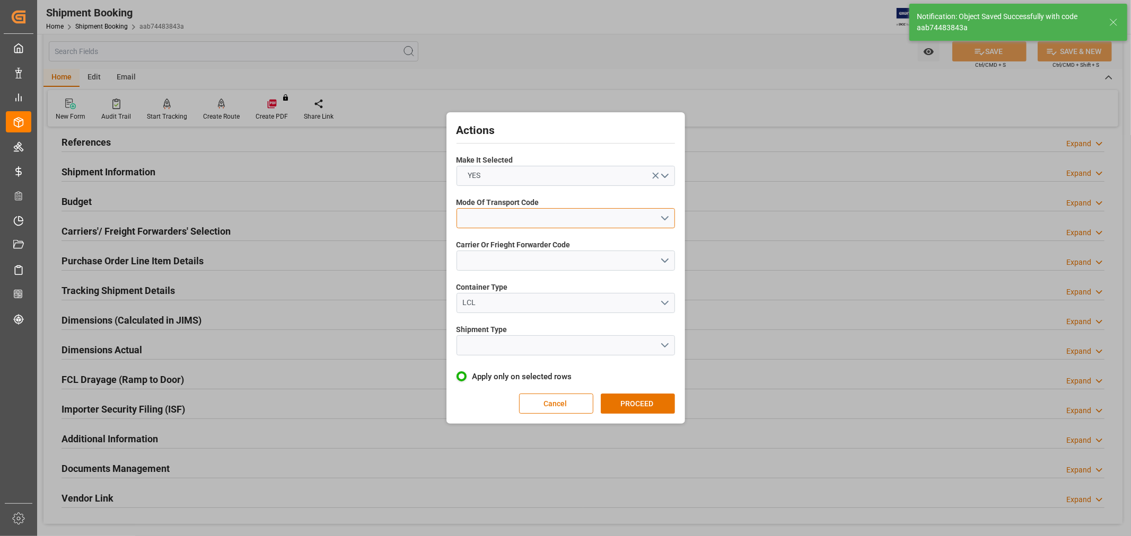
click at [492, 213] on button "open menu" at bounding box center [565, 218] width 218 height 20
click at [480, 224] on div "1- OCEAN" at bounding box center [565, 221] width 217 height 22
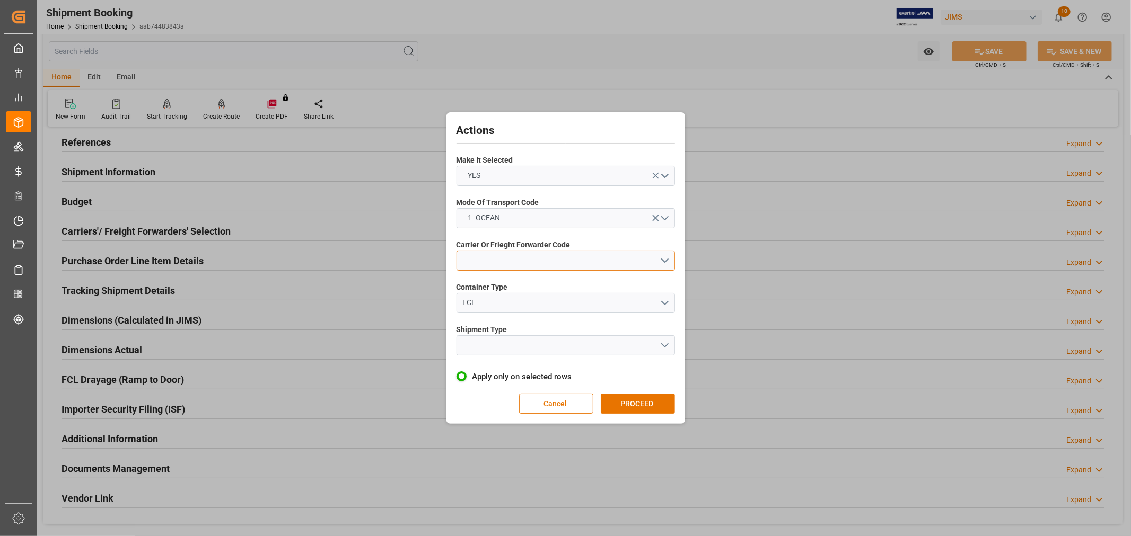
click at [485, 258] on button "open menu" at bounding box center [565, 261] width 218 height 20
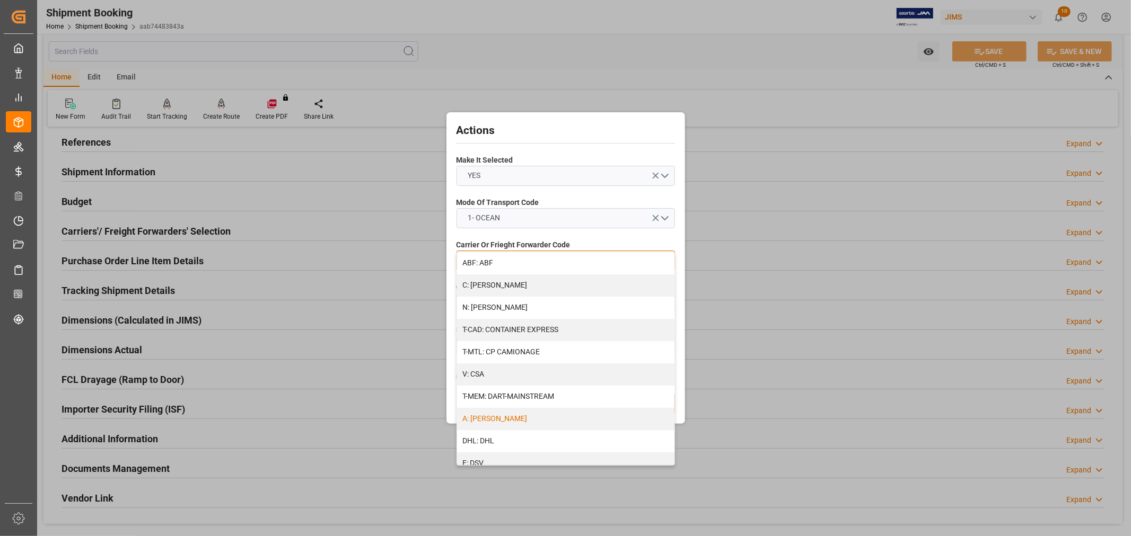
click at [532, 415] on div "A: DELMAR" at bounding box center [565, 419] width 217 height 22
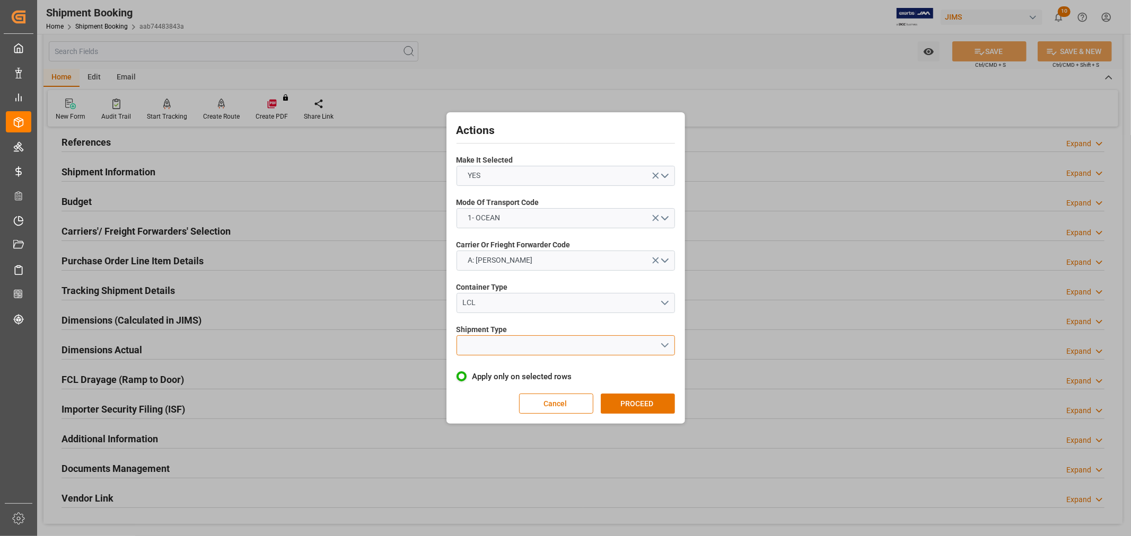
click at [499, 351] on button "open menu" at bounding box center [565, 346] width 218 height 20
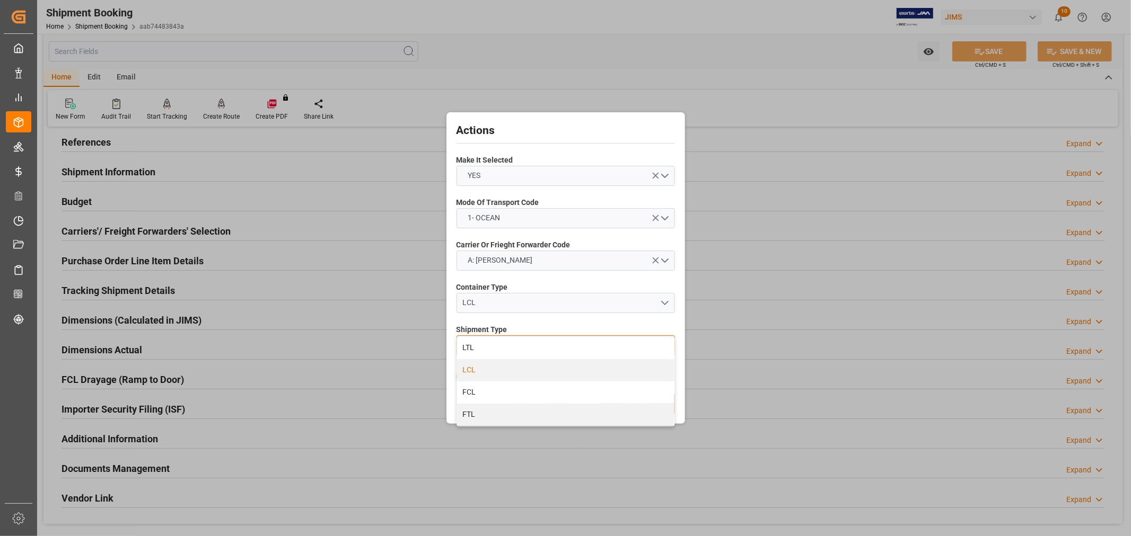
click at [470, 372] on div "LCL" at bounding box center [565, 370] width 217 height 22
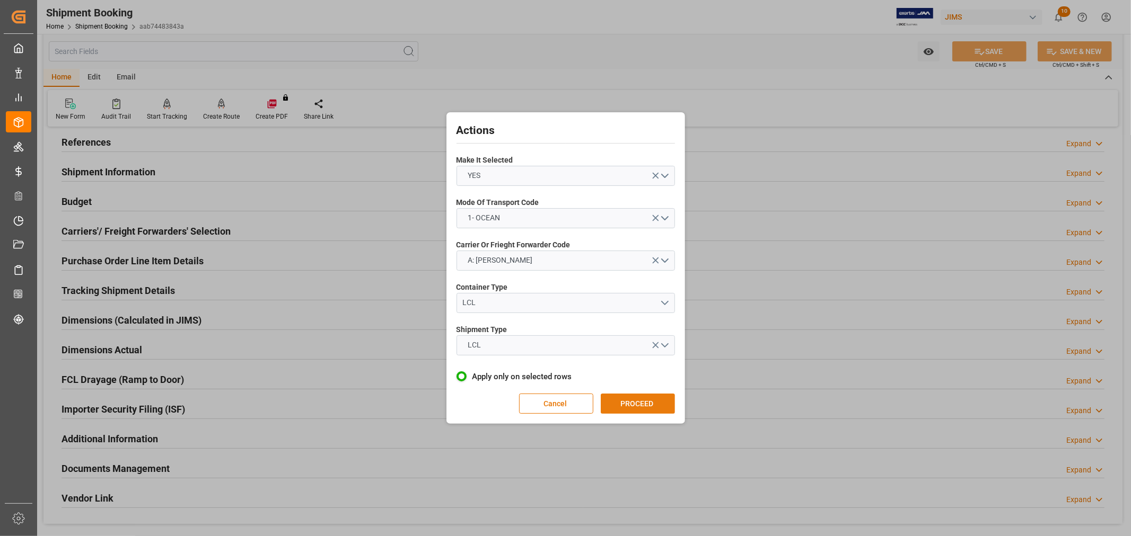
click at [615, 403] on button "PROCEED" at bounding box center [638, 404] width 74 height 20
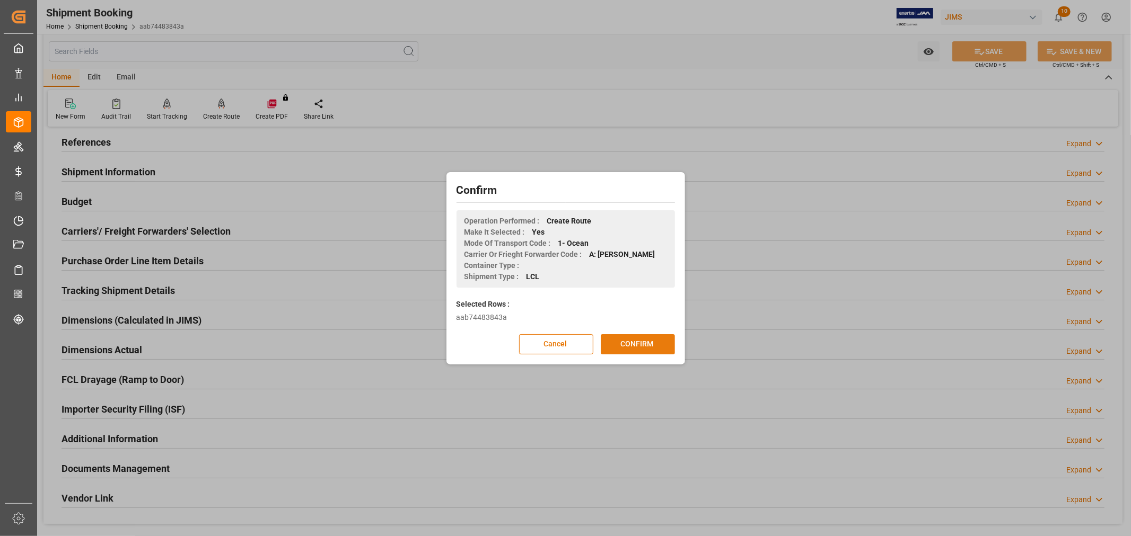
click at [623, 342] on button "CONFIRM" at bounding box center [638, 345] width 74 height 20
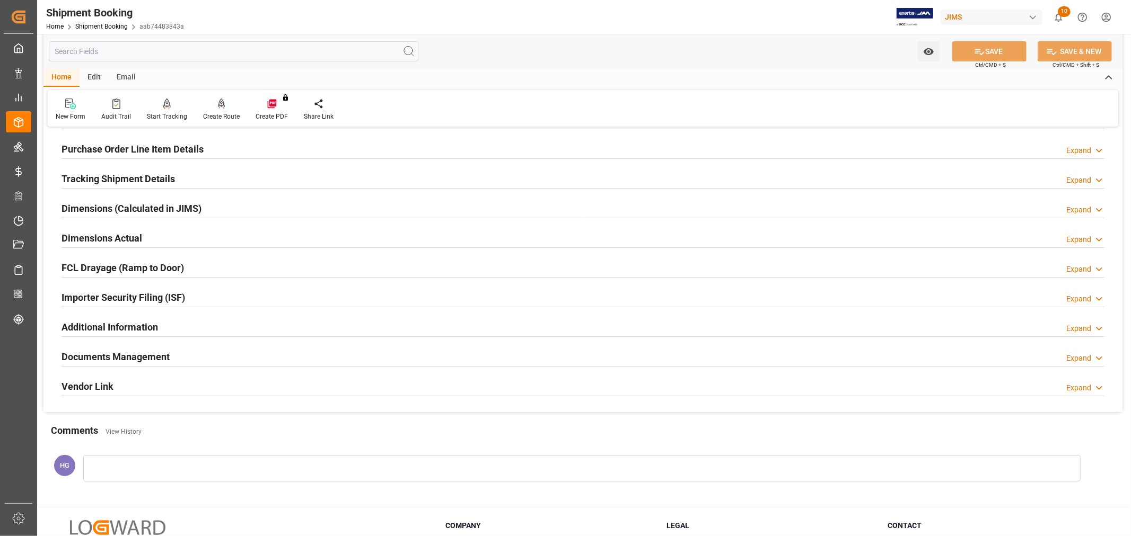
scroll to position [177, 0]
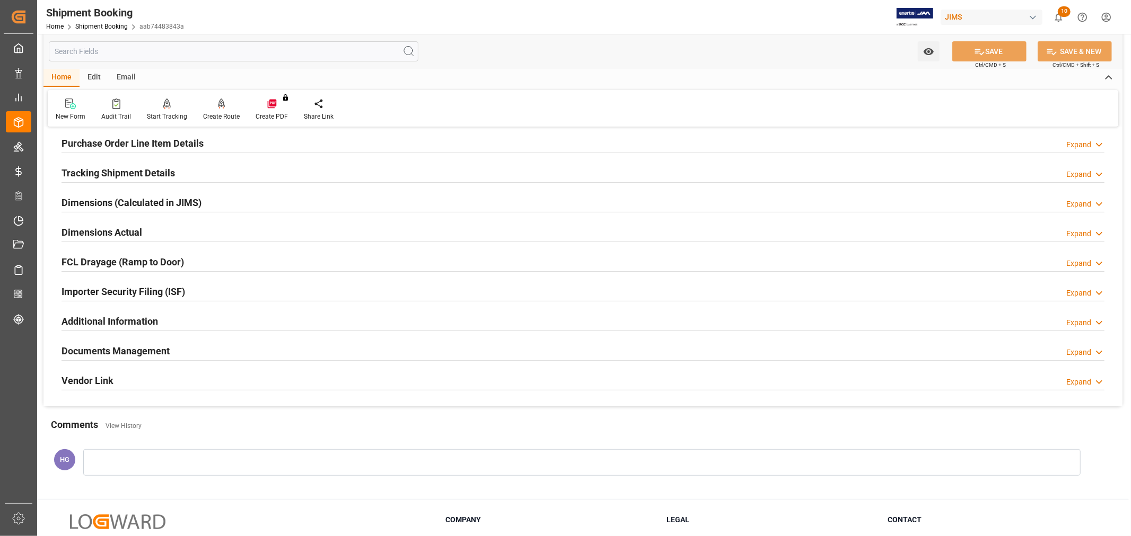
click at [92, 354] on h2 "Documents Management" at bounding box center [115, 351] width 108 height 14
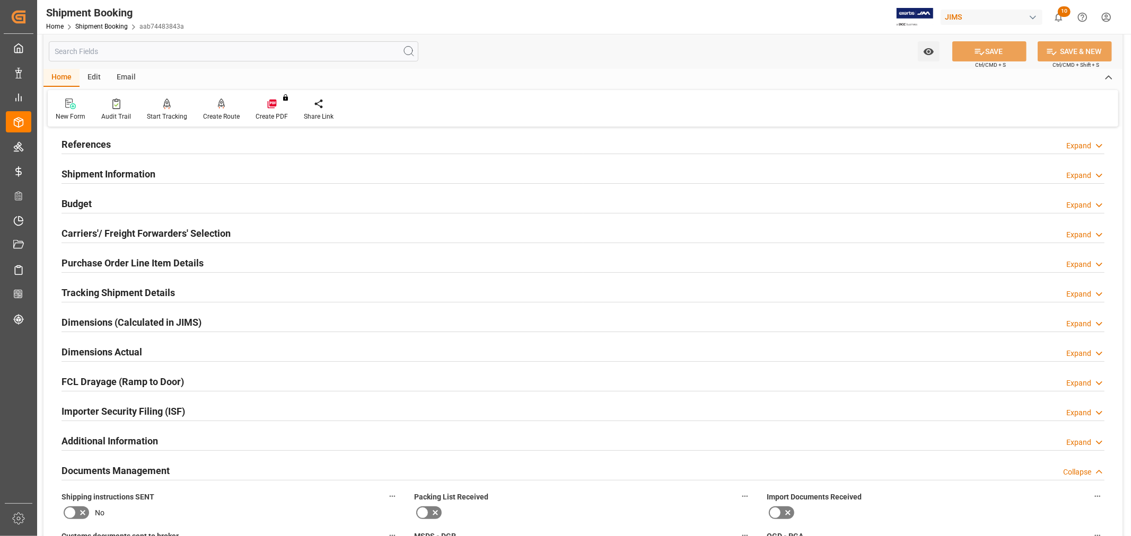
scroll to position [0, 0]
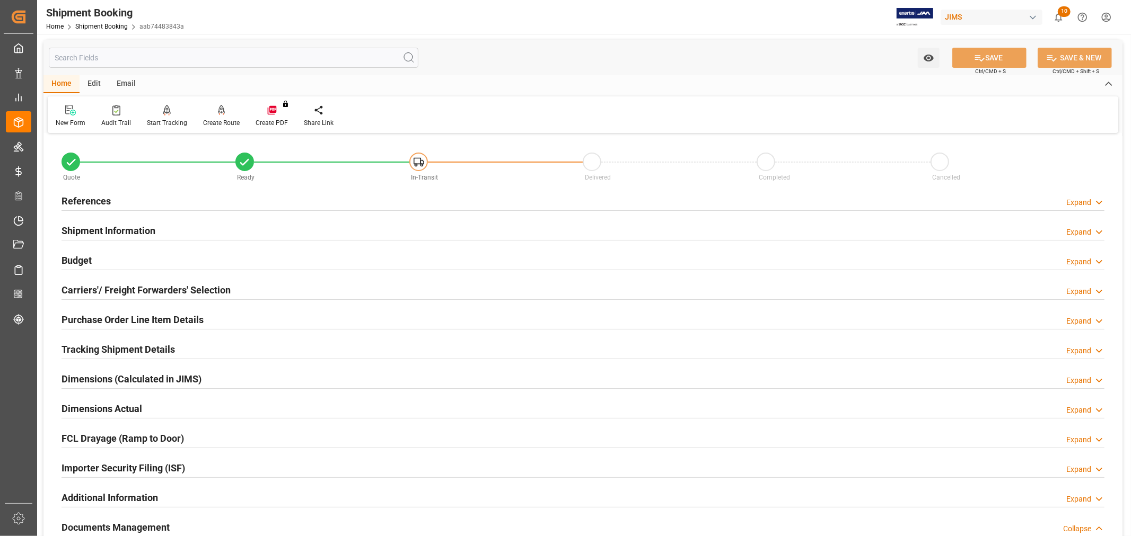
click at [101, 205] on h2 "References" at bounding box center [85, 201] width 49 height 14
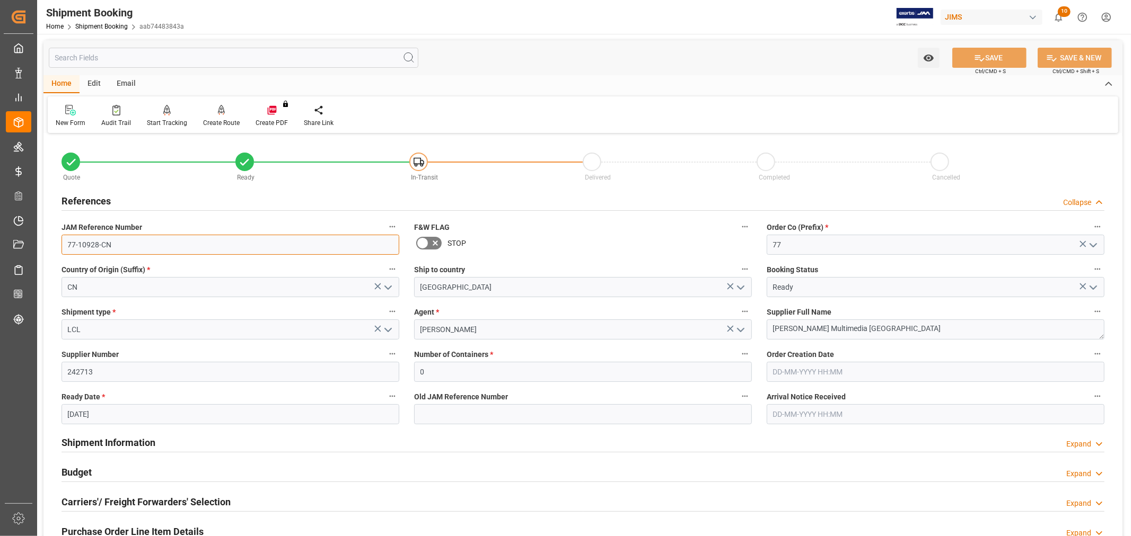
drag, startPoint x: 137, startPoint y: 249, endPoint x: 42, endPoint y: 240, distance: 94.8
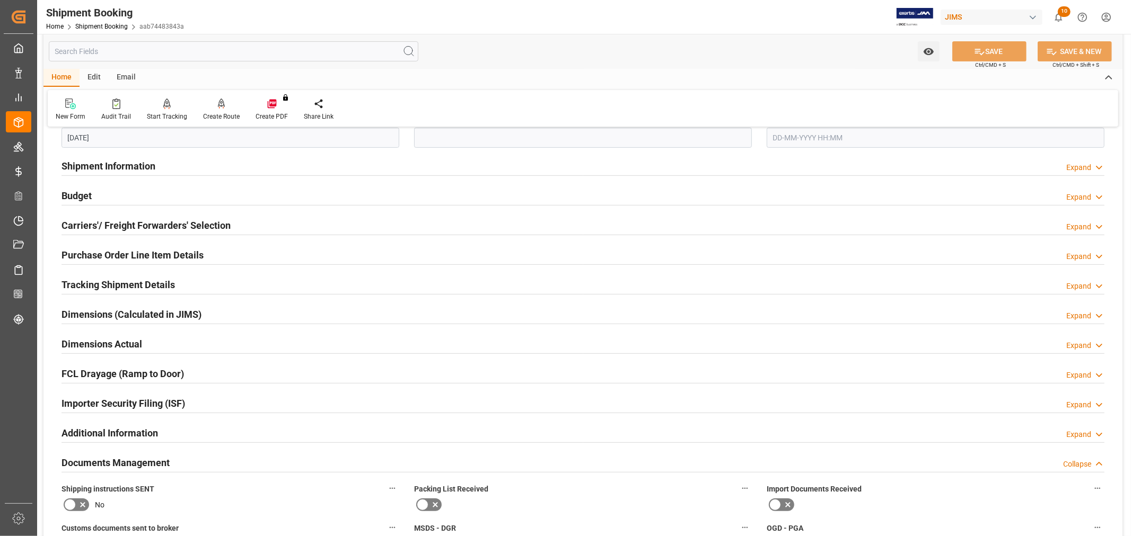
scroll to position [353, 0]
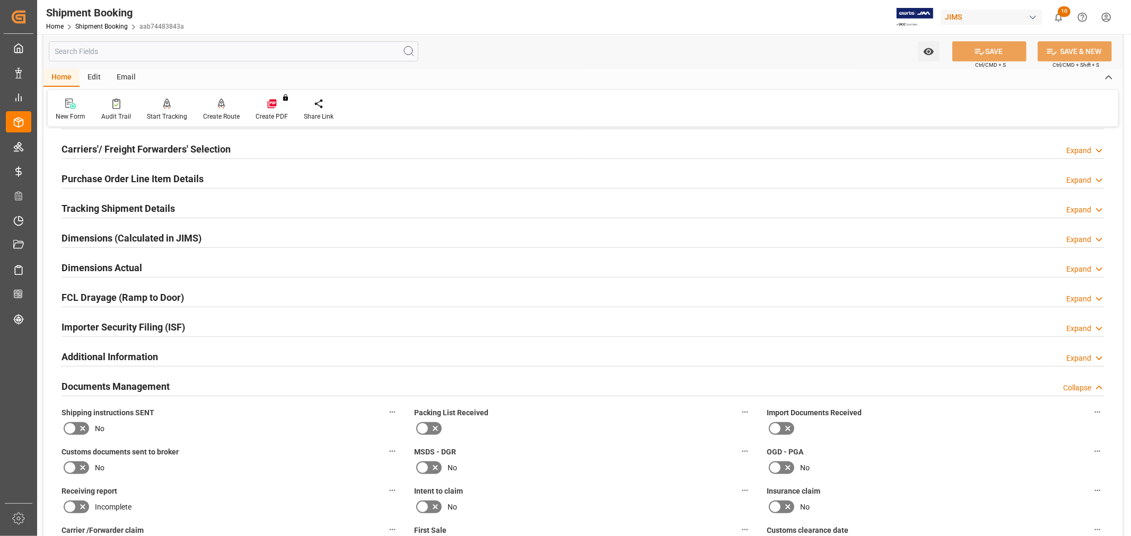
click at [119, 205] on h2 "Tracking Shipment Details" at bounding box center [117, 208] width 113 height 14
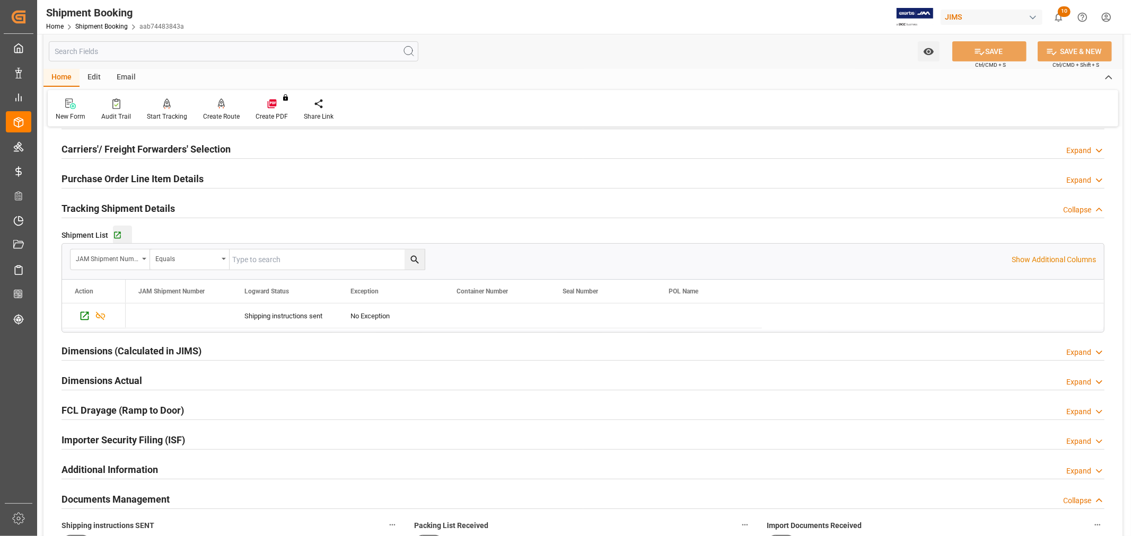
click at [121, 234] on div "Go to Shipment Tracking Grid" at bounding box center [122, 235] width 19 height 9
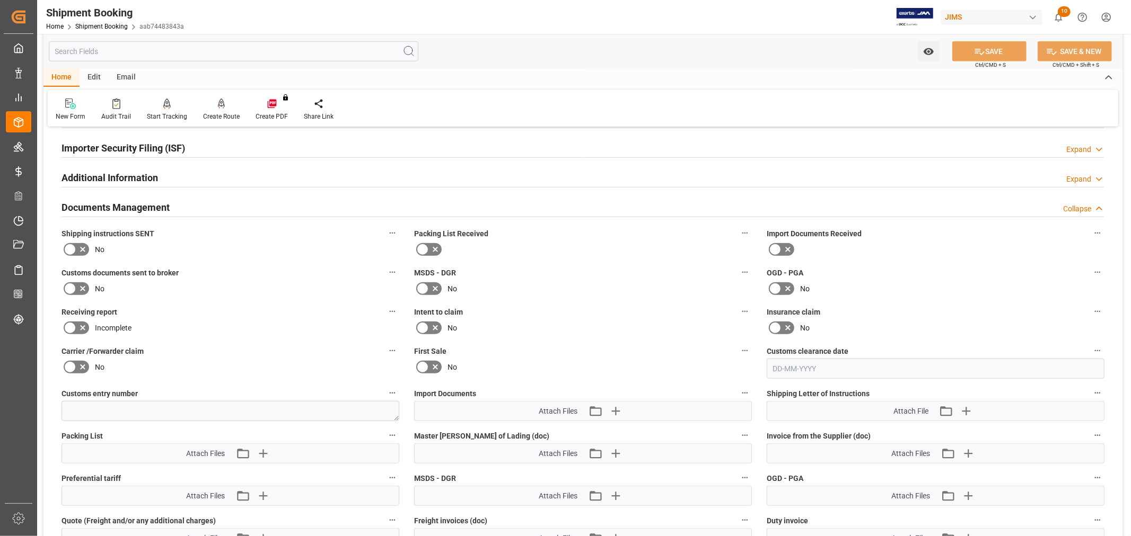
scroll to position [648, 0]
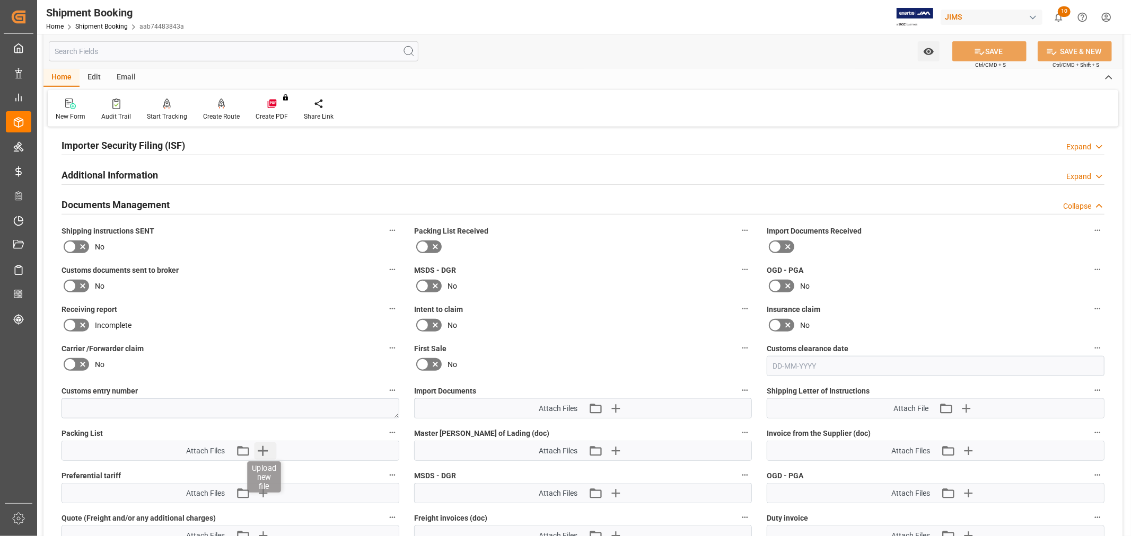
click at [265, 445] on icon "button" at bounding box center [262, 451] width 17 height 17
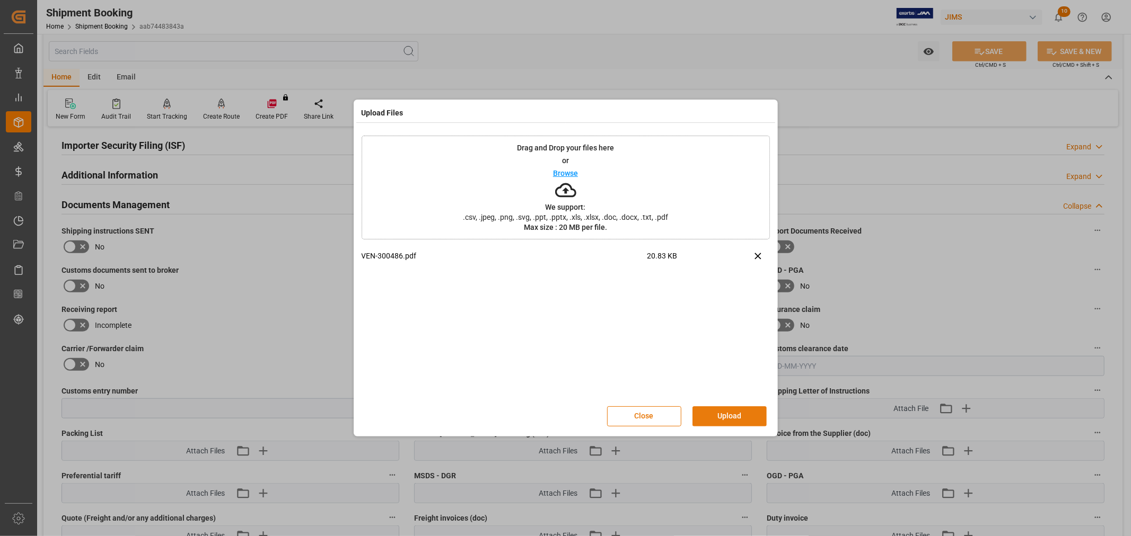
click at [728, 420] on button "Upload" at bounding box center [729, 417] width 74 height 20
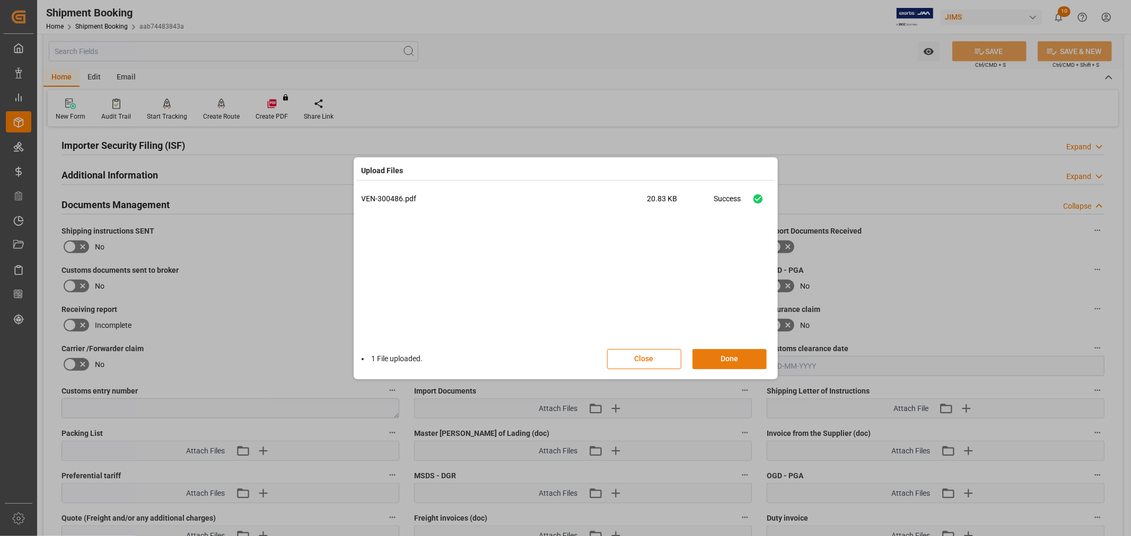
click at [730, 363] on button "Done" at bounding box center [729, 359] width 74 height 20
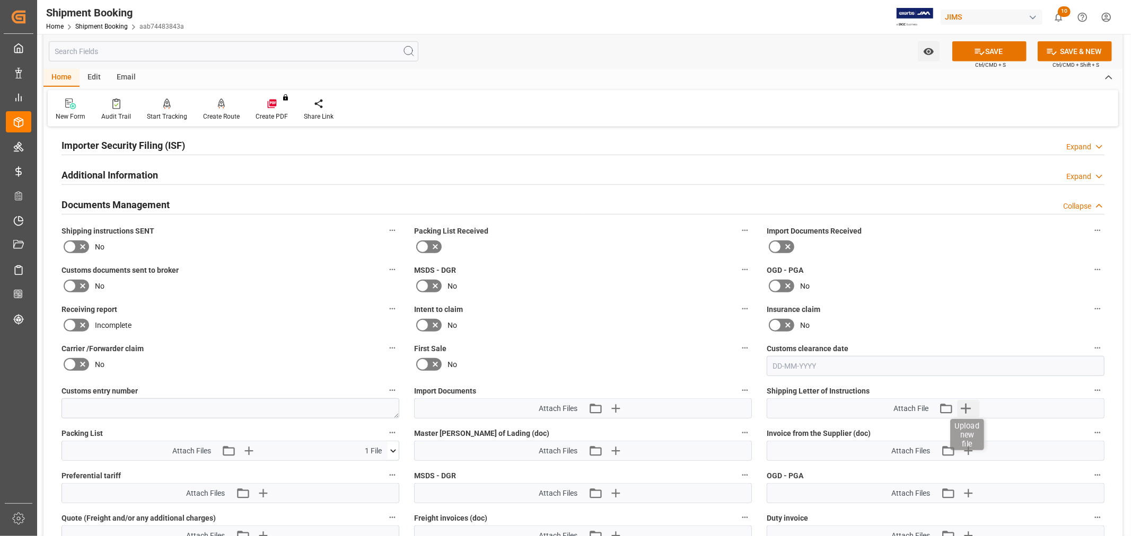
click at [971, 407] on icon "button" at bounding box center [965, 408] width 17 height 17
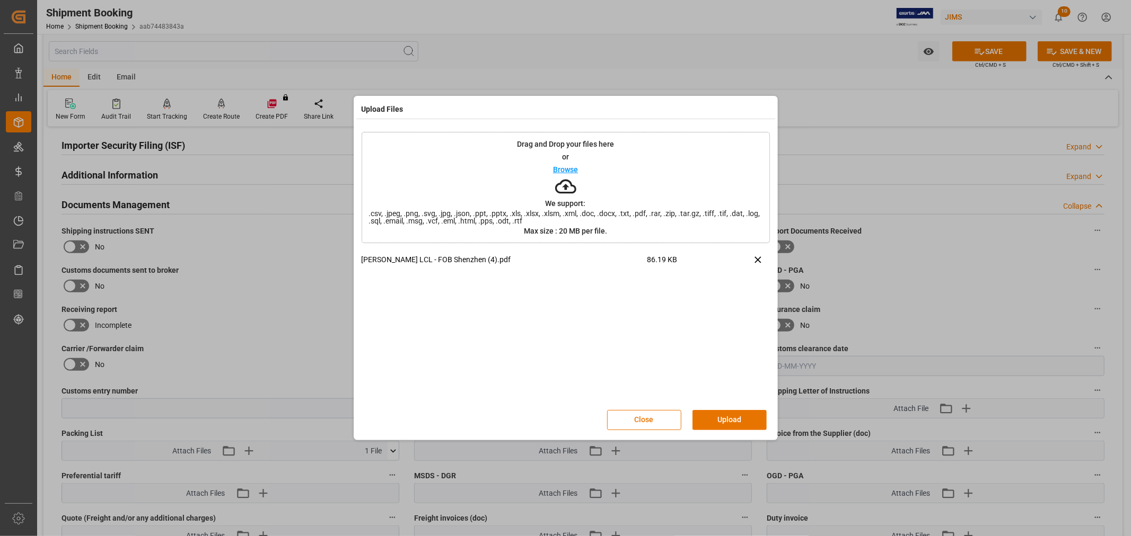
click at [736, 419] on button "Upload" at bounding box center [729, 420] width 74 height 20
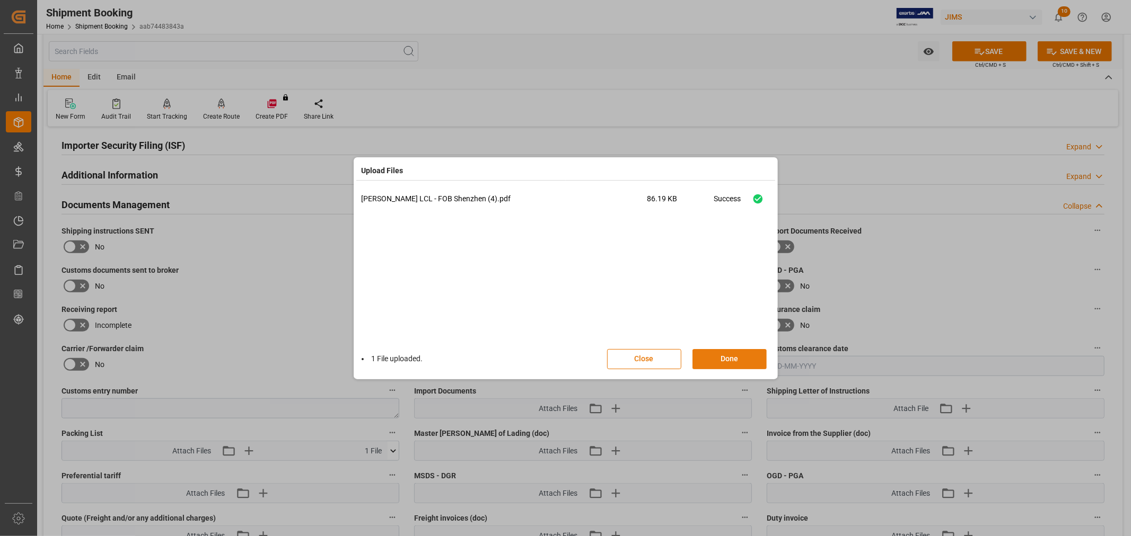
click at [717, 361] on button "Done" at bounding box center [729, 359] width 74 height 20
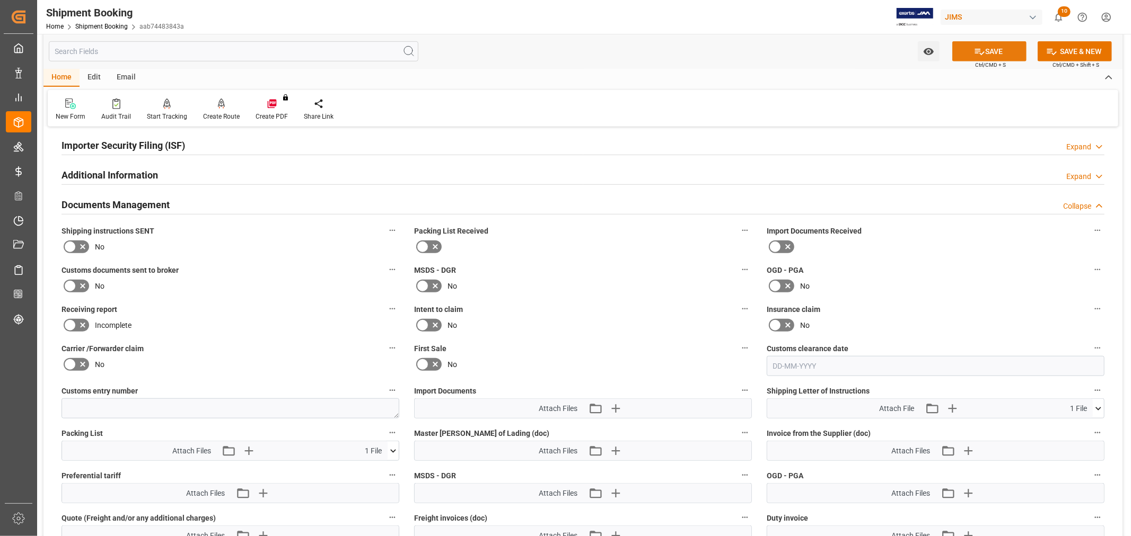
click at [975, 52] on icon at bounding box center [980, 52] width 10 height 6
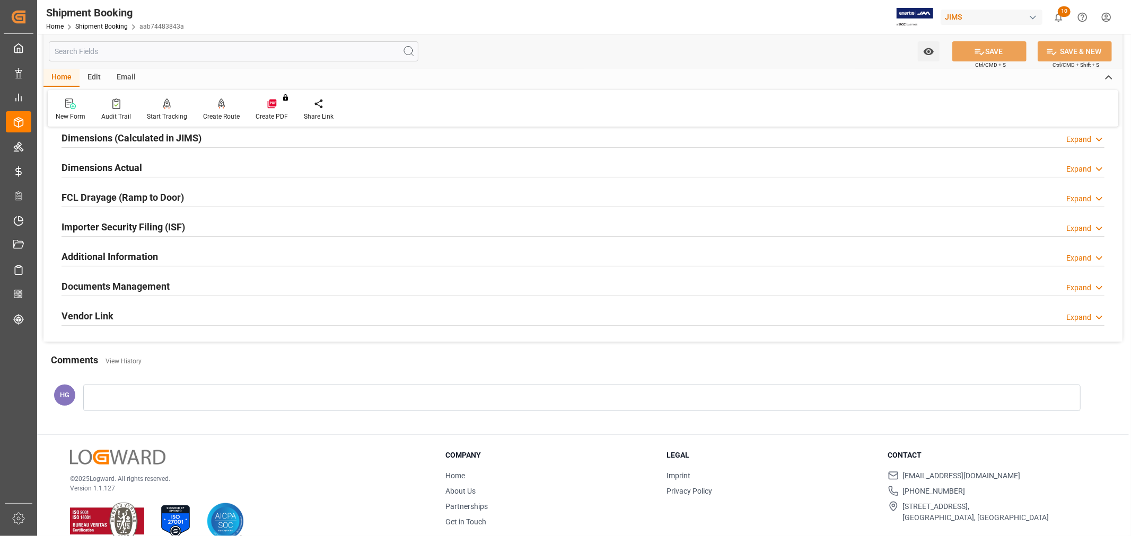
scroll to position [0, 0]
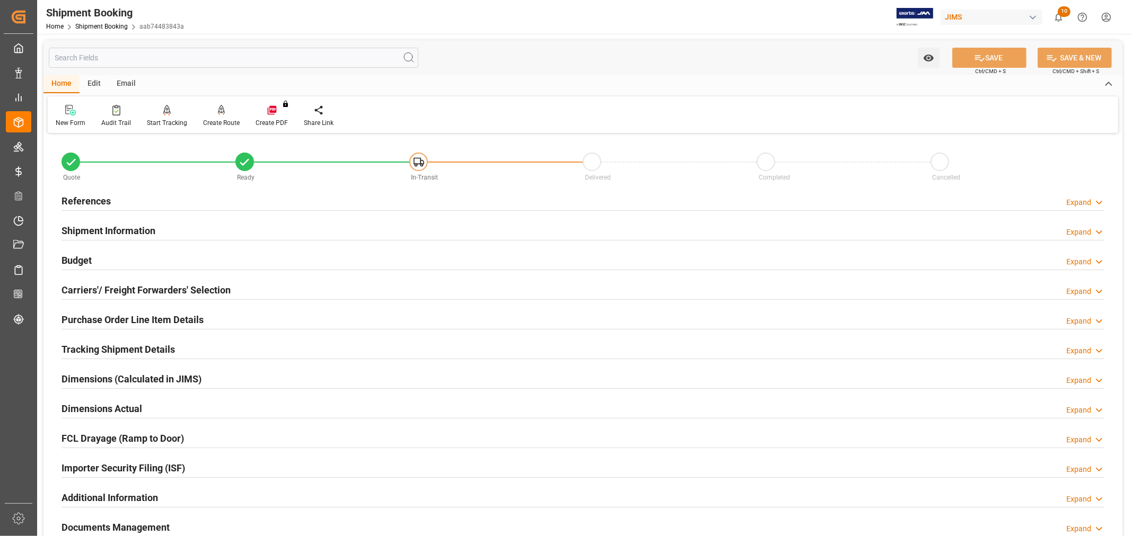
click at [123, 85] on div "Email" at bounding box center [126, 84] width 35 height 18
click at [78, 120] on div "Send Email" at bounding box center [72, 123] width 32 height 10
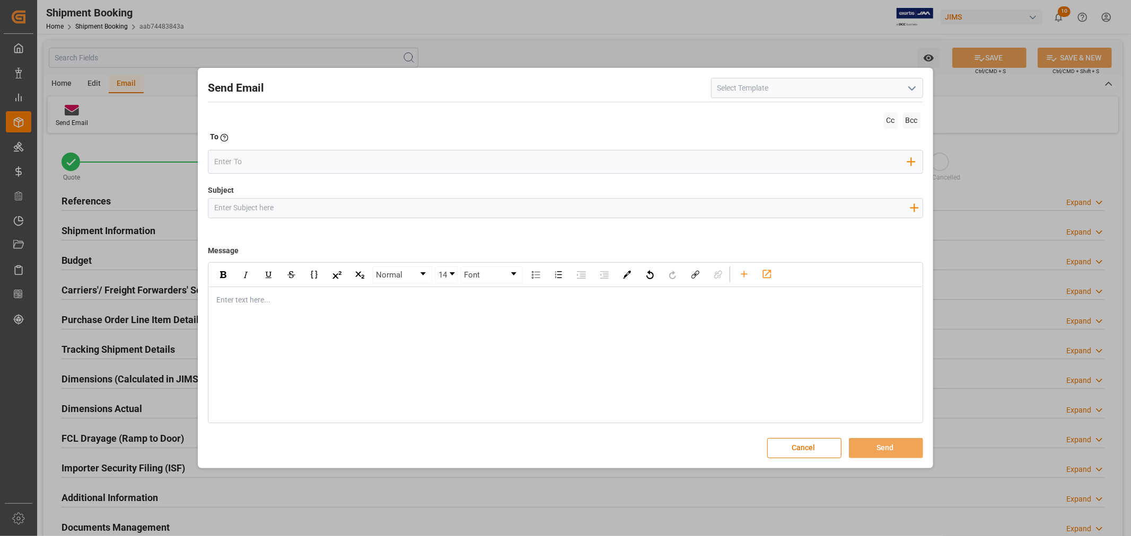
click at [727, 94] on input at bounding box center [817, 88] width 212 height 20
click at [915, 87] on polyline "open menu" at bounding box center [912, 88] width 6 height 3
click at [781, 117] on div "2BOOK - Ocean - Air freight" at bounding box center [816, 112] width 211 height 24
type input "2BOOK - Ocean - Air freight"
type input "2BOOK {{jamReferenceNumber}} {{supplierFullName}} Ship from: {{country}} Ship t…"
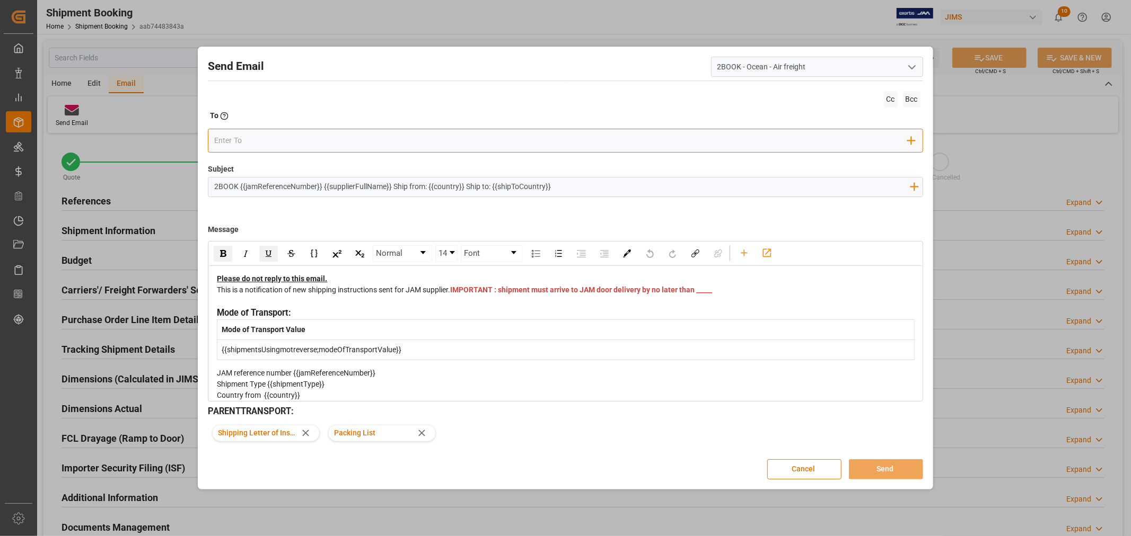
click at [214, 142] on input "email" at bounding box center [560, 141] width 693 height 16
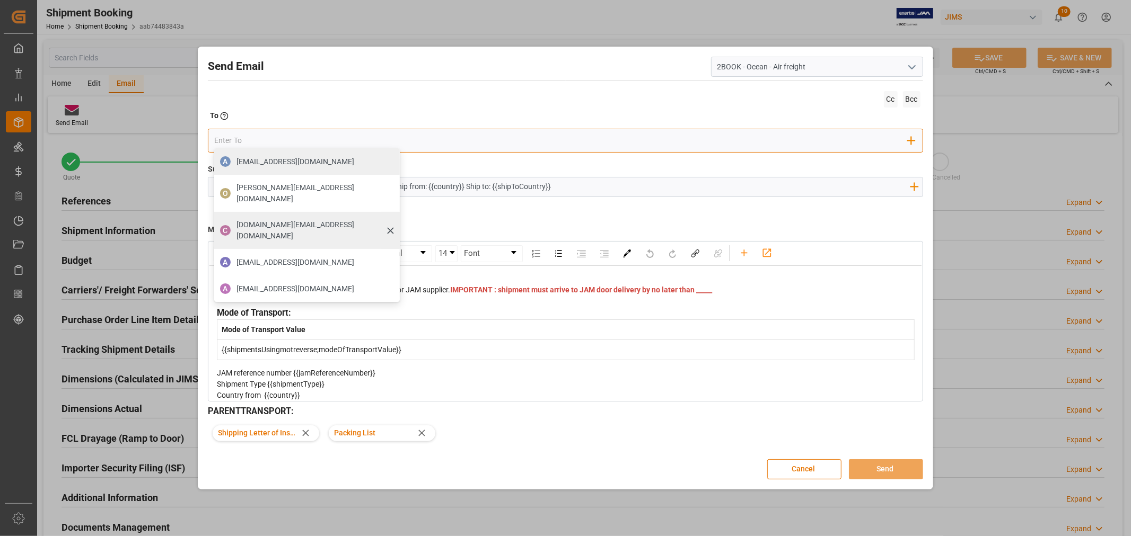
type input "boisvert.brigitte@delmarcargo.com"
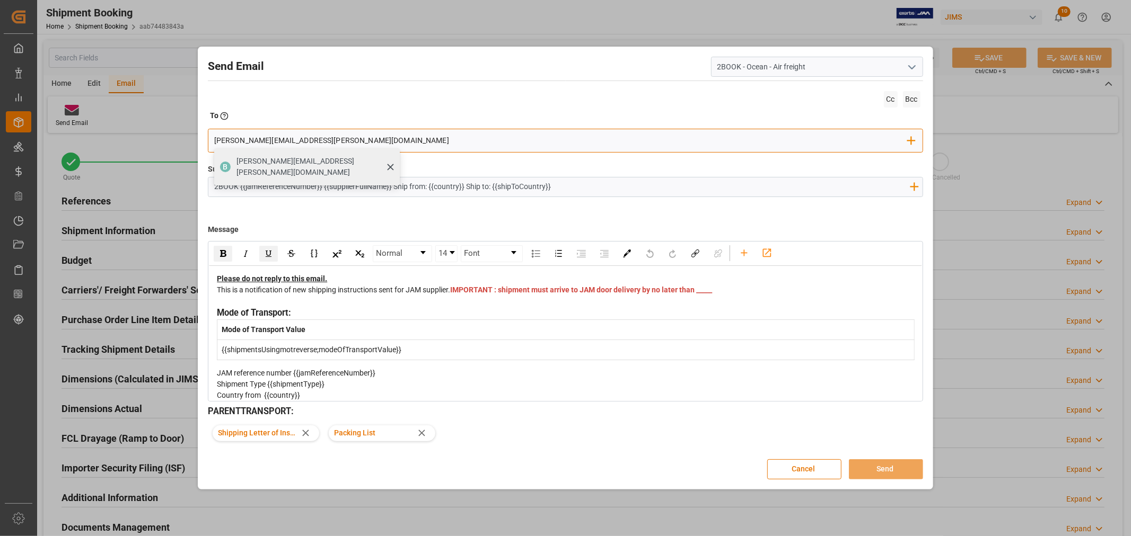
click at [262, 159] on span "boisvert.brigitte@delmarcargo.com" at bounding box center [314, 167] width 156 height 22
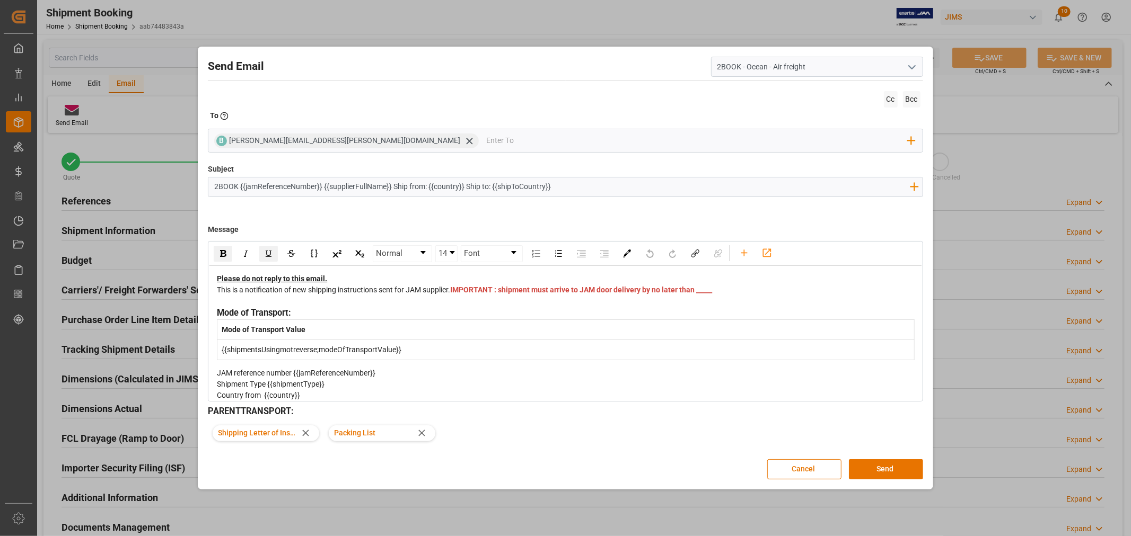
click at [480, 303] on div "This is a notification of new shipping instructions sent for JAM supplier. IMPO…" at bounding box center [565, 296] width 697 height 22
click at [465, 307] on div "This is a notification of new shipping instructions sent for JAM supplier. IMPO…" at bounding box center [565, 296] width 697 height 22
drag, startPoint x: 482, startPoint y: 300, endPoint x: 460, endPoint y: 304, distance: 22.8
click at [460, 304] on div "This is a notification of new shipping instructions sent for JAM supplier. IMPO…" at bounding box center [565, 296] width 697 height 22
click at [866, 465] on button "Send" at bounding box center [886, 470] width 74 height 20
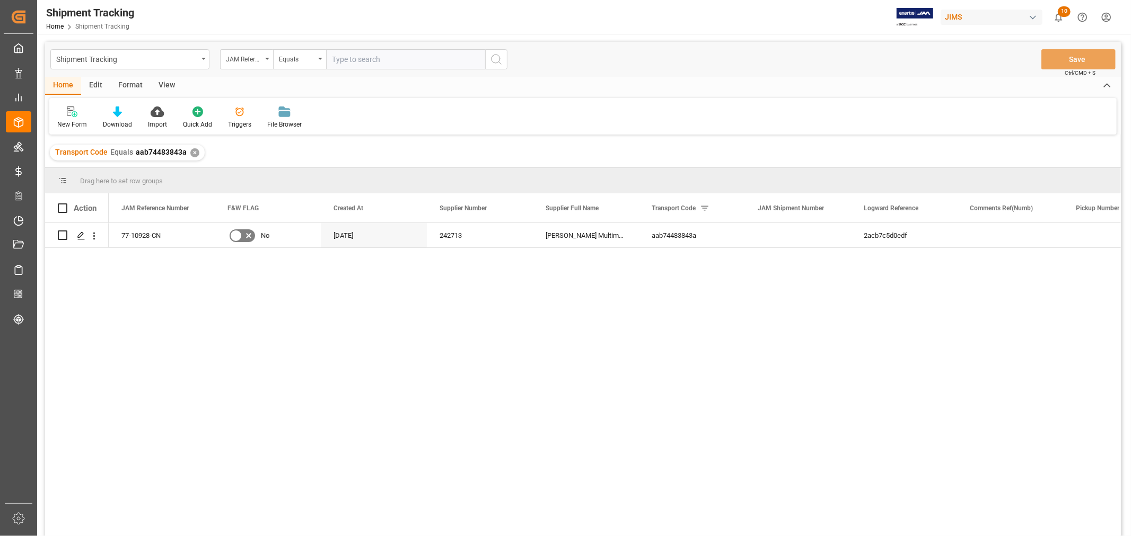
click at [165, 85] on div "View" at bounding box center [167, 86] width 32 height 18
click at [66, 122] on div "Default" at bounding box center [67, 125] width 21 height 10
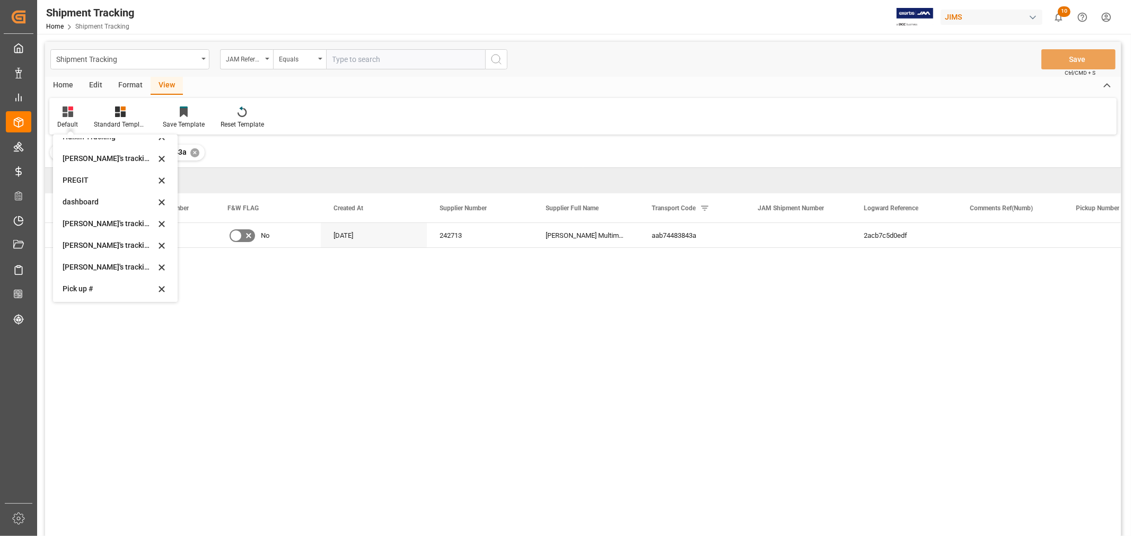
scroll to position [177, 0]
click at [117, 212] on div "[PERSON_NAME]'s tracking all # _5" at bounding box center [109, 212] width 93 height 11
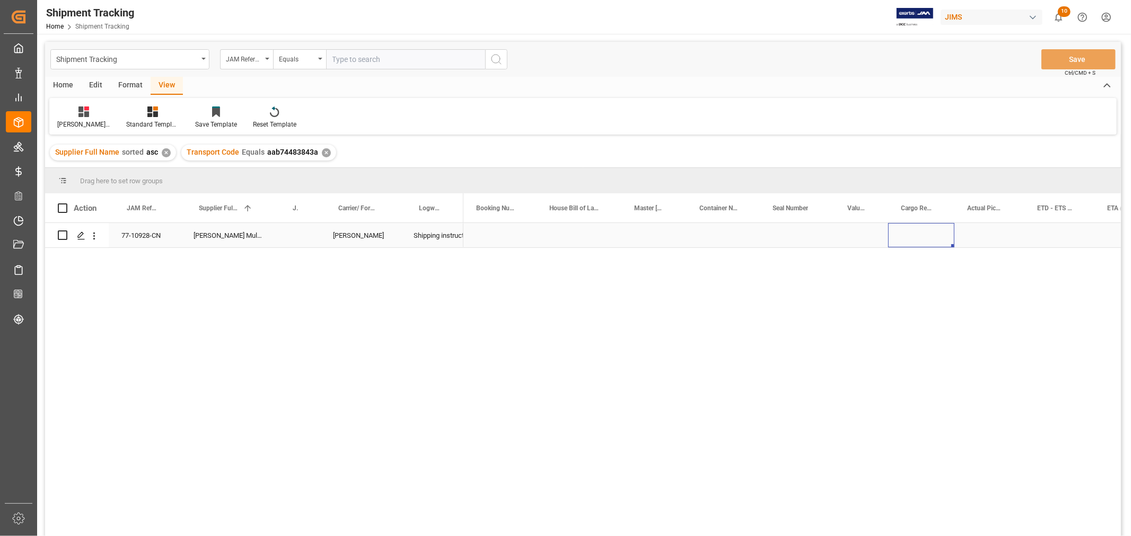
click at [923, 235] on div "Press SPACE to select this row." at bounding box center [921, 235] width 66 height 24
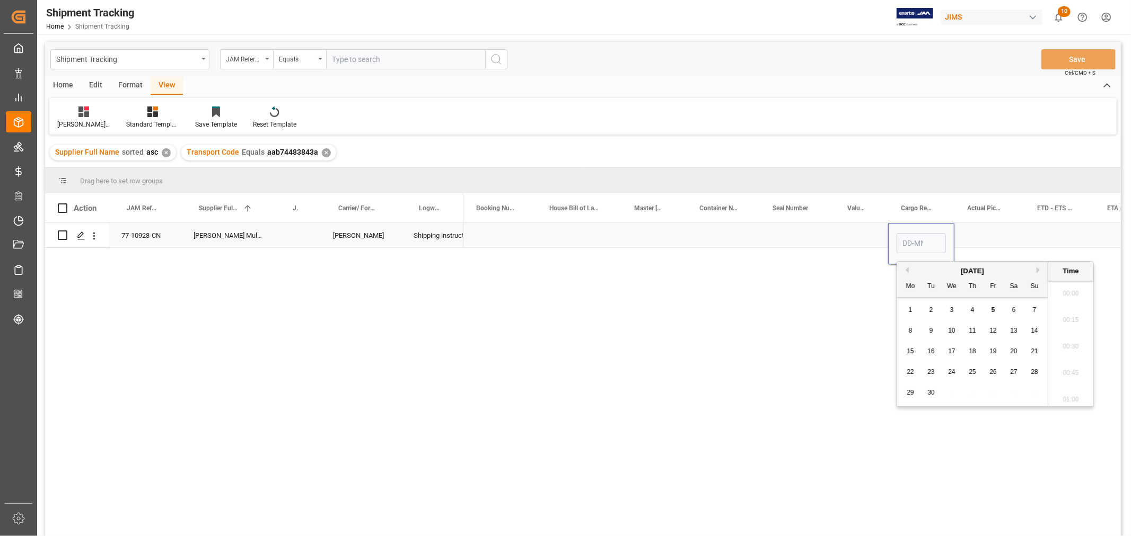
scroll to position [1753, 0]
type input "28-09"
click at [979, 228] on div "Press SPACE to select this row." at bounding box center [989, 235] width 70 height 24
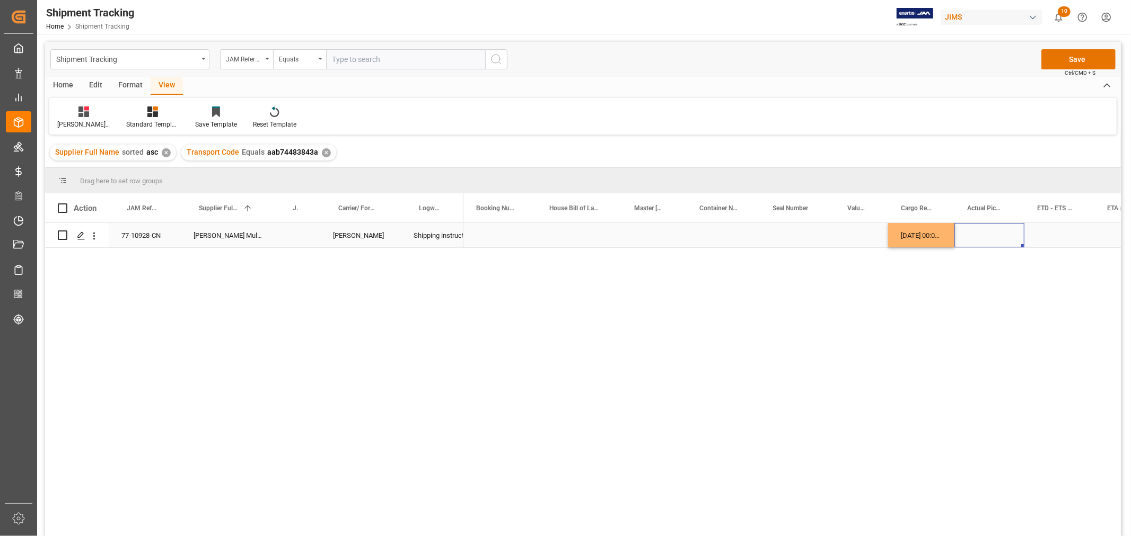
click at [1051, 237] on div "Press SPACE to select this row." at bounding box center [1059, 235] width 70 height 24
click at [1052, 237] on div "Press SPACE to select this row." at bounding box center [1059, 235] width 70 height 24
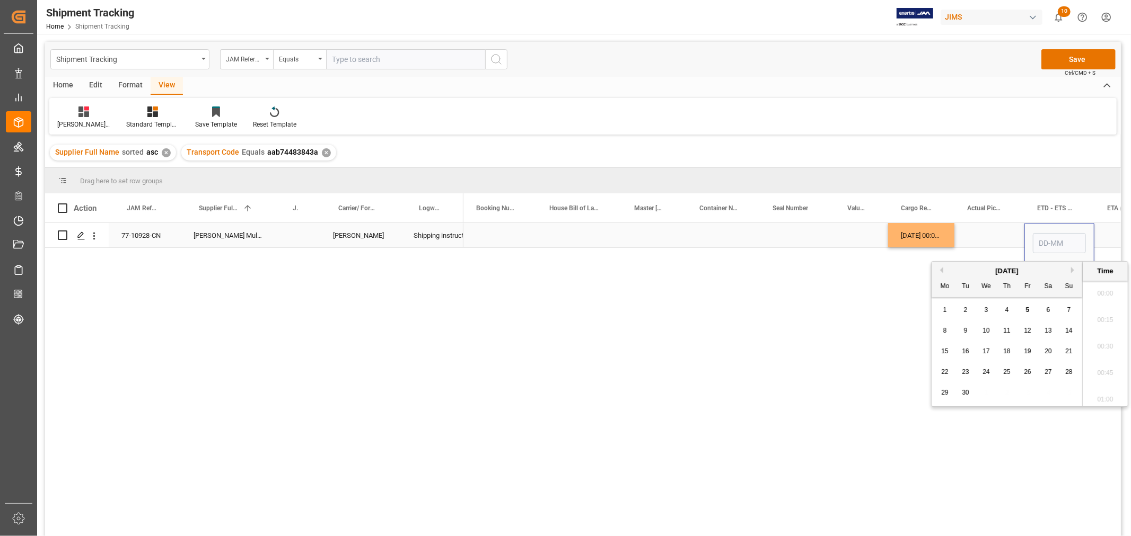
click at [1052, 237] on input "Press SPACE to select this row." at bounding box center [1059, 243] width 53 height 20
type input "03-10"
click at [1111, 237] on div "Press SPACE to select this row." at bounding box center [1128, 235] width 69 height 24
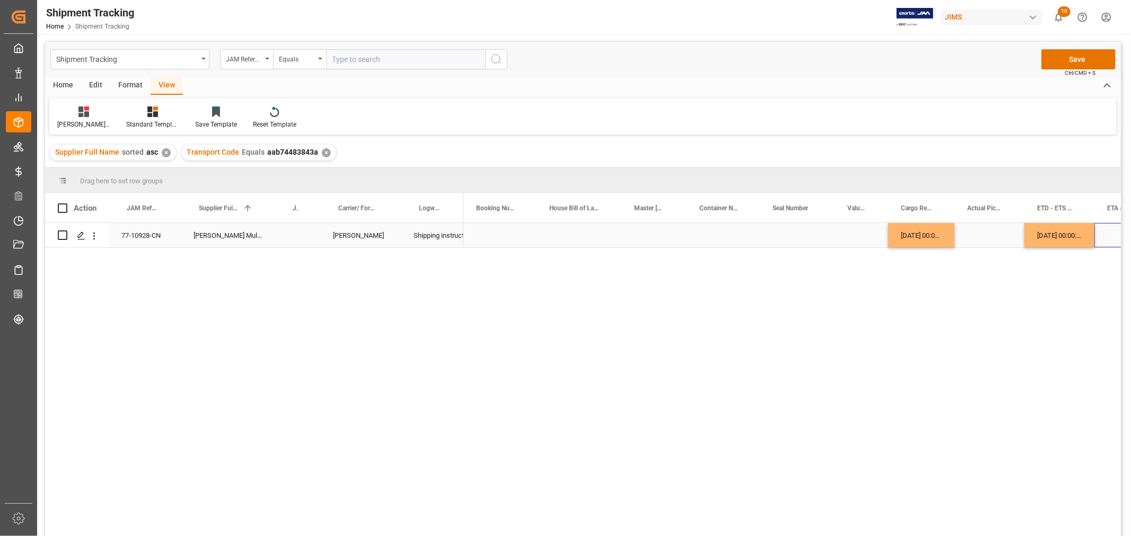
scroll to position [0, 116]
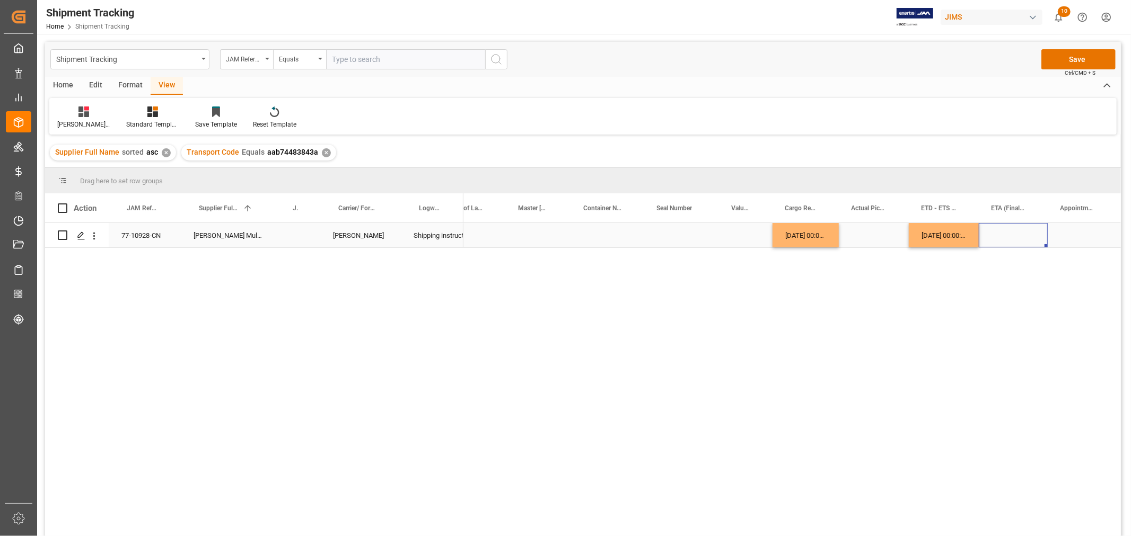
click at [1010, 239] on div "Press SPACE to select this row." at bounding box center [1013, 235] width 69 height 24
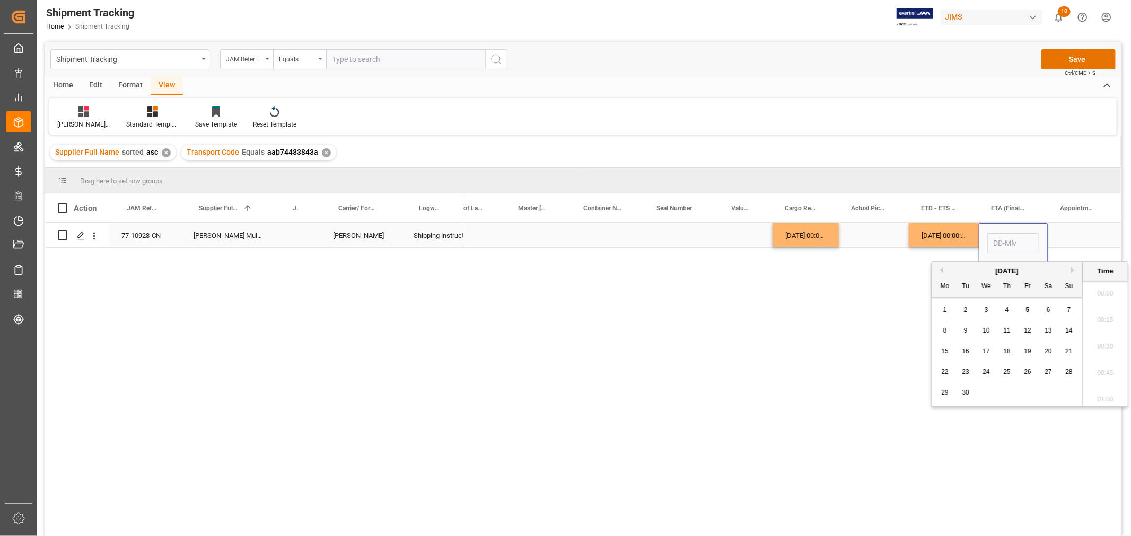
click at [1010, 239] on input "Press SPACE to select this row." at bounding box center [1013, 243] width 52 height 20
type input "11-11"
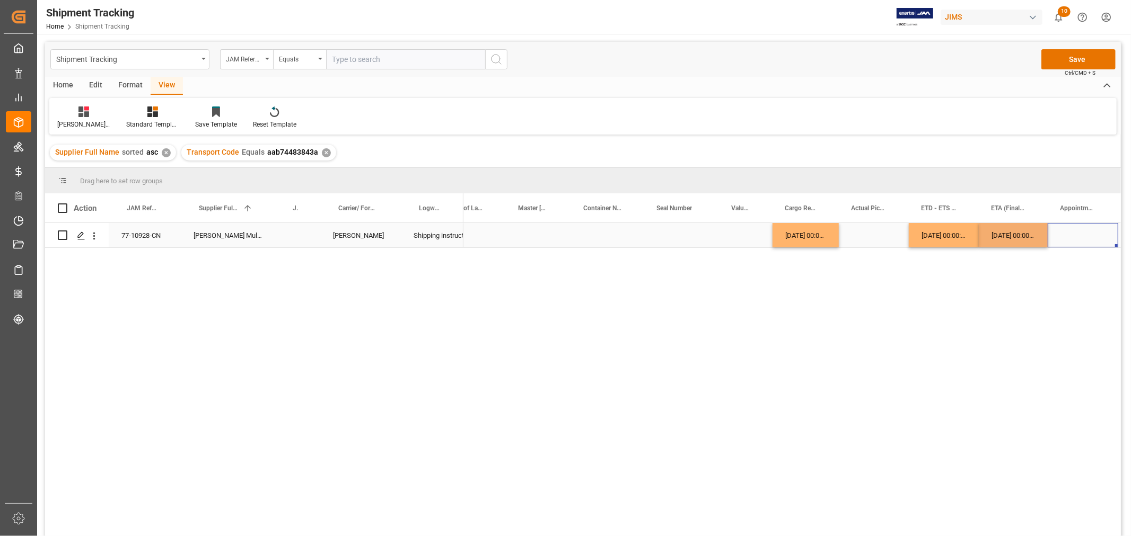
click at [1068, 241] on div "Press SPACE to select this row." at bounding box center [1083, 235] width 71 height 24
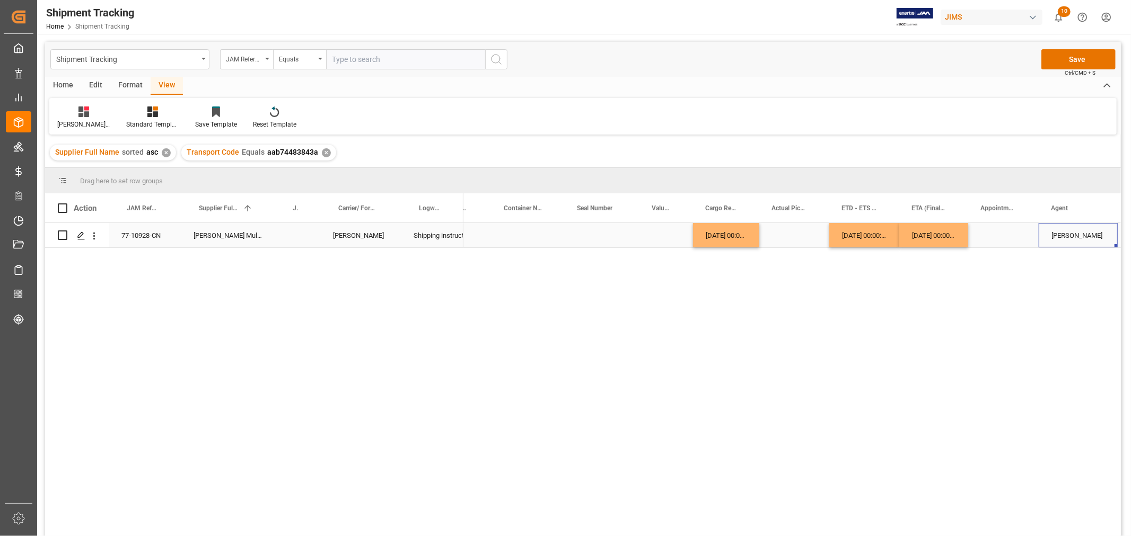
scroll to position [0, 340]
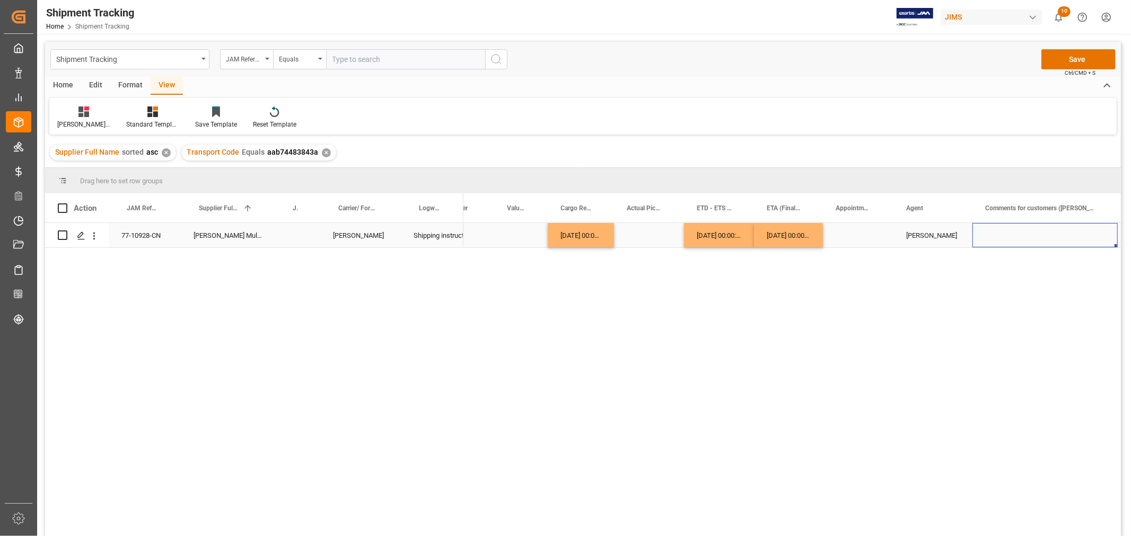
click at [989, 231] on div "Press SPACE to select this row." at bounding box center [1044, 235] width 145 height 24
click at [989, 231] on div "Press SPACE to select this row." at bounding box center [1044, 241] width 145 height 37
click at [995, 244] on input "Press SPACE to select this row." at bounding box center [1045, 242] width 128 height 20
paste input "MULTIMEDIA HOLIDAY 2025"
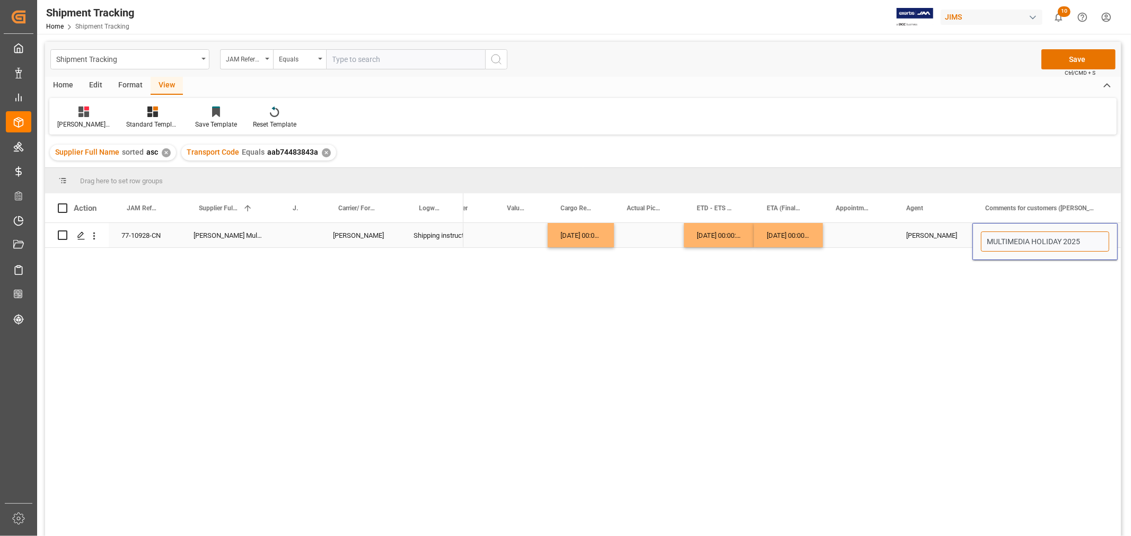
type input "MULTIMEDIA HOLIDAY 2025"
click at [920, 236] on div "[PERSON_NAME]" at bounding box center [933, 236] width 54 height 24
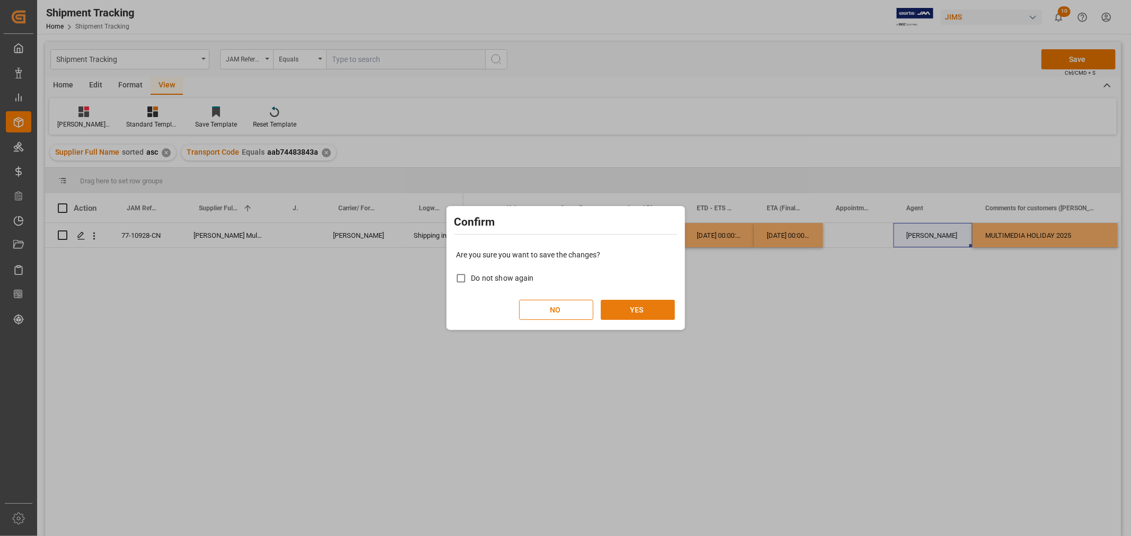
click at [640, 304] on button "YES" at bounding box center [638, 310] width 74 height 20
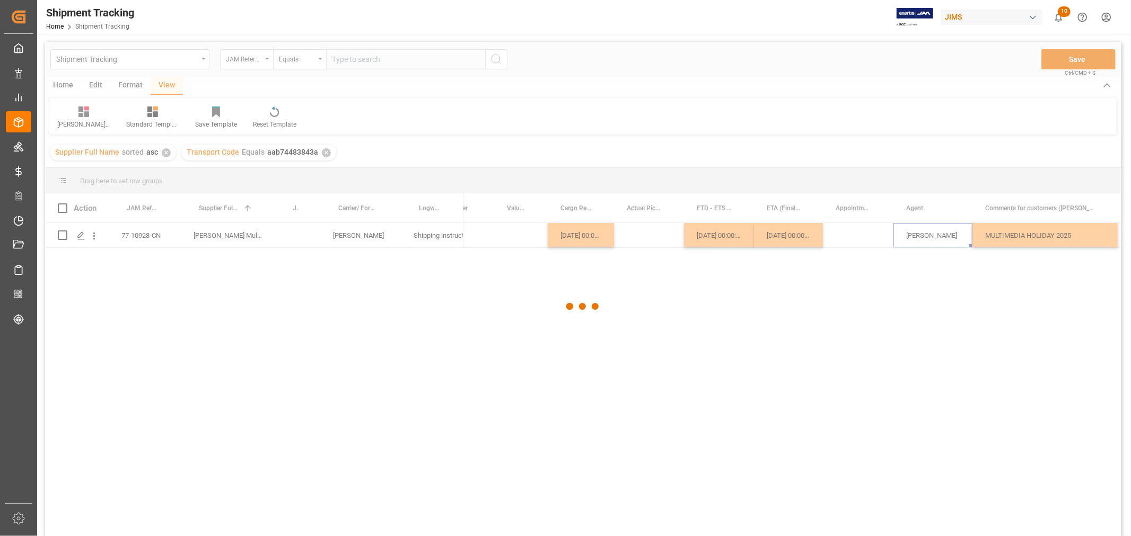
click at [654, 305] on div at bounding box center [583, 307] width 1076 height 530
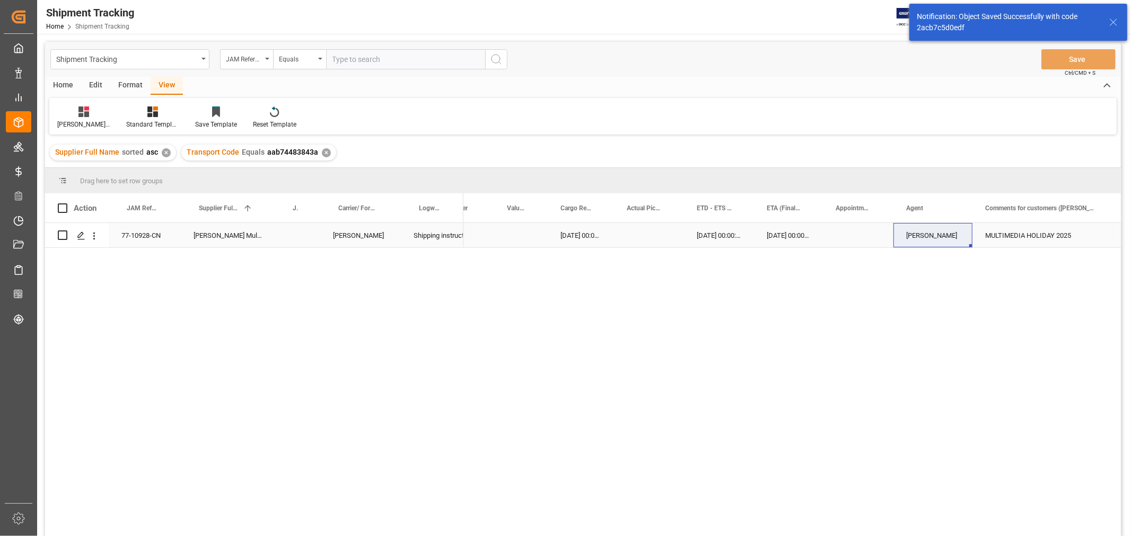
click at [994, 237] on div "MULTIMEDIA HOLIDAY 2025" at bounding box center [1044, 235] width 145 height 24
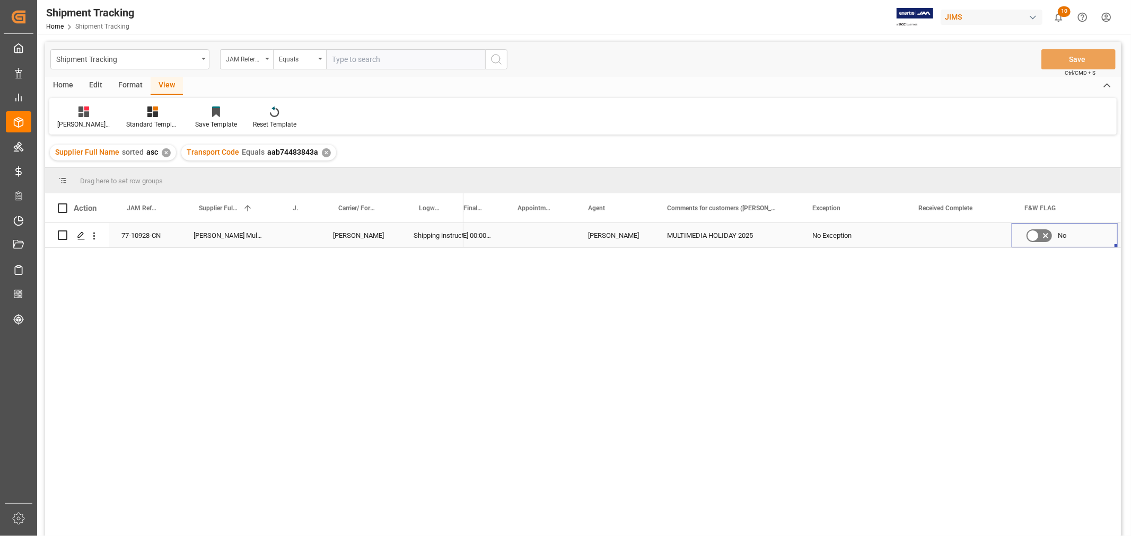
click at [875, 235] on div "No Exception" at bounding box center [852, 236] width 81 height 24
click at [80, 119] on div "[PERSON_NAME]'s tracking all # _5" at bounding box center [83, 117] width 69 height 23
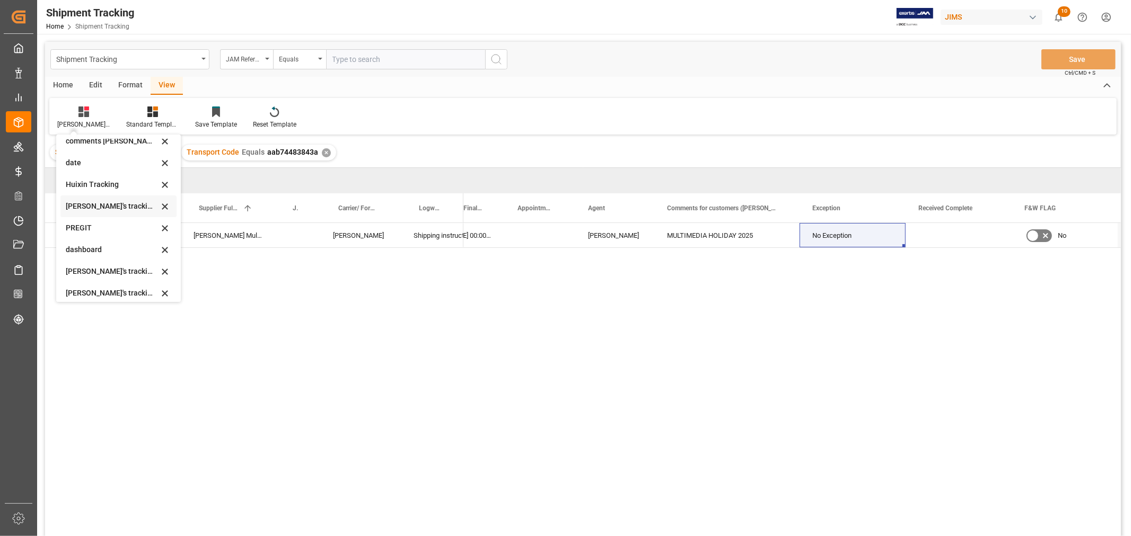
scroll to position [210, 0]
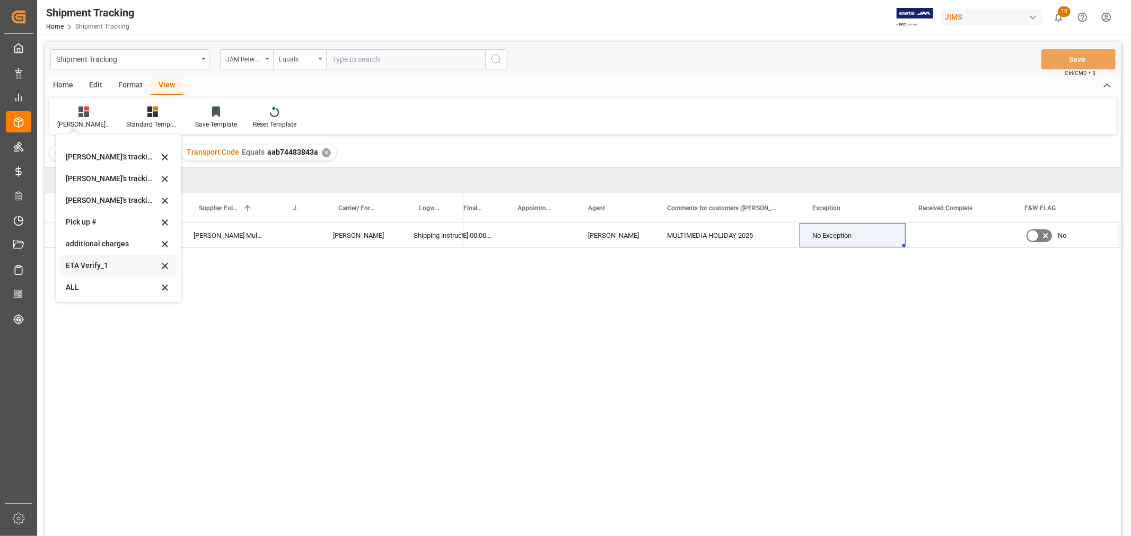
click at [90, 268] on div "ETA Verify_1" at bounding box center [112, 265] width 93 height 11
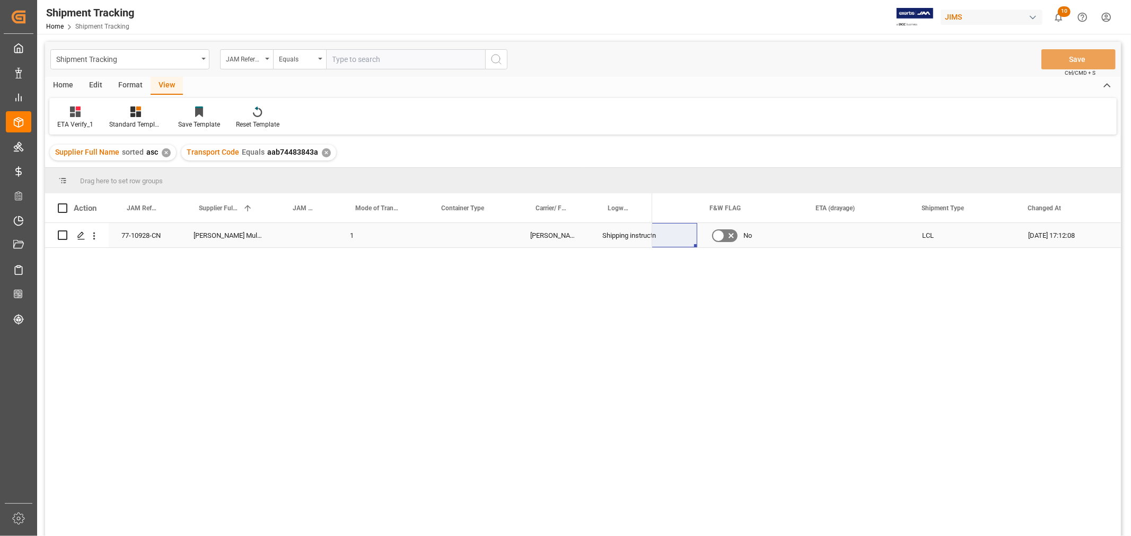
click at [480, 234] on div "Press SPACE to select this row." at bounding box center [470, 235] width 94 height 24
click at [480, 232] on div "Press SPACE to select this row." at bounding box center [470, 235] width 94 height 24
click at [480, 232] on button "Select" at bounding box center [470, 242] width 77 height 20
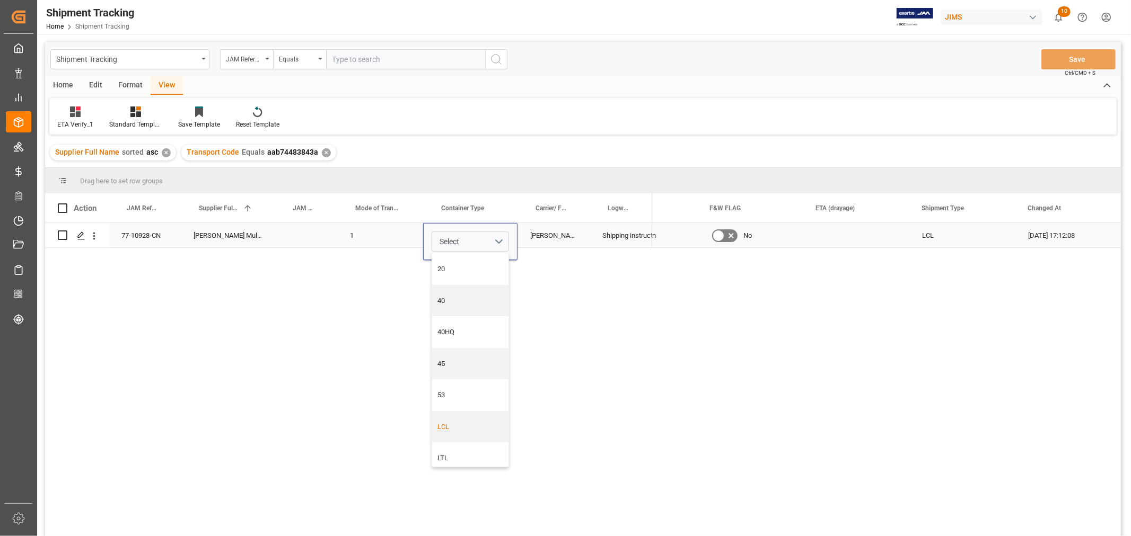
click at [457, 419] on div "LCL" at bounding box center [470, 427] width 76 height 32
click at [575, 235] on div "[PERSON_NAME]" at bounding box center [553, 235] width 72 height 24
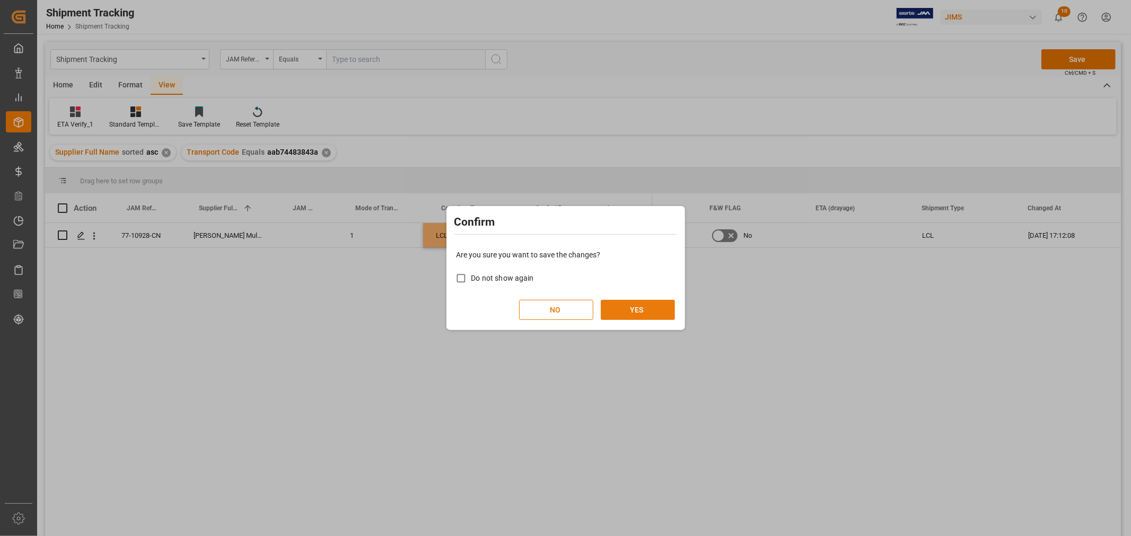
click at [638, 309] on button "YES" at bounding box center [638, 310] width 74 height 20
